Goal: Complete application form: Complete application form

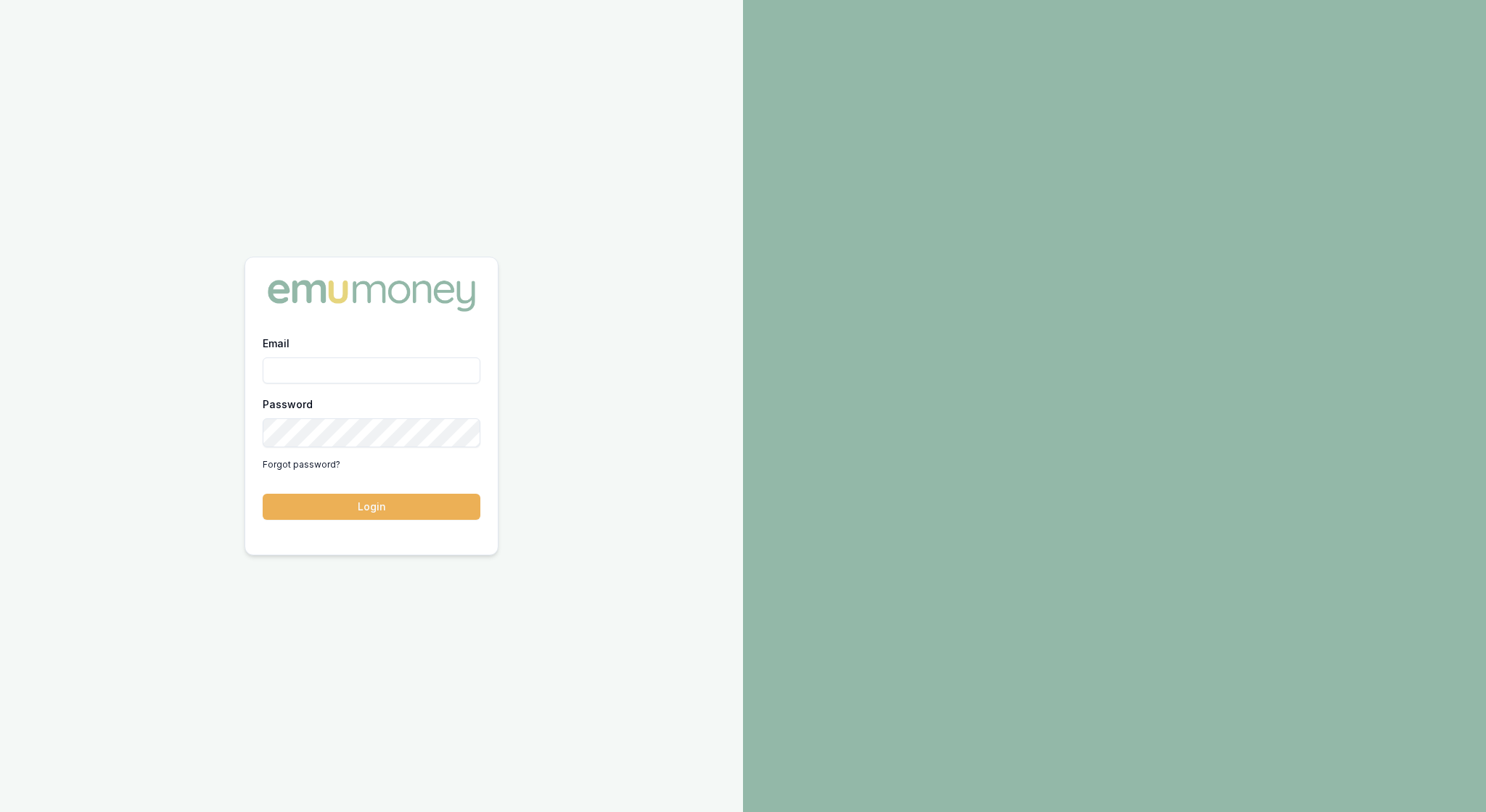
type input "rachael.connors@emumoney.com.au"
click at [366, 506] on button "Login" at bounding box center [372, 507] width 218 height 27
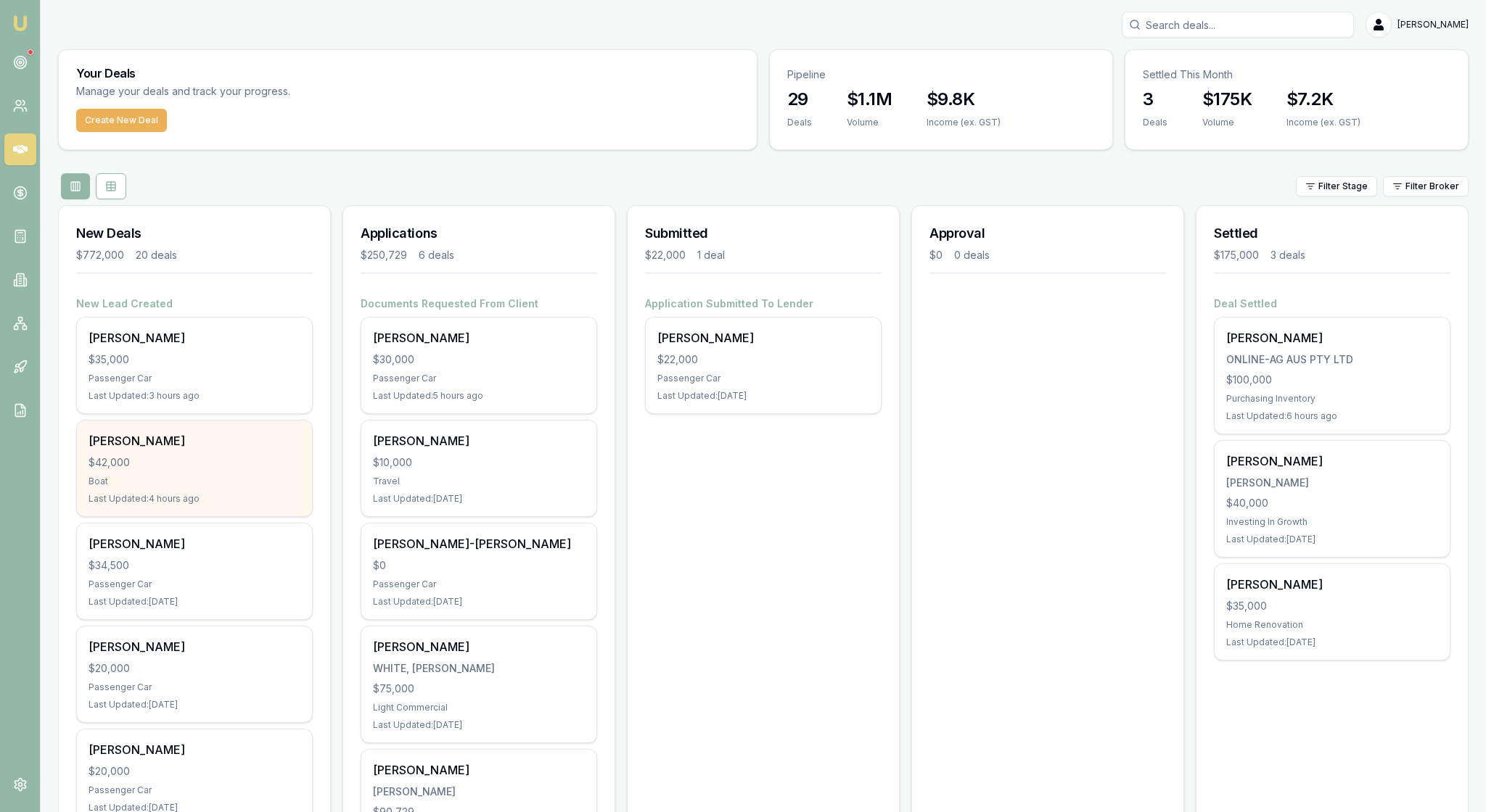
click at [241, 470] on div "$42,000" at bounding box center [194, 462] width 212 height 14
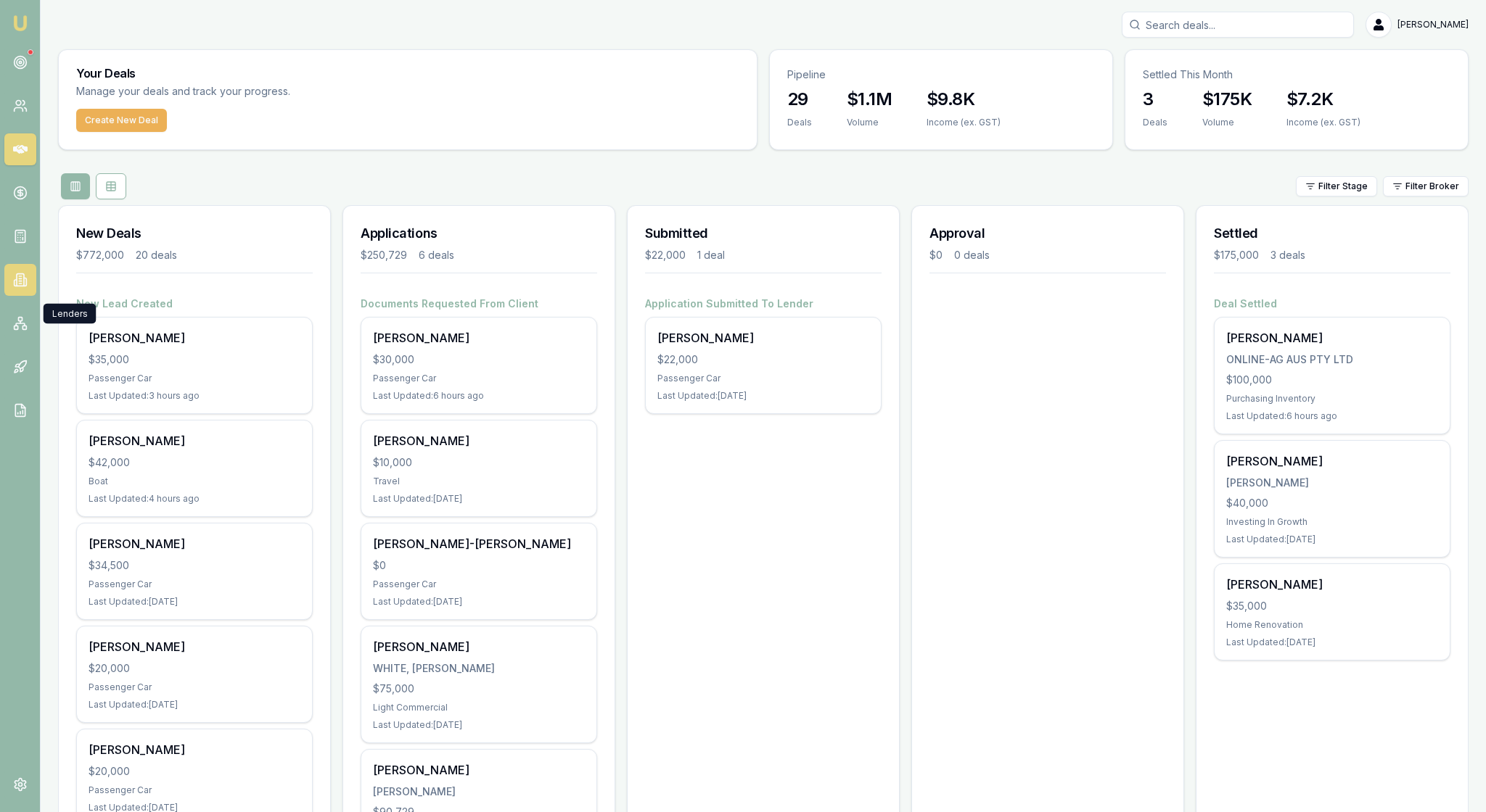
click at [27, 287] on icon at bounding box center [20, 280] width 14 height 14
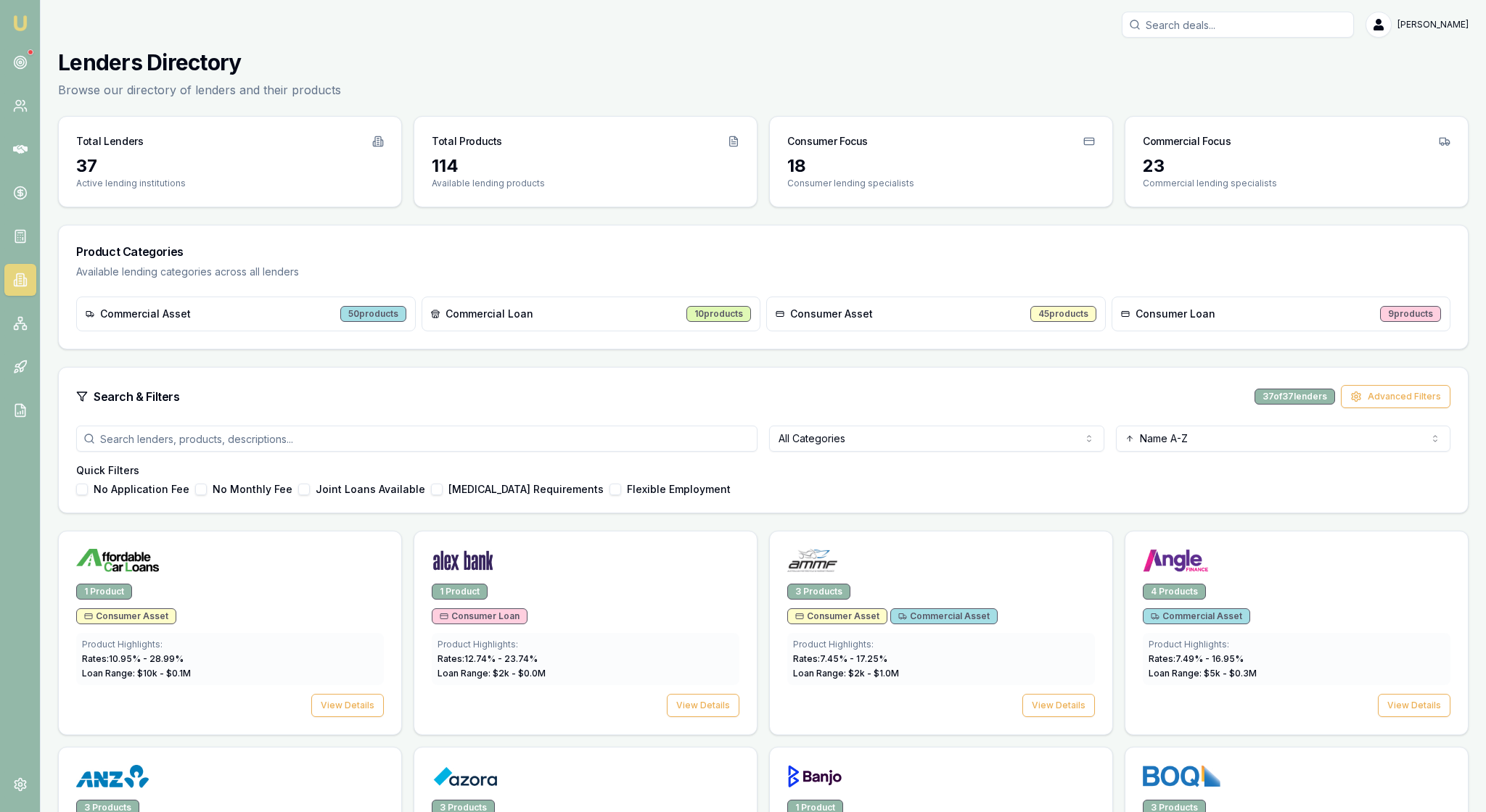
click at [931, 408] on div "Search & Filters 37 of 37 lenders Advanced Filters" at bounding box center [763, 397] width 1374 height 23
click at [1033, 717] on button "View Details" at bounding box center [1059, 706] width 73 height 23
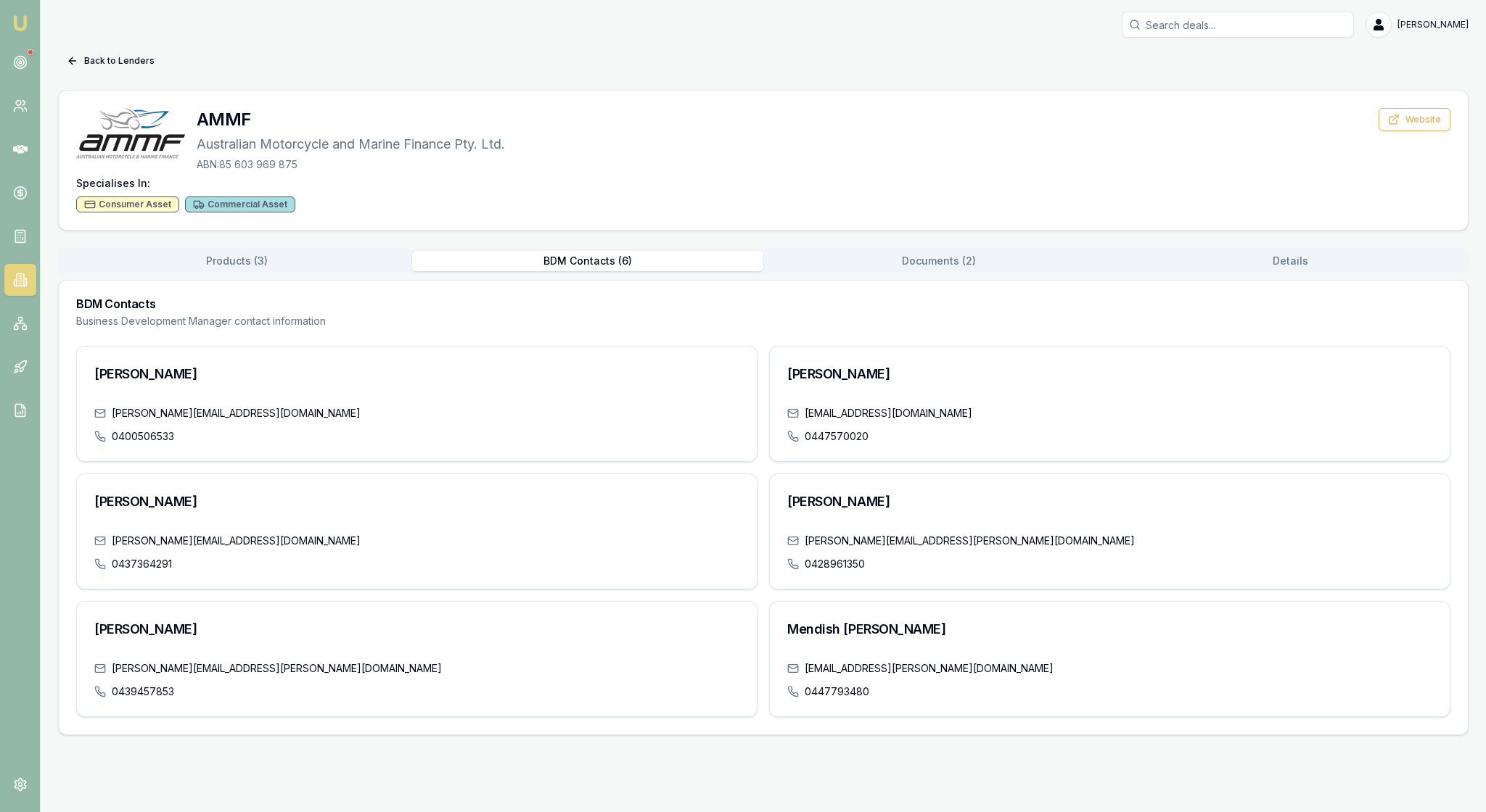
click at [574, 271] on button "BDM Contacts ( 6 )" at bounding box center [588, 261] width 352 height 20
click at [33, 68] on link at bounding box center [21, 63] width 32 height 32
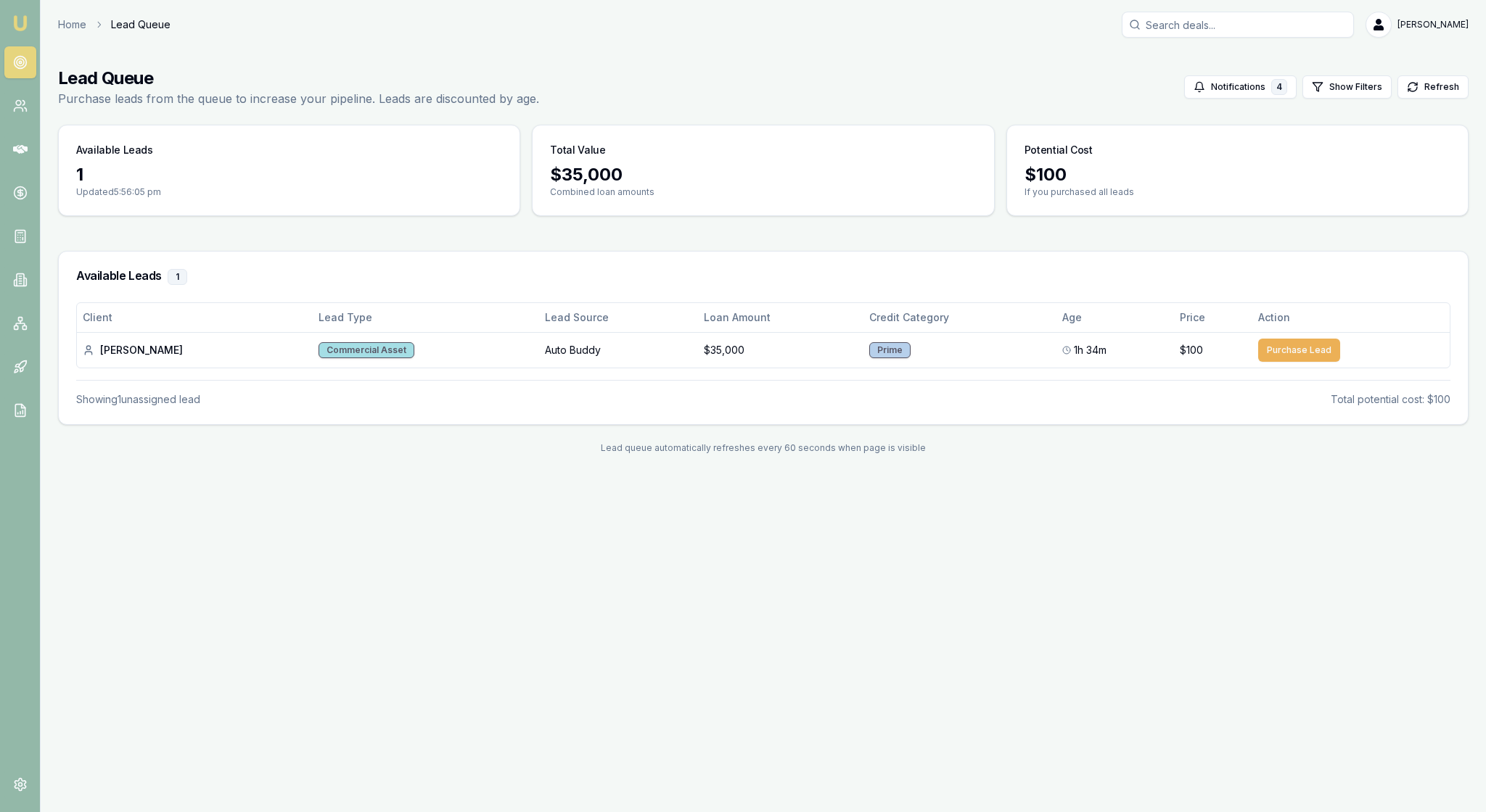
click at [22, 27] on img at bounding box center [20, 23] width 17 height 17
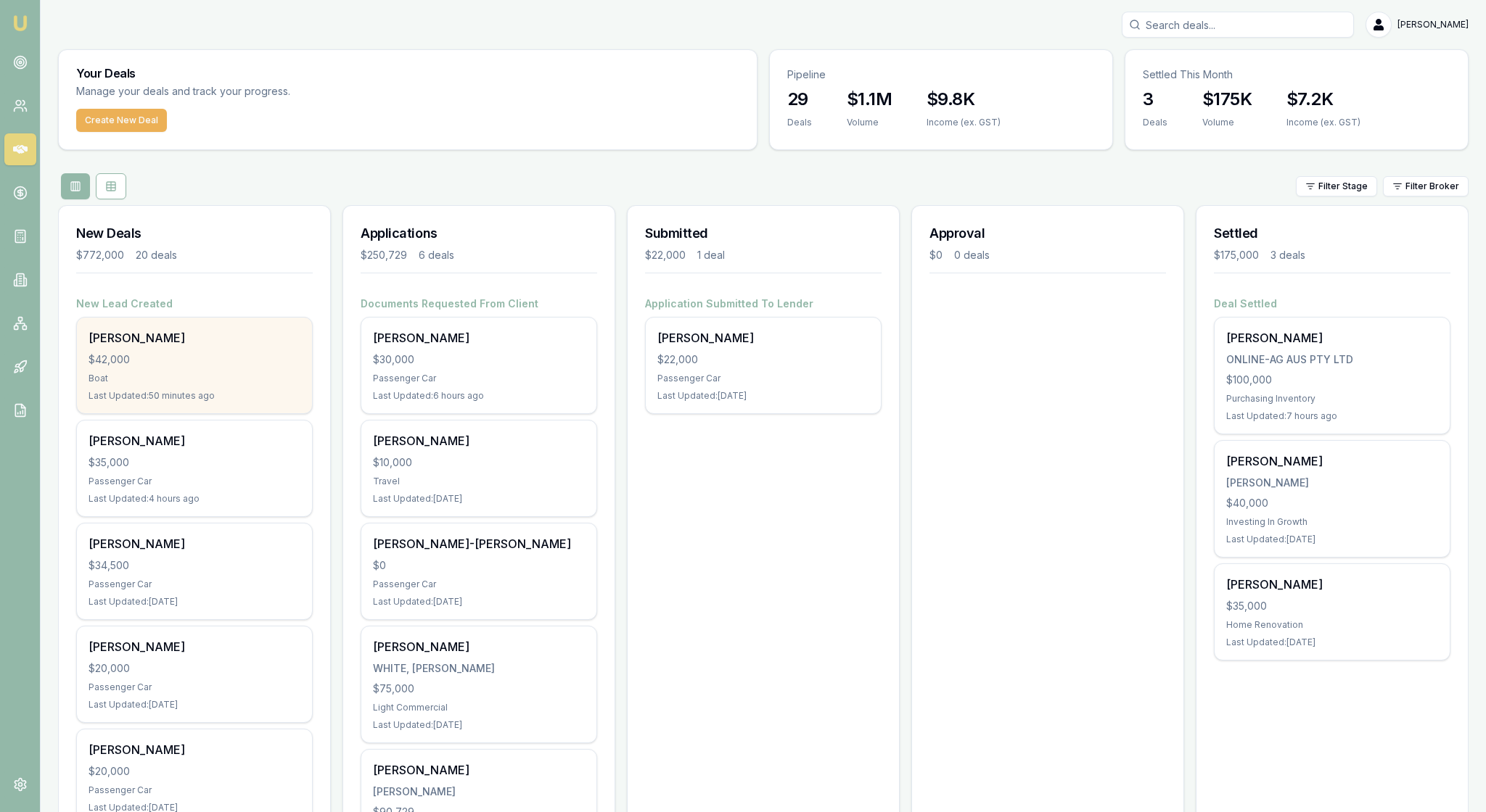
click at [232, 391] on div "Nathan Marsden $42,000 Boat Last Updated: 50 minutes ago" at bounding box center [194, 365] width 235 height 96
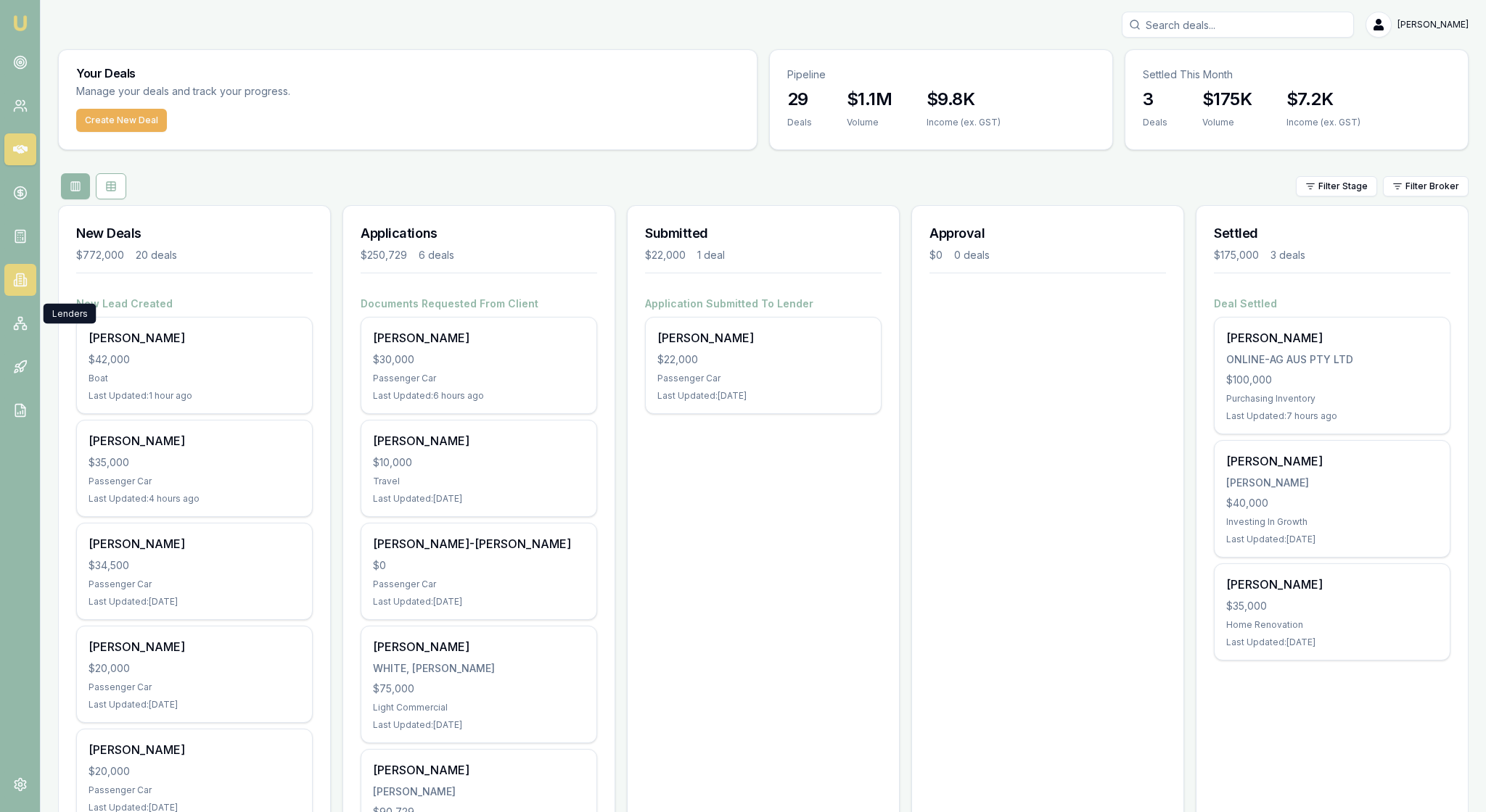
click at [27, 286] on icon at bounding box center [25, 282] width 2 height 8
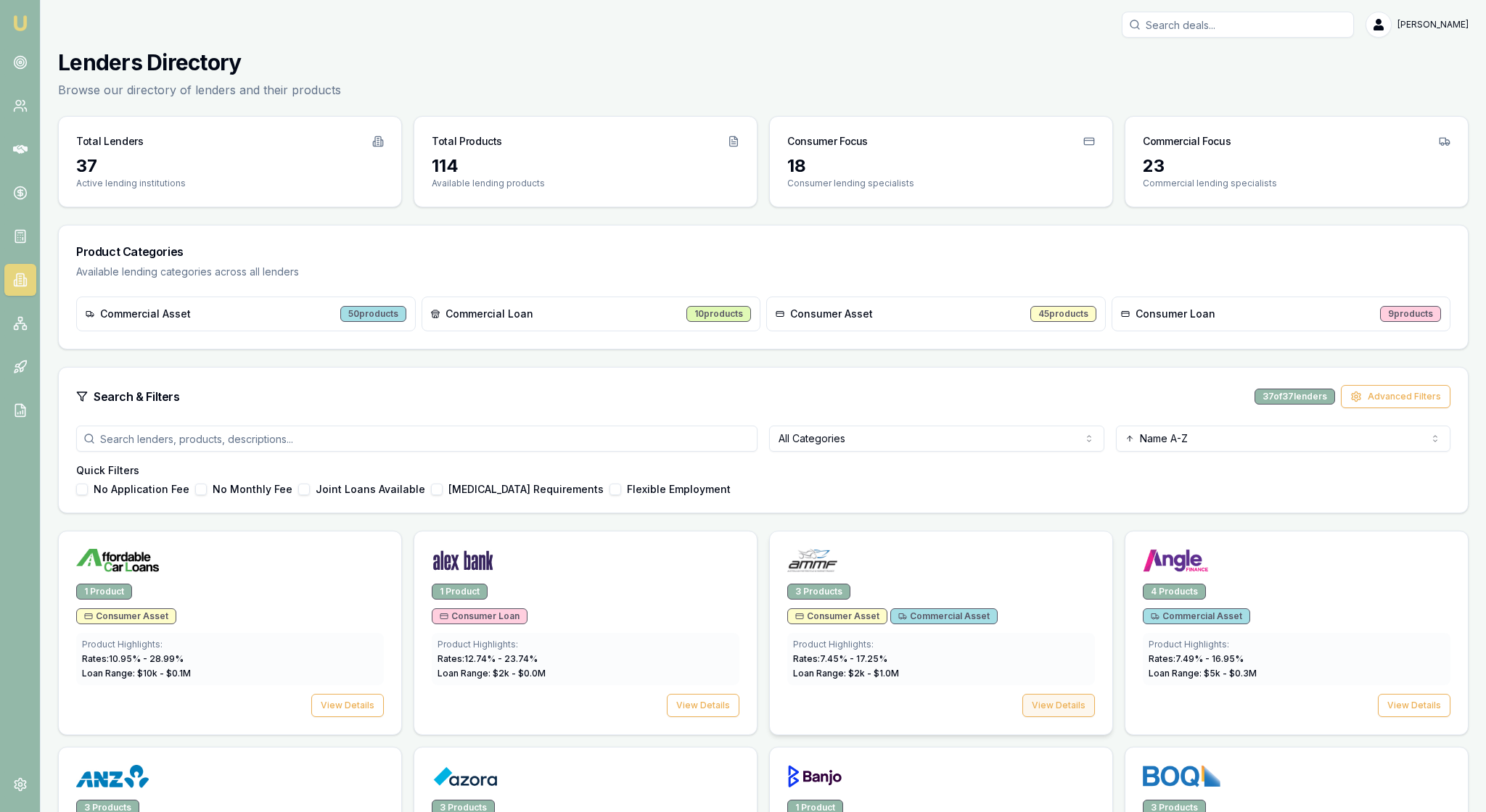
click at [1055, 717] on button "View Details" at bounding box center [1059, 706] width 73 height 23
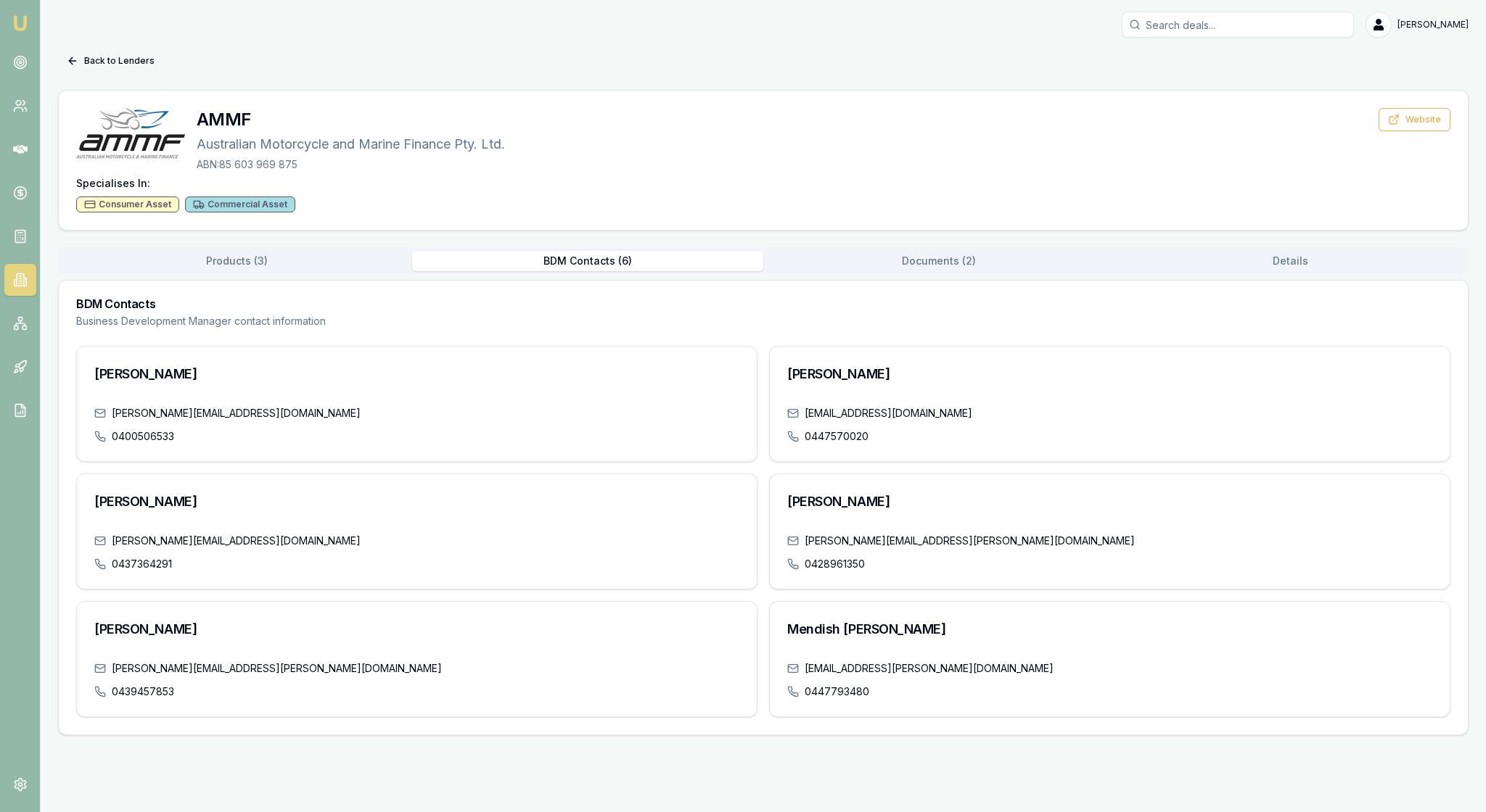
click at [609, 271] on button "BDM Contacts ( 6 )" at bounding box center [588, 261] width 352 height 20
click at [25, 105] on icon at bounding box center [24, 102] width 2 height 5
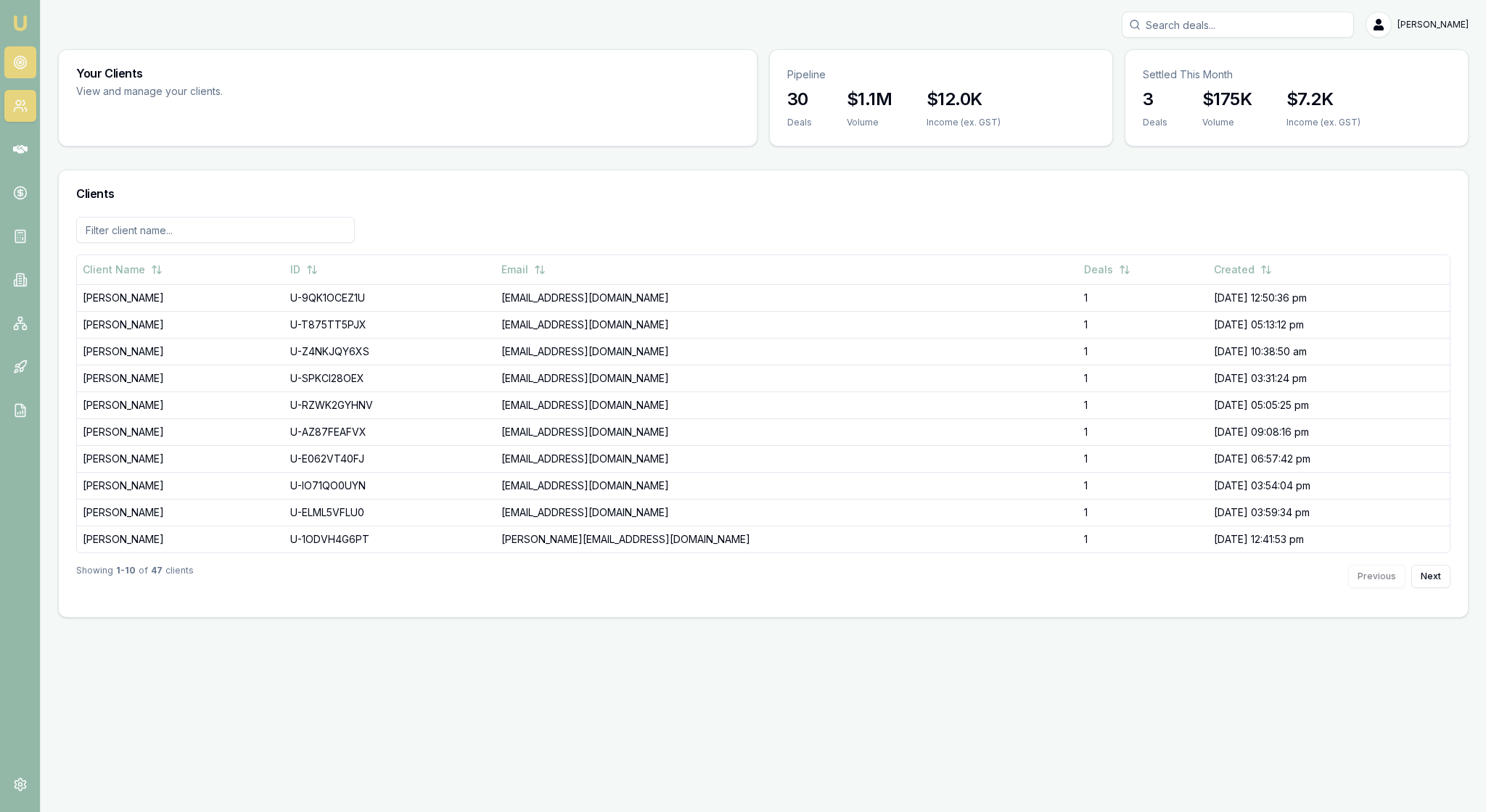
click at [32, 68] on link at bounding box center [21, 63] width 32 height 32
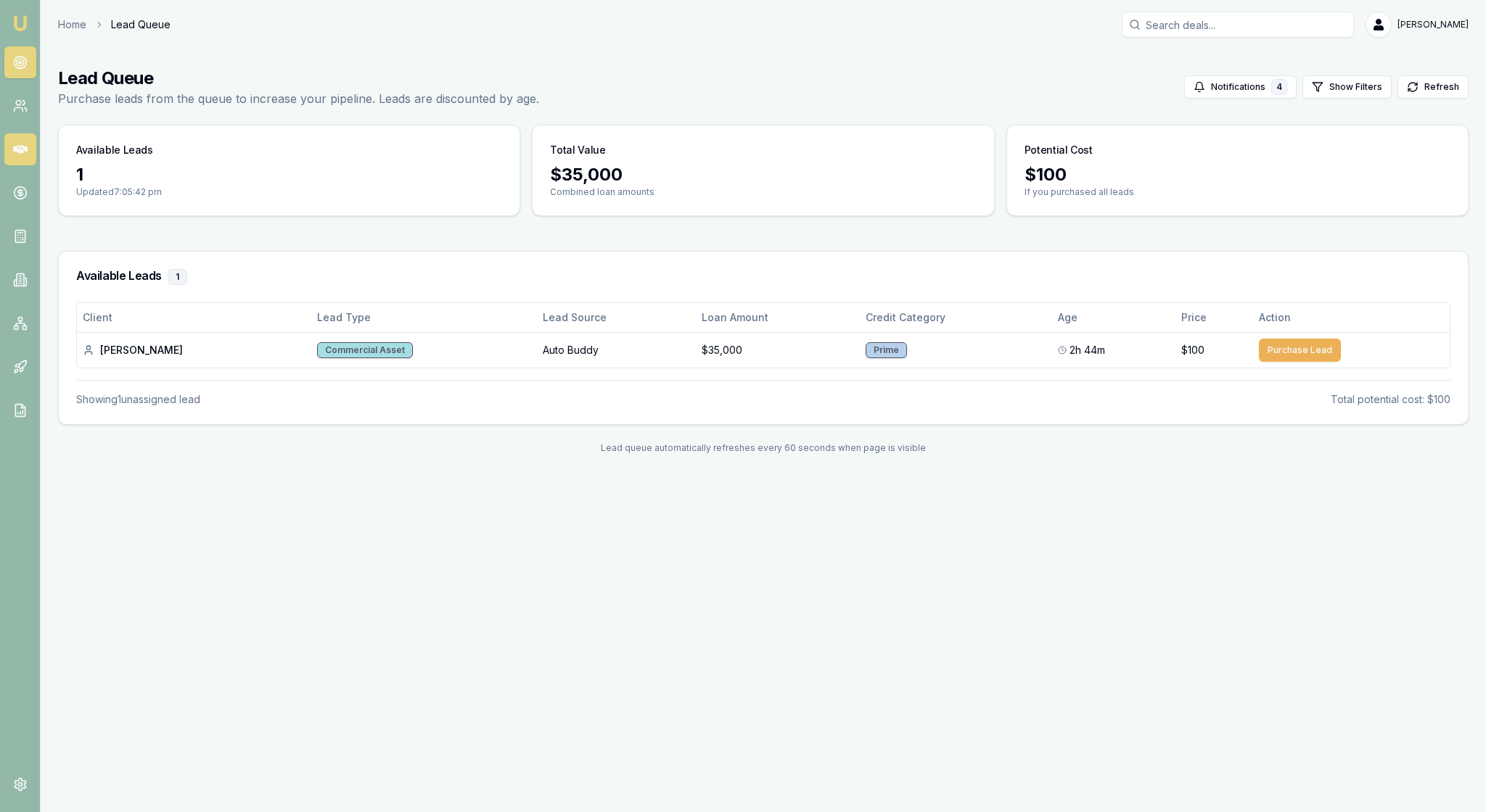
click at [16, 166] on link at bounding box center [21, 150] width 32 height 32
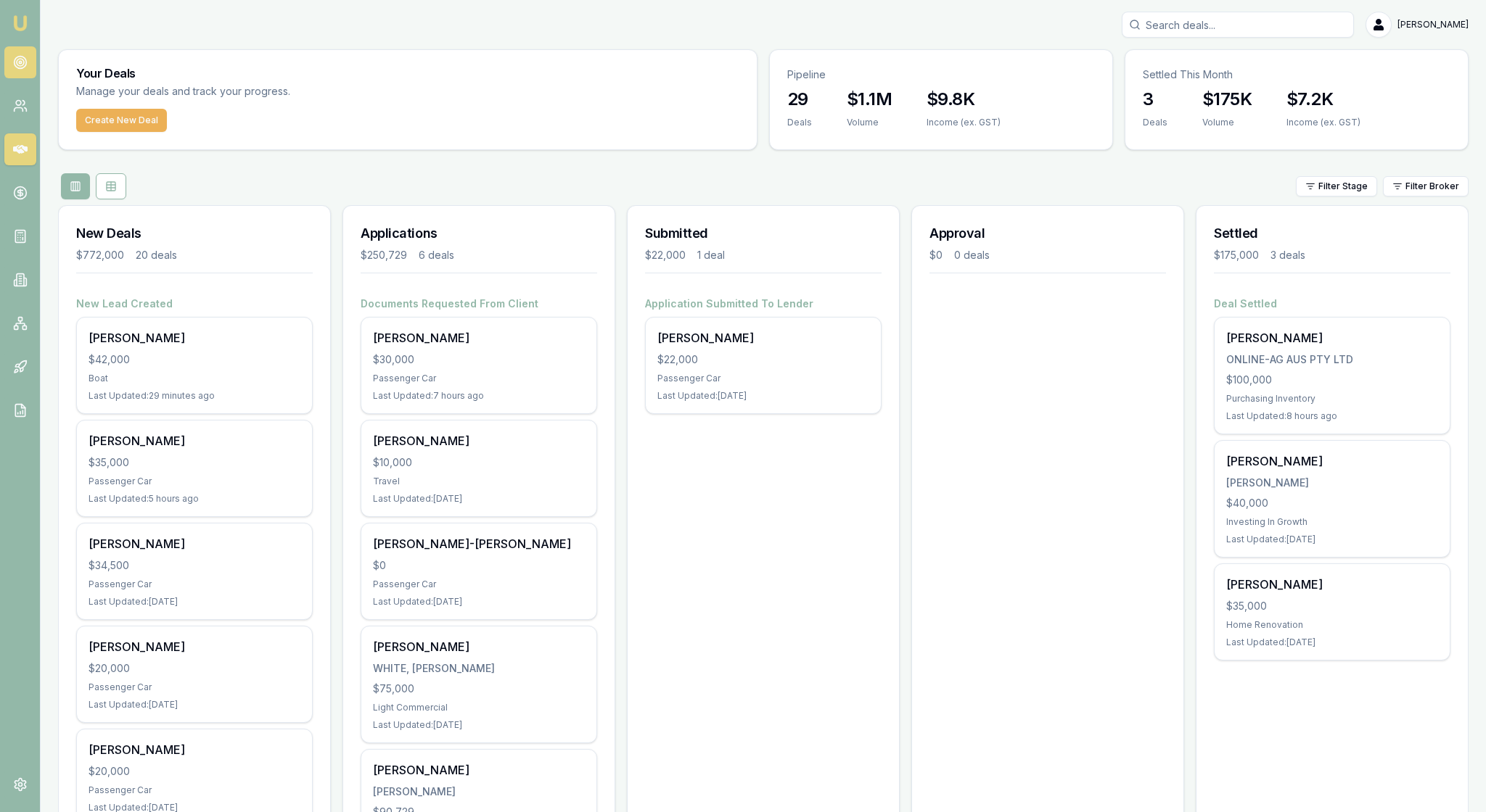
click at [17, 68] on icon at bounding box center [20, 62] width 14 height 14
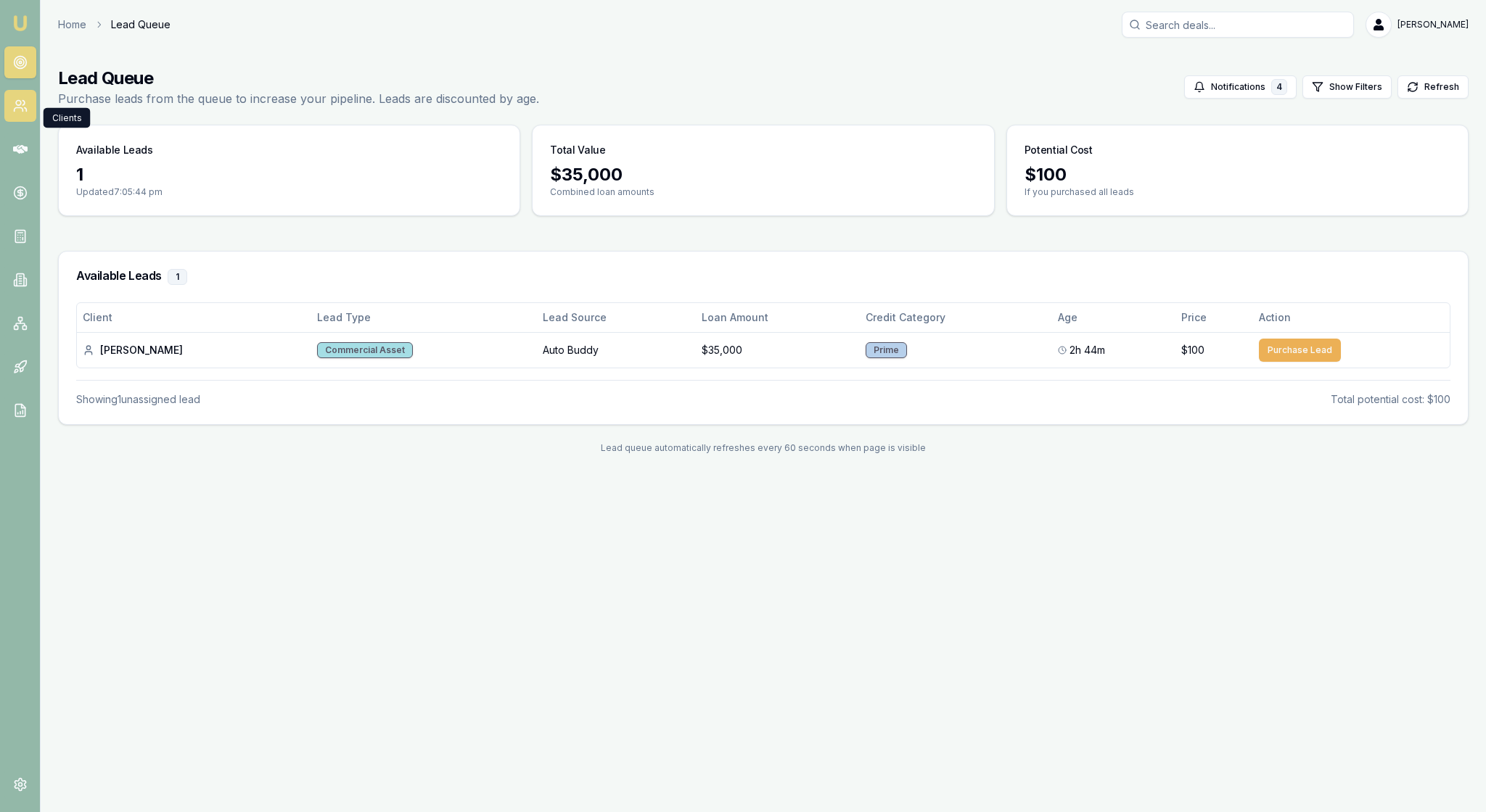
click at [22, 113] on icon at bounding box center [20, 105] width 14 height 14
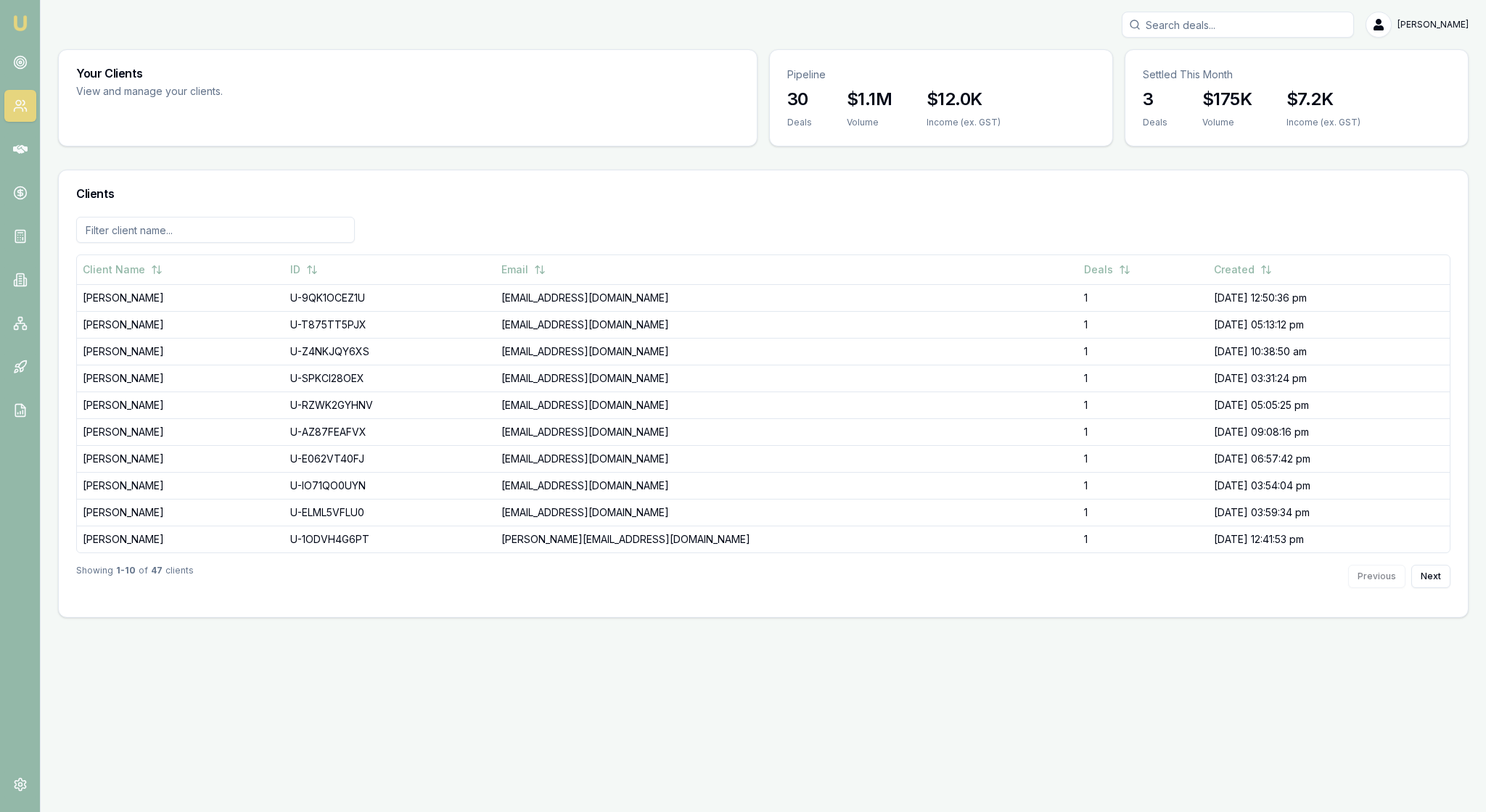
click at [22, 113] on icon at bounding box center [20, 105] width 14 height 14
click at [20, 196] on icon at bounding box center [20, 193] width 0 height 8
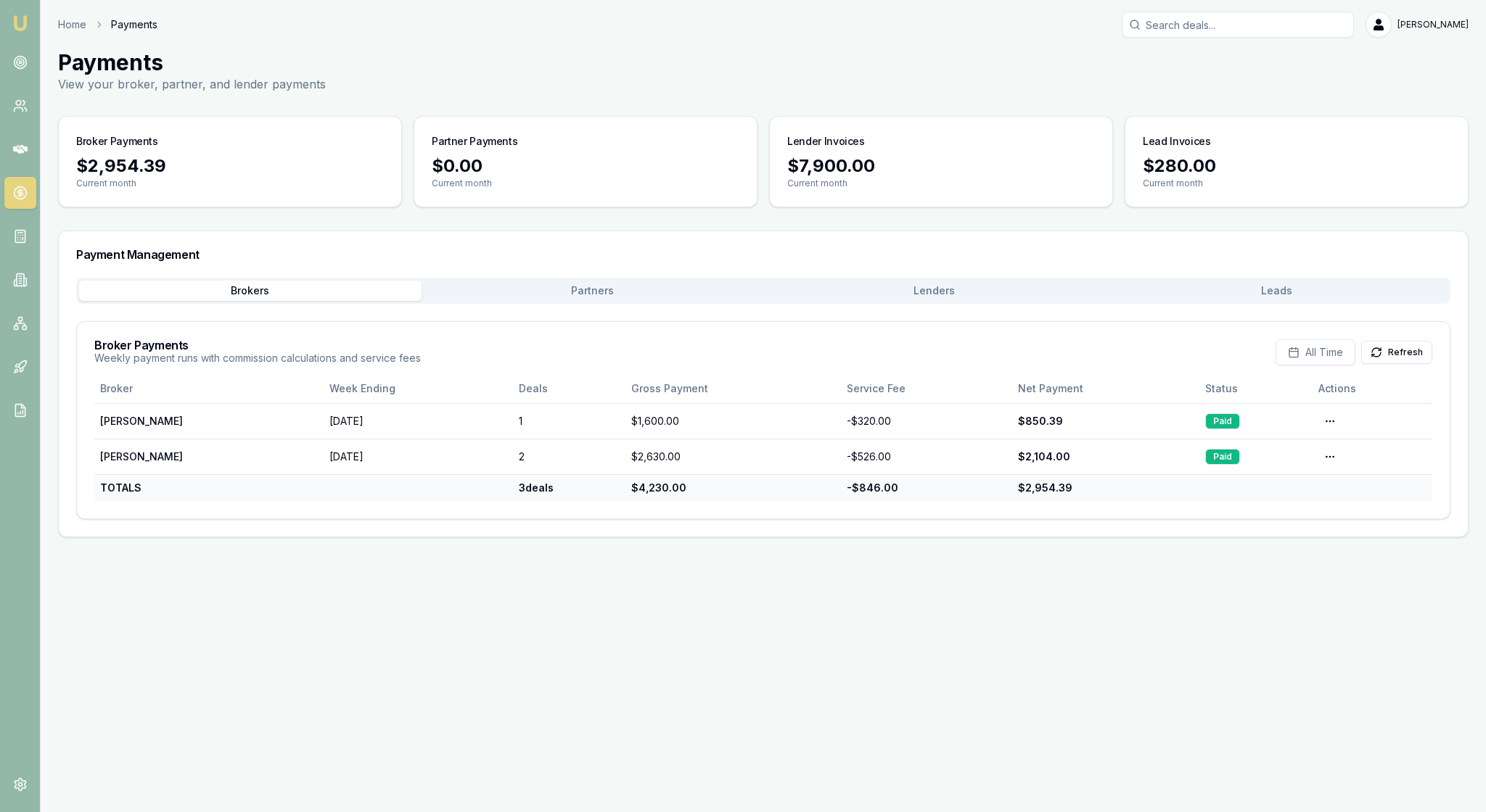
click at [22, 32] on img at bounding box center [20, 23] width 17 height 17
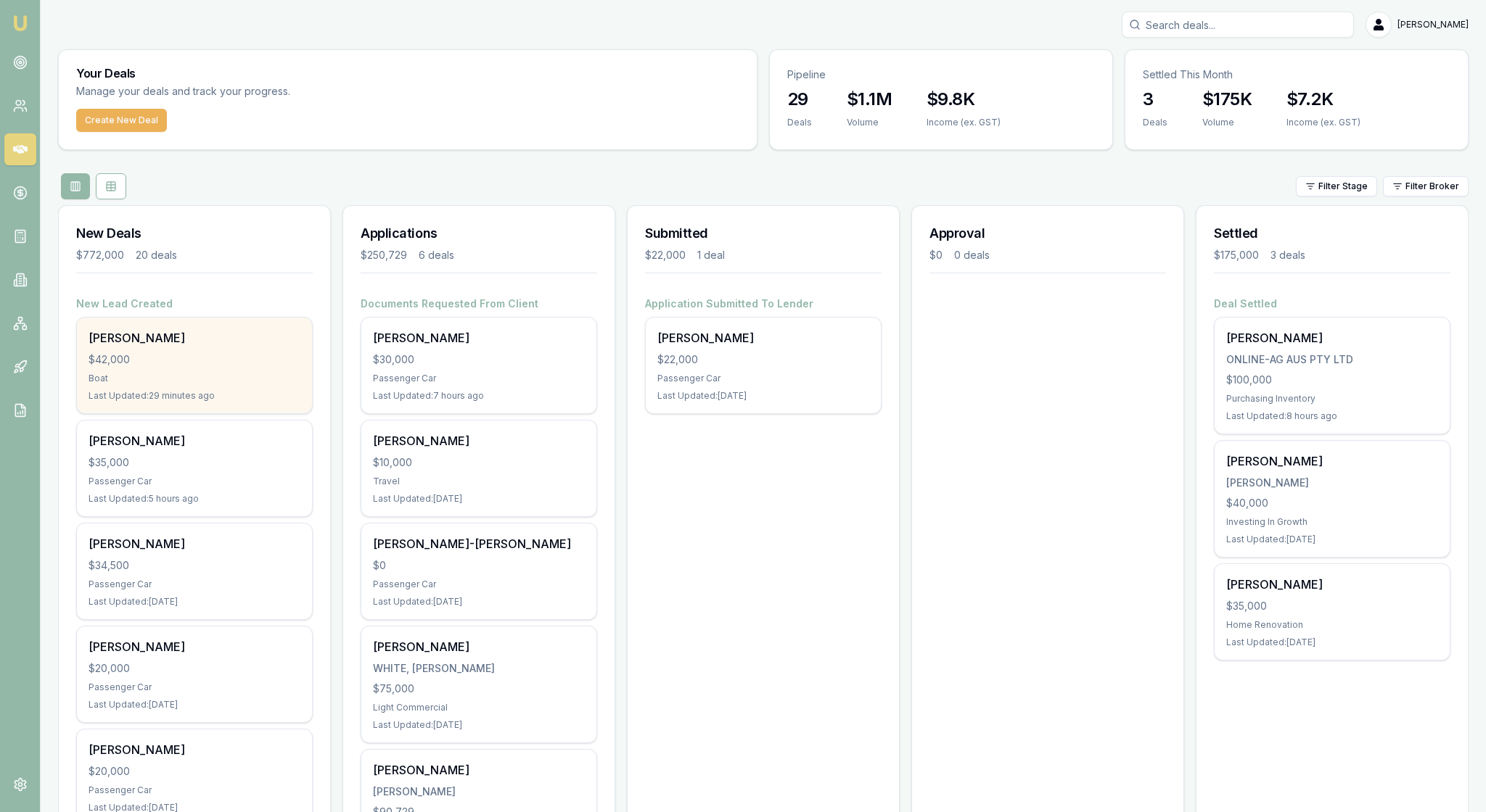
click at [200, 385] on div "Boat" at bounding box center [194, 379] width 212 height 11
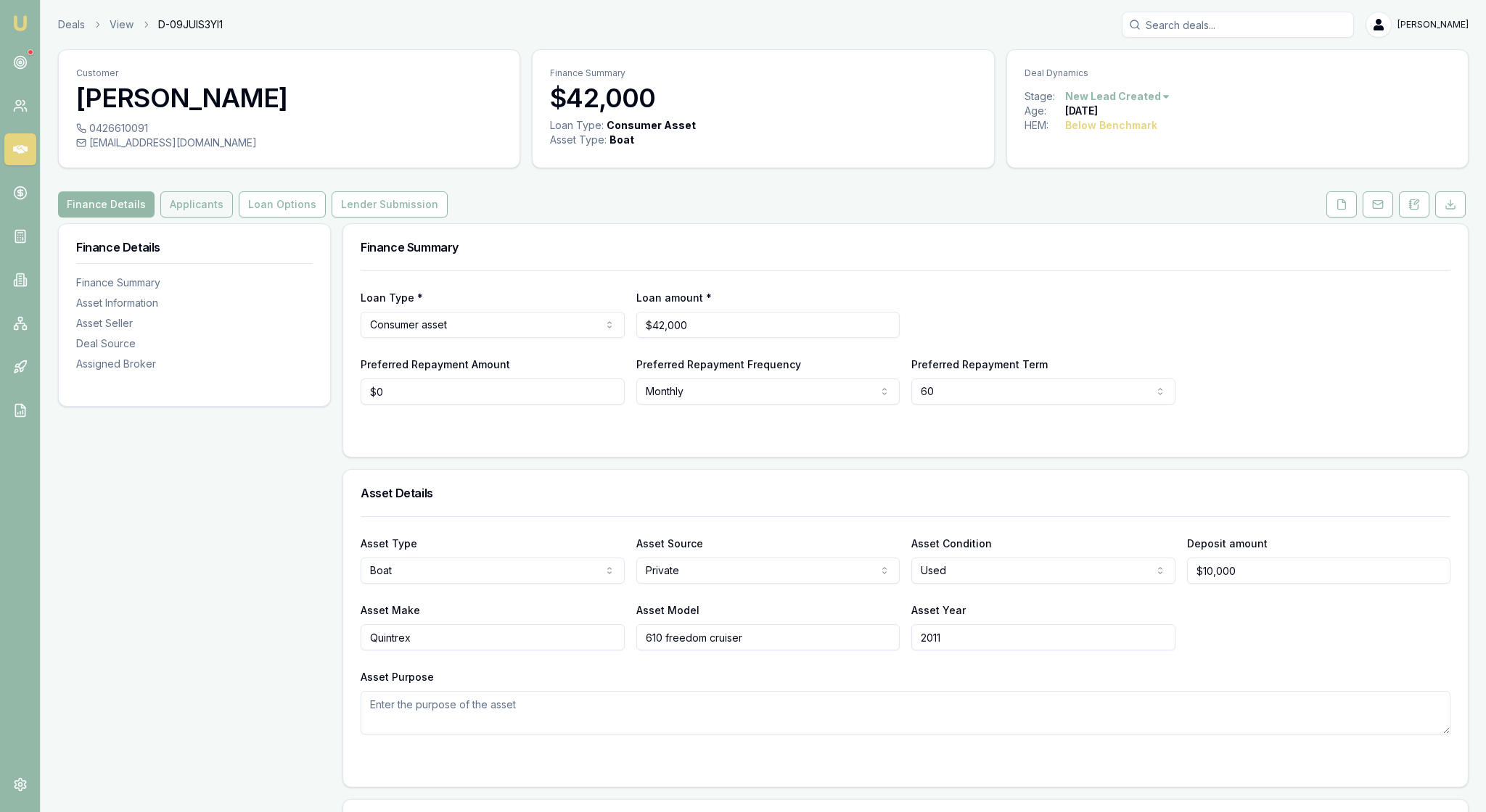
click at [233, 218] on button "Applicants" at bounding box center [196, 205] width 73 height 27
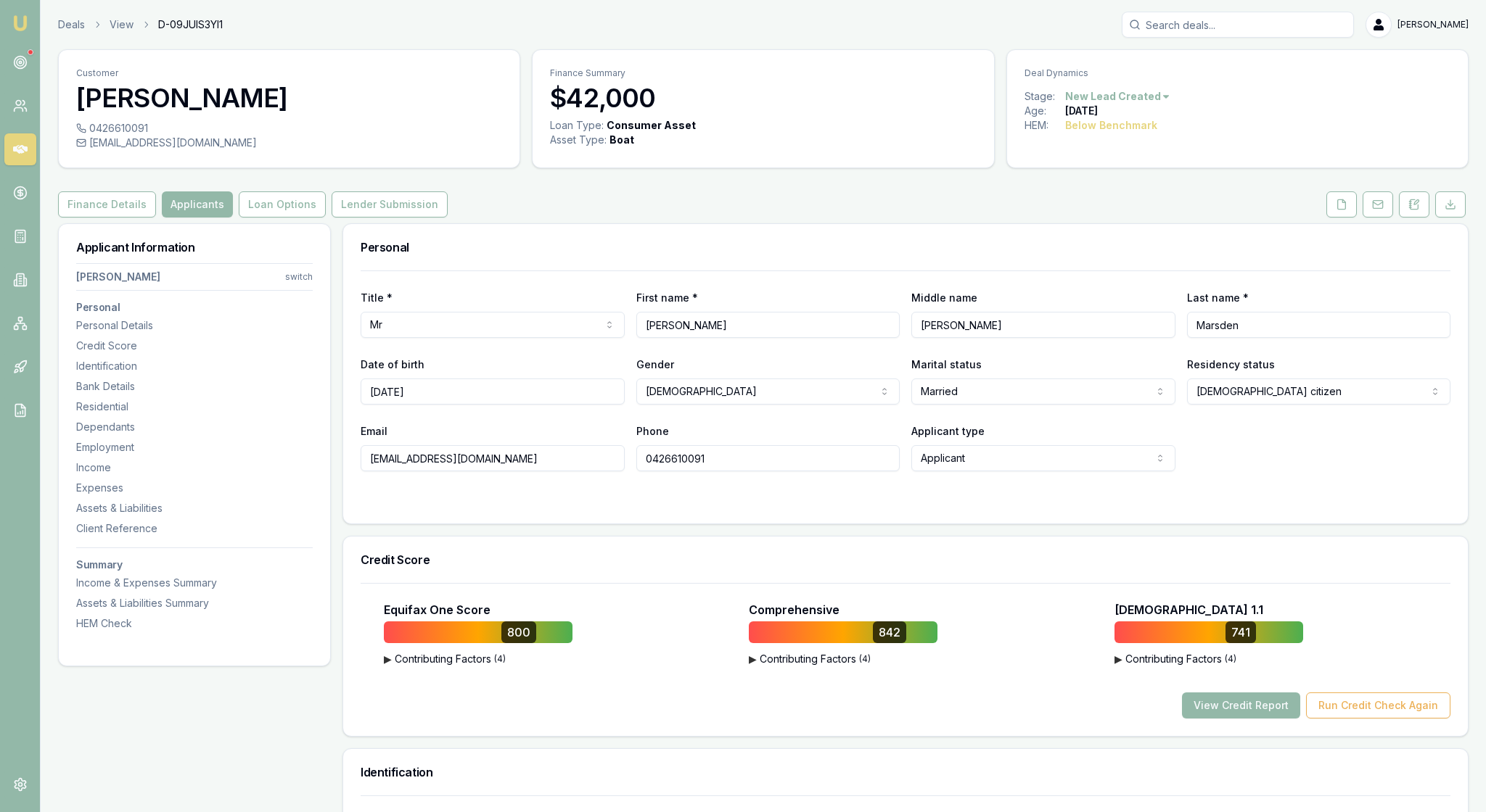
click at [757, 218] on div "Finance Details Applicants Loan Options Lender Submission" at bounding box center [763, 205] width 1410 height 27
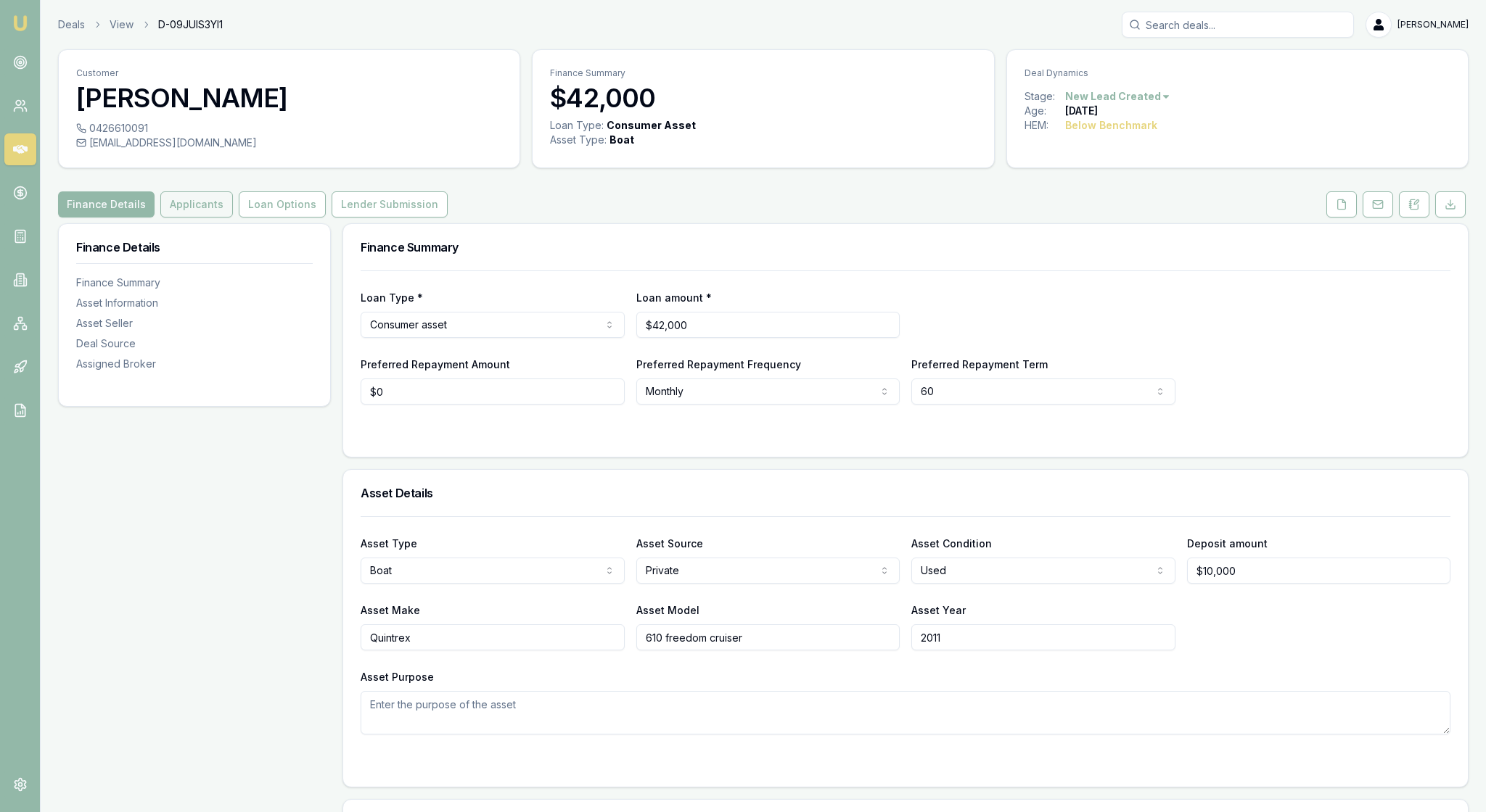
click at [233, 218] on button "Applicants" at bounding box center [196, 205] width 73 height 27
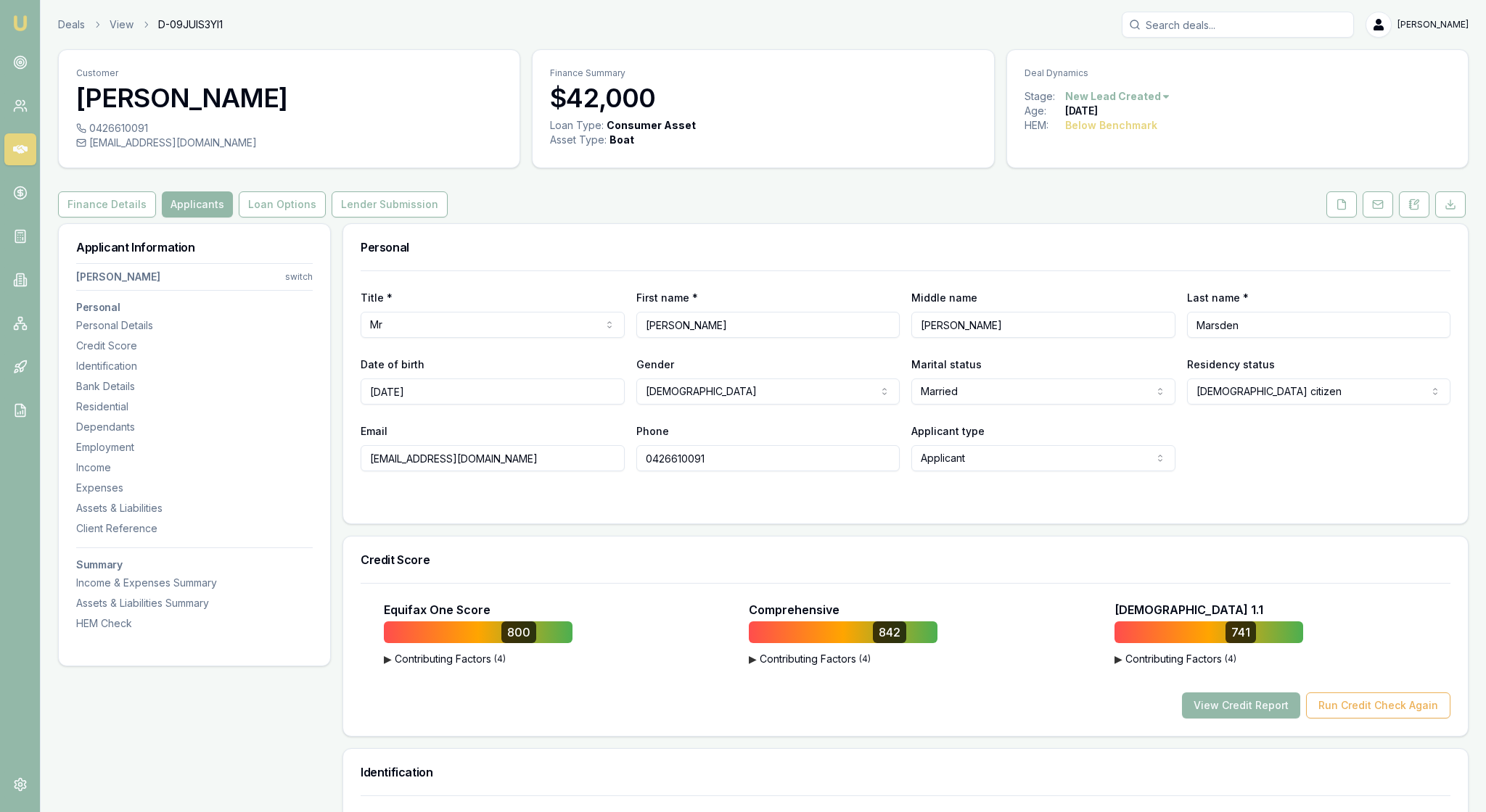
click at [298, 308] on html "Emu Broker Deals View D-09JUIS3YI1 [PERSON_NAME] Toggle Menu Customer [PERSON_N…" at bounding box center [743, 406] width 1486 height 812
click at [205, 398] on div "[PERSON_NAME]" at bounding box center [190, 390] width 155 height 23
select select "Mrs"
select select "[DEMOGRAPHIC_DATA]"
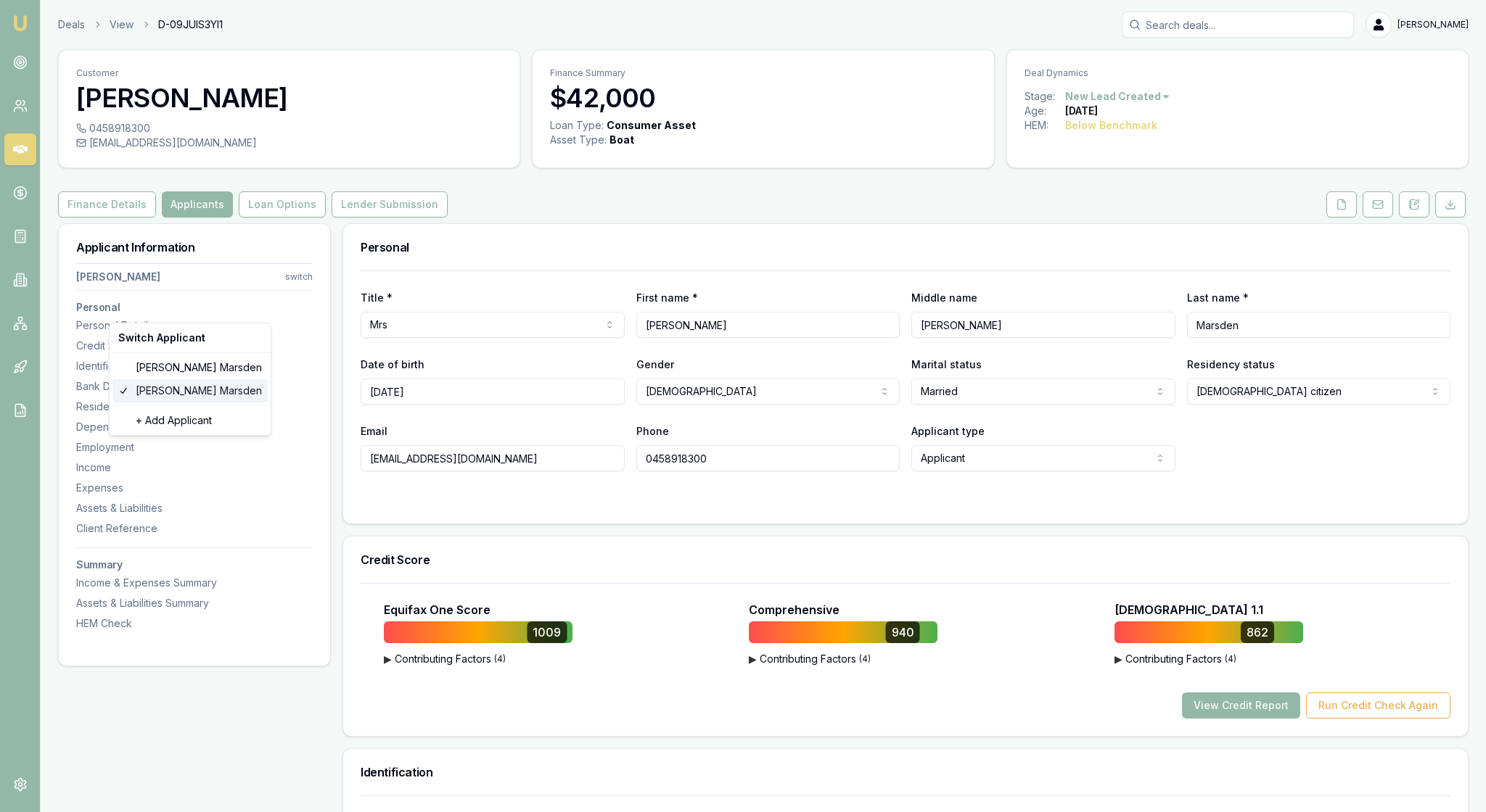
type input "[PERSON_NAME]"
type input "Marsden"
type input "[DATE]"
type input "[EMAIL_ADDRESS][DOMAIN_NAME]"
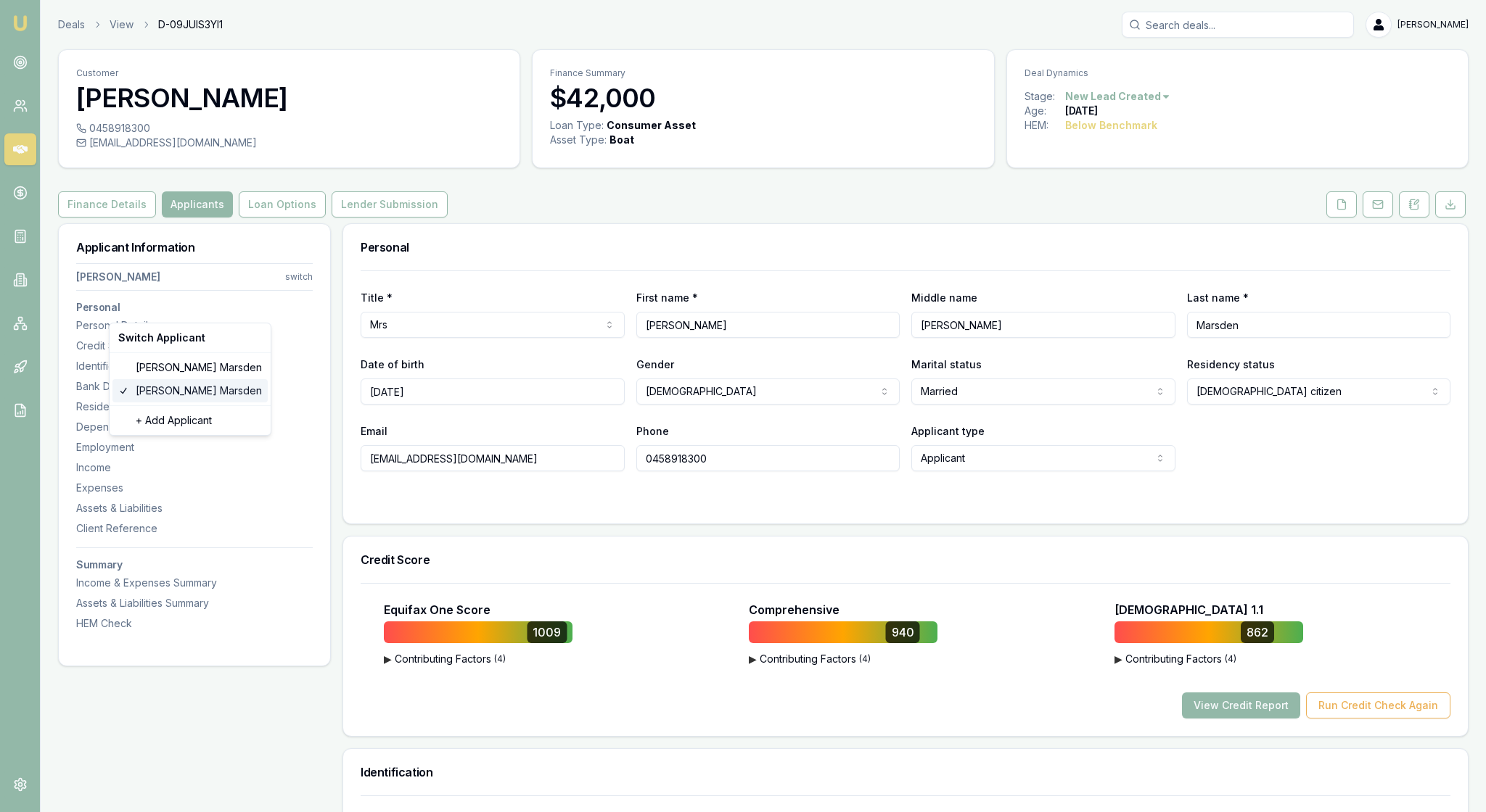
type input "0458918300"
type input "144868100"
type input "[DATE]"
type input "705BF68ACB"
click at [1328, 218] on button at bounding box center [1342, 205] width 30 height 27
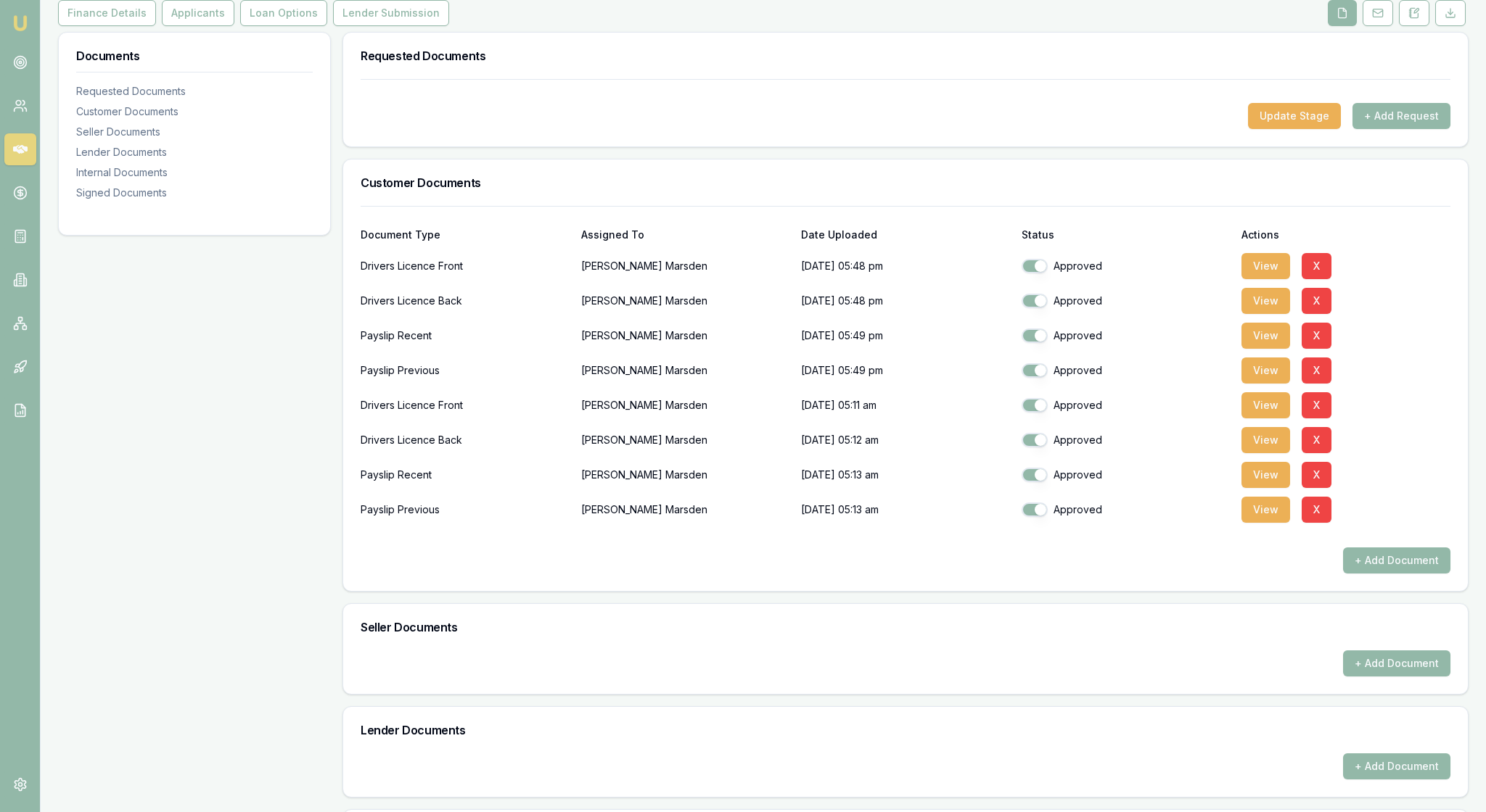
scroll to position [202, 0]
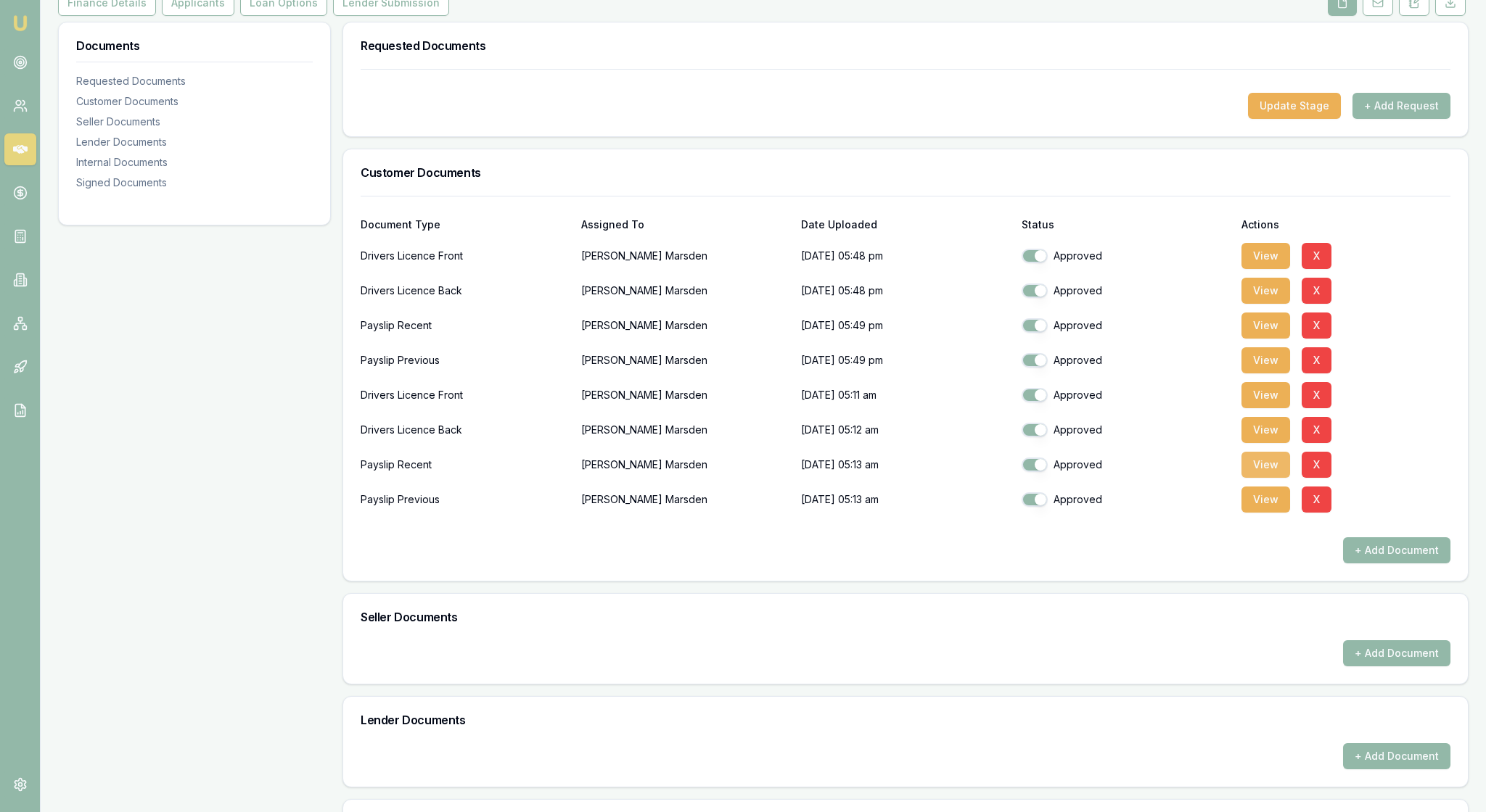
click at [1265, 478] on button "View" at bounding box center [1265, 465] width 48 height 27
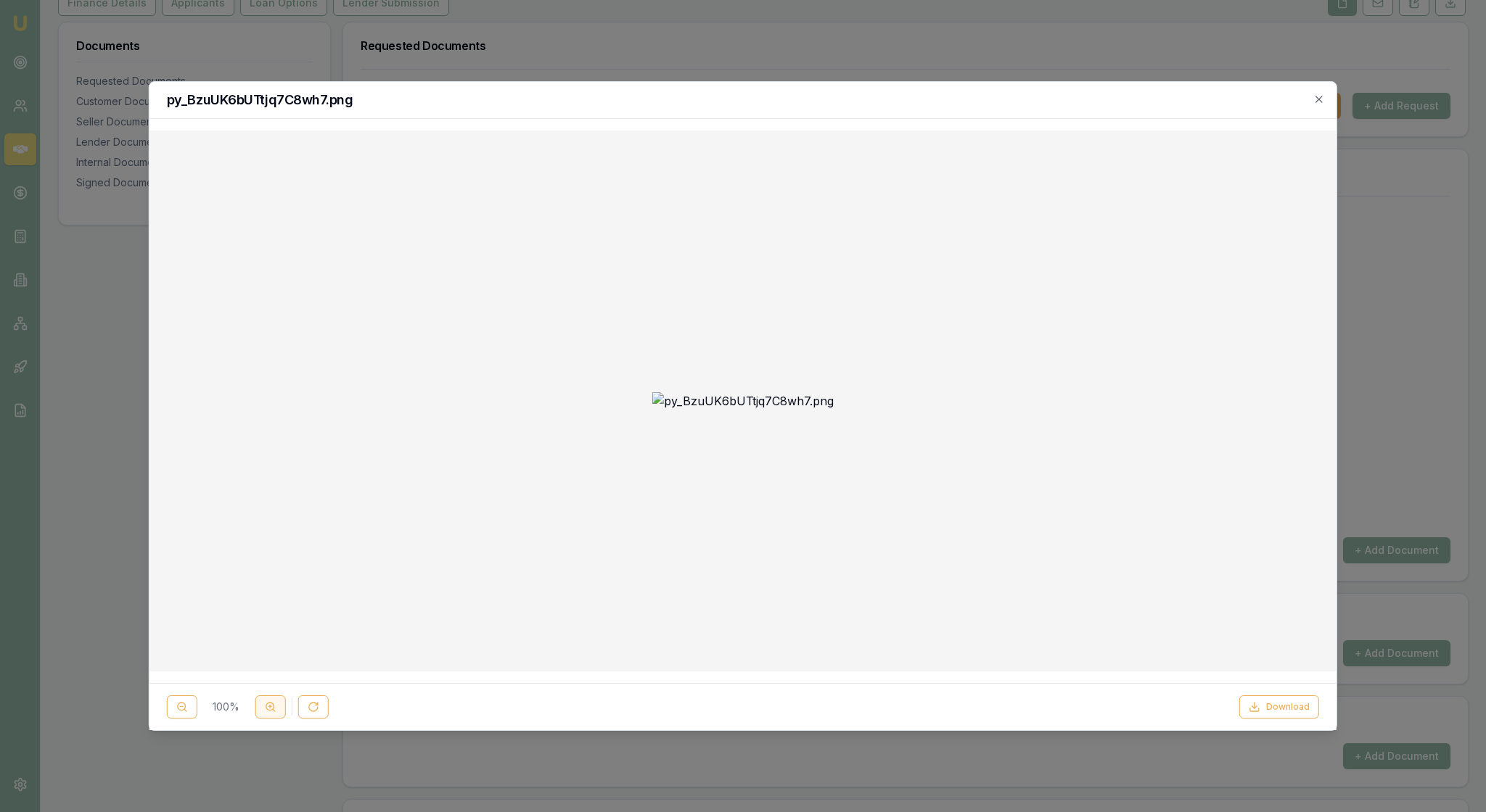
click at [277, 705] on icon at bounding box center [270, 707] width 11 height 11
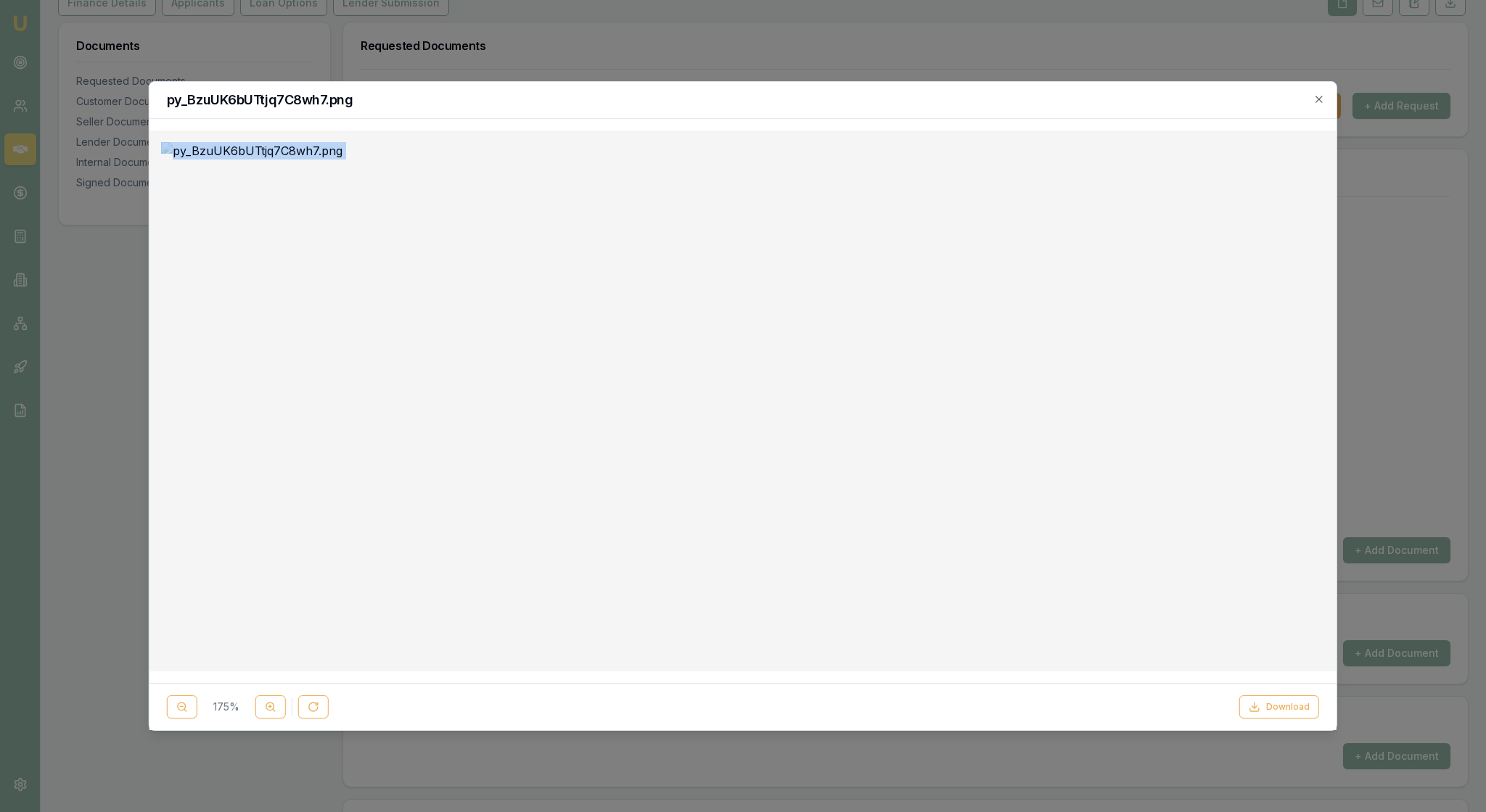
click at [1314, 98] on icon "button" at bounding box center [1319, 99] width 11 height 11
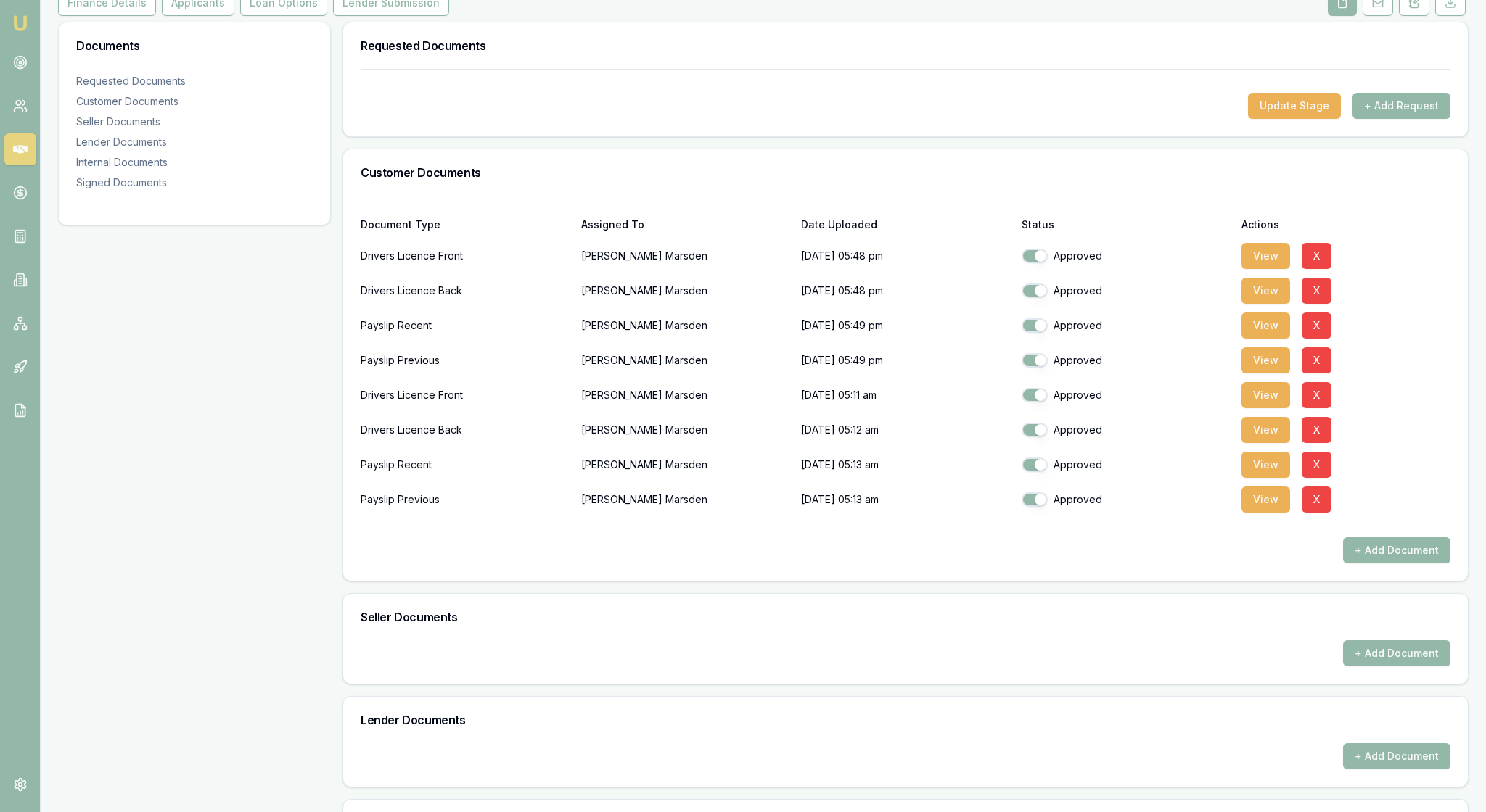
click at [729, 119] on div "Update Stage + Add Request" at bounding box center [906, 106] width 1090 height 27
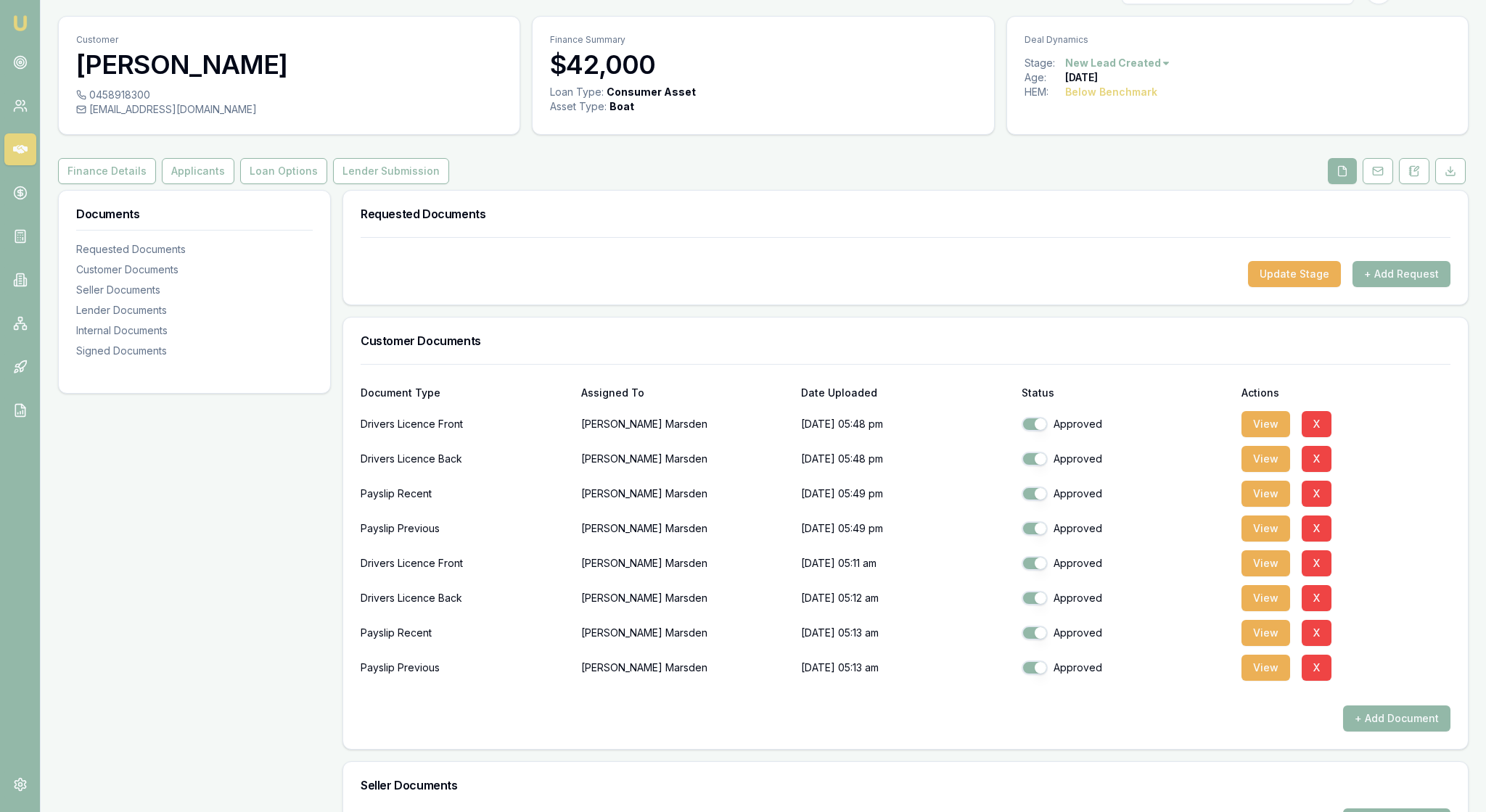
scroll to position [27, 0]
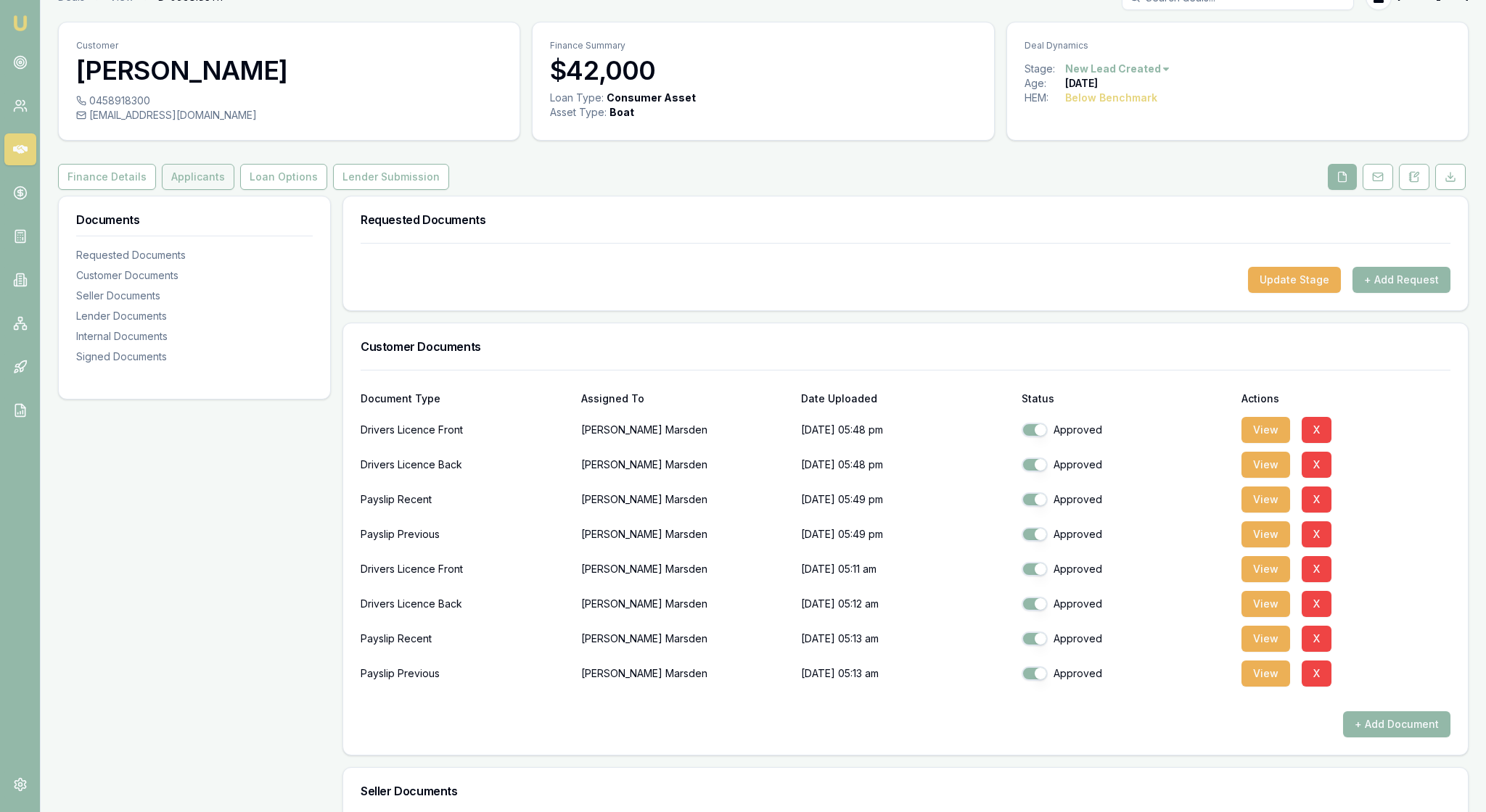
click at [234, 190] on button "Applicants" at bounding box center [198, 177] width 73 height 27
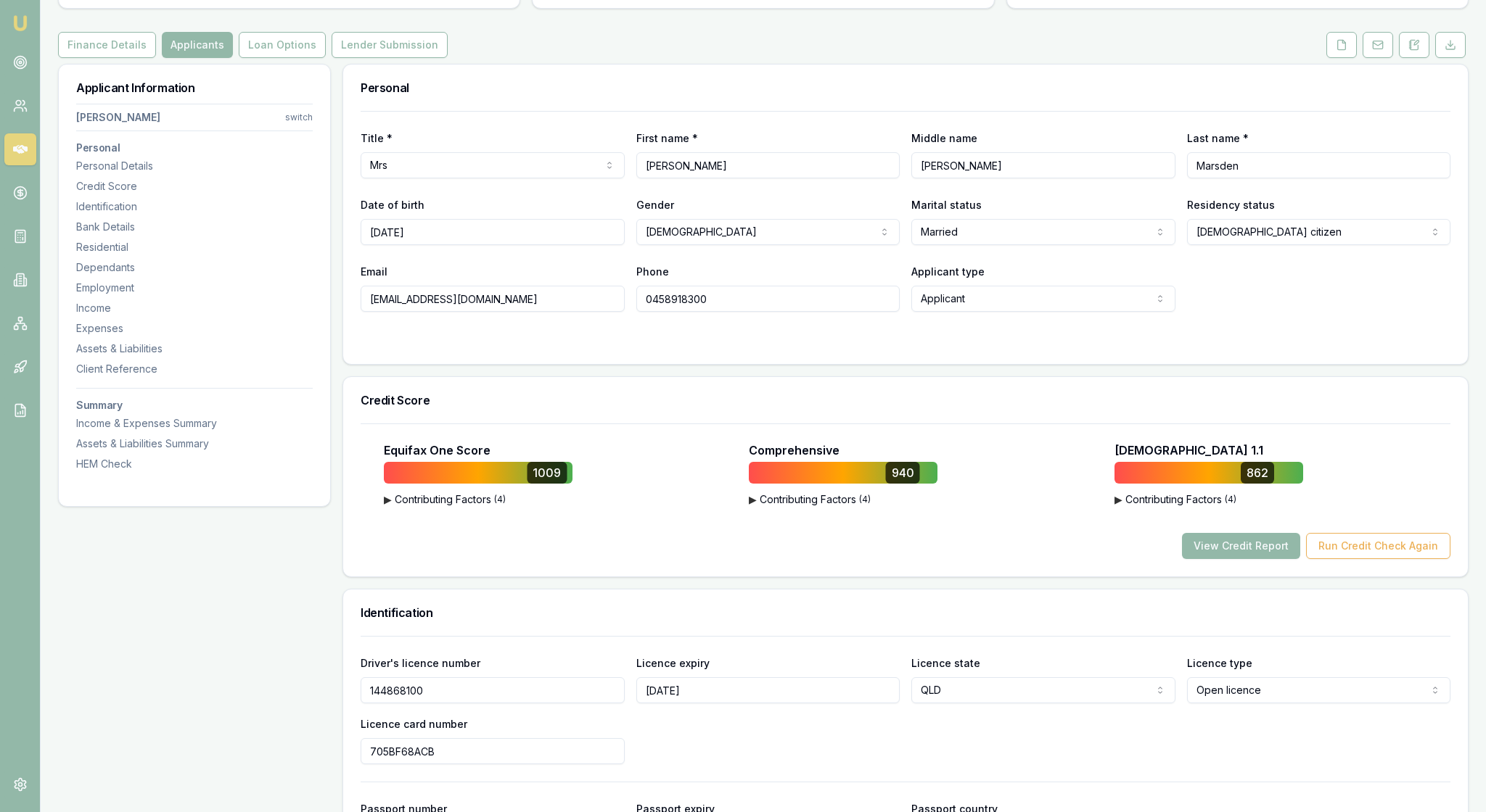
scroll to position [200, 0]
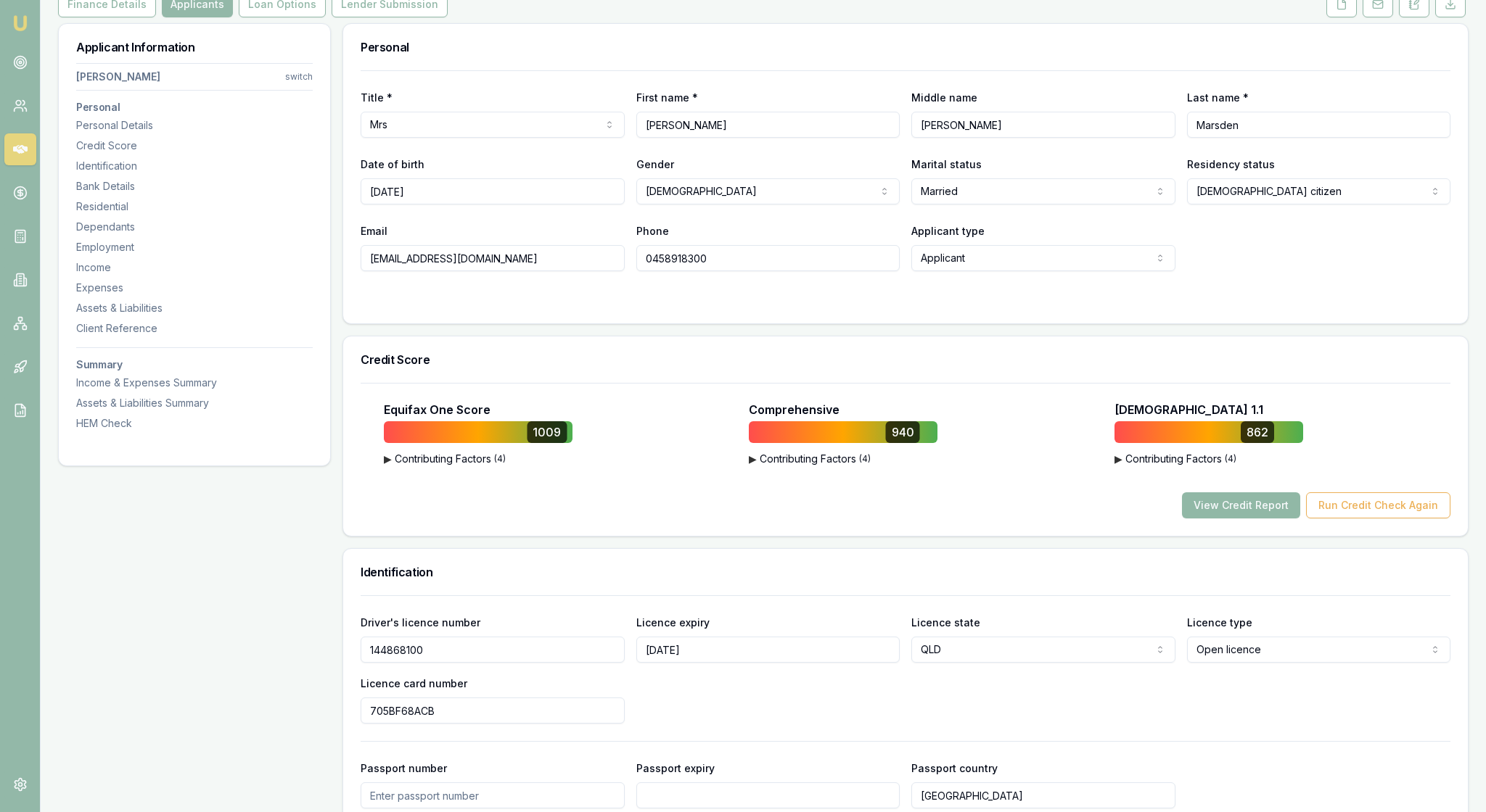
click at [1196, 518] on button "View Credit Report" at bounding box center [1241, 506] width 118 height 27
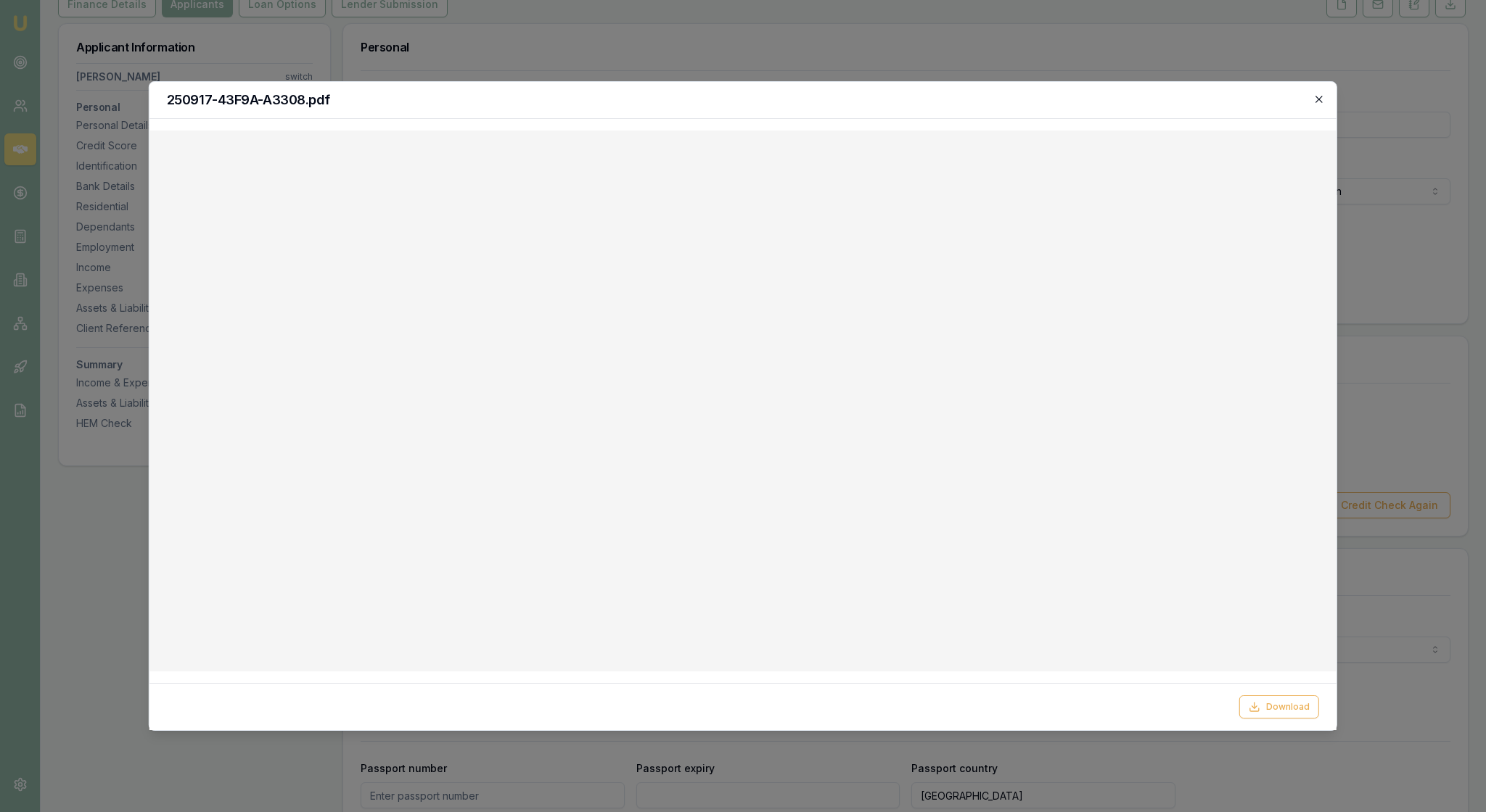
click at [1316, 96] on icon "button" at bounding box center [1319, 99] width 11 height 11
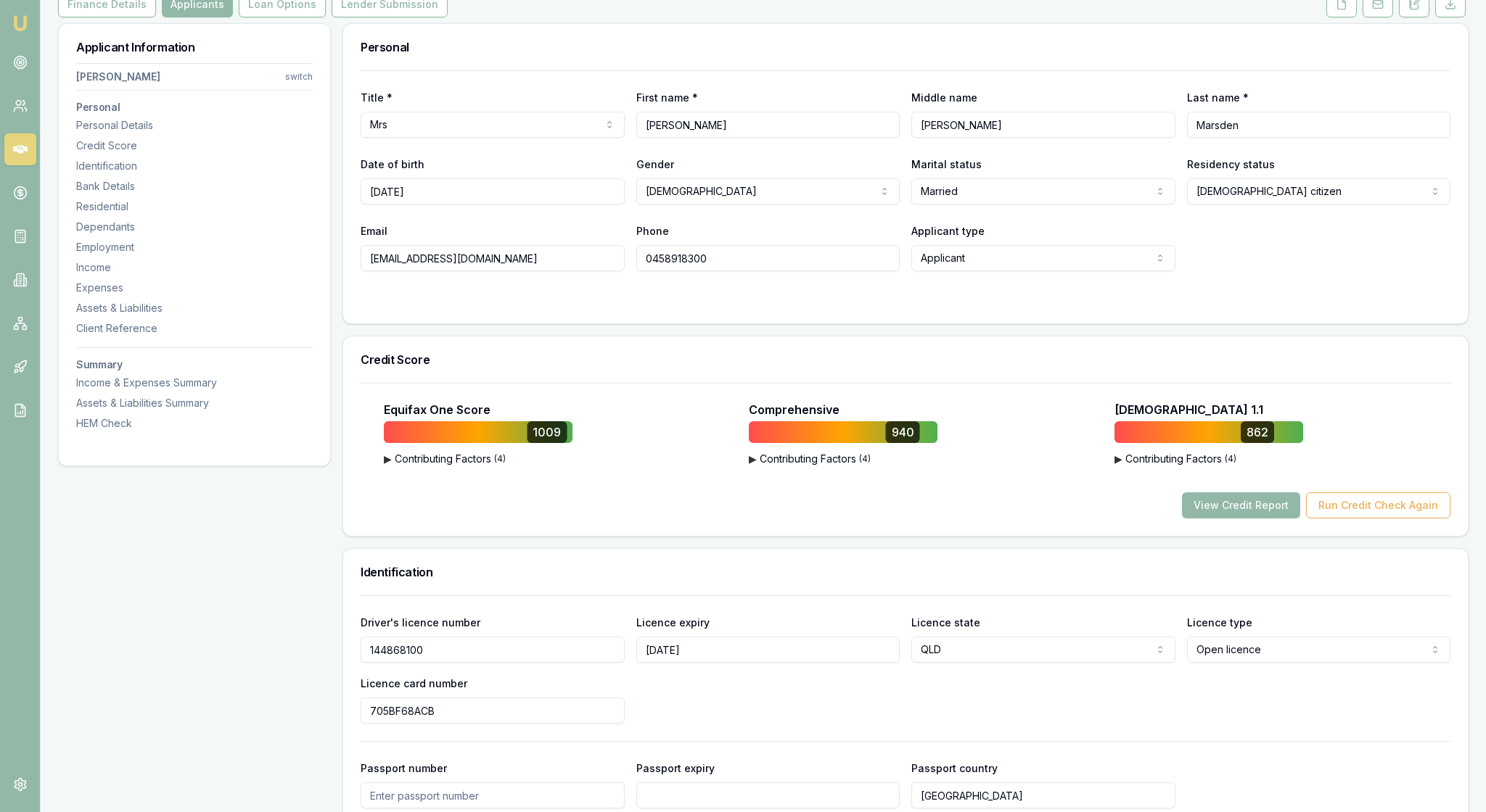
click at [1251, 306] on form "Title * Mrs Mr Mrs Miss Ms Dr Prof First name * [PERSON_NAME] Middle name [PERS…" at bounding box center [906, 188] width 1090 height 236
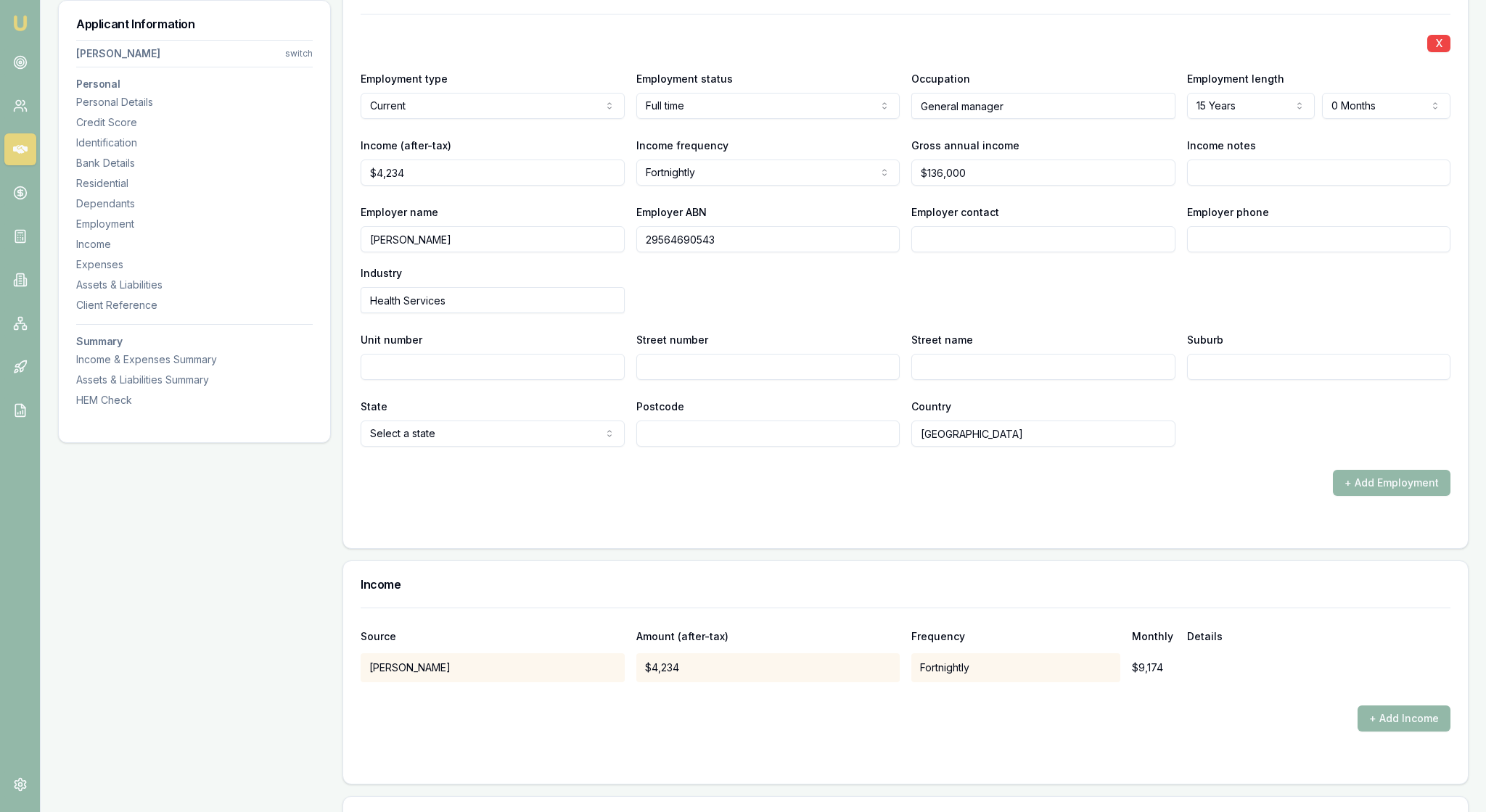
scroll to position [1986, 0]
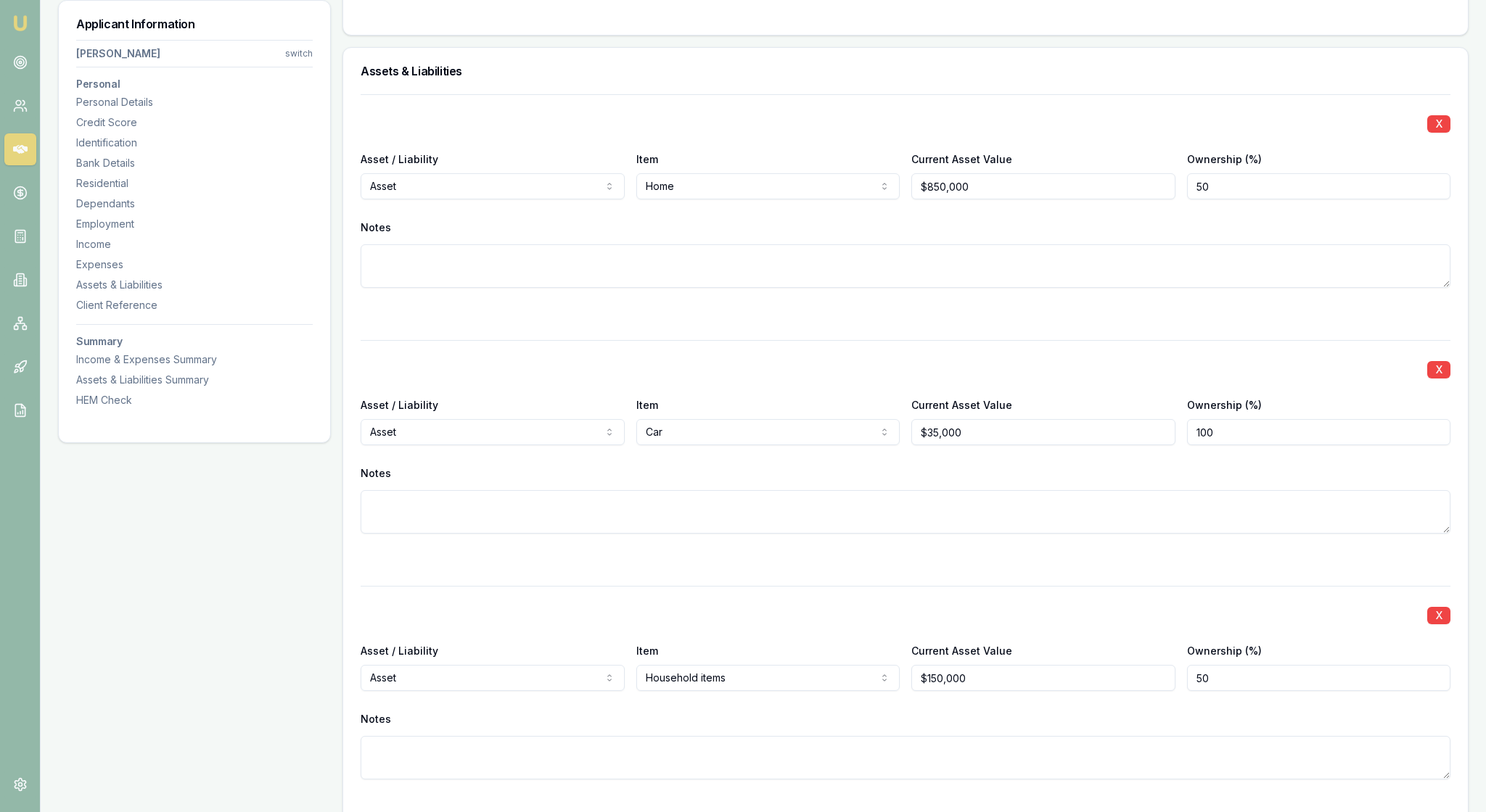
scroll to position [3077, 0]
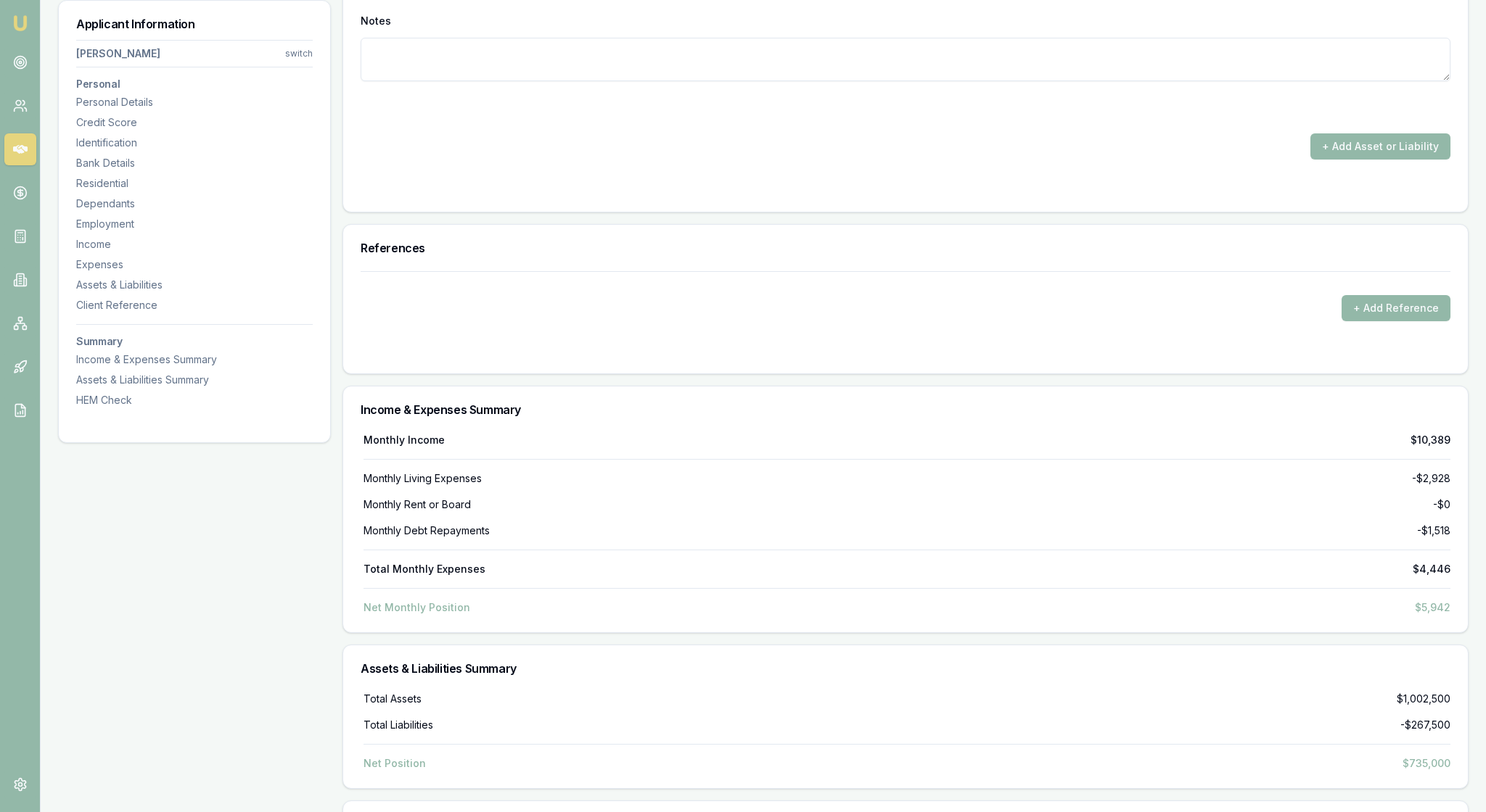
scroll to position [4028, 0]
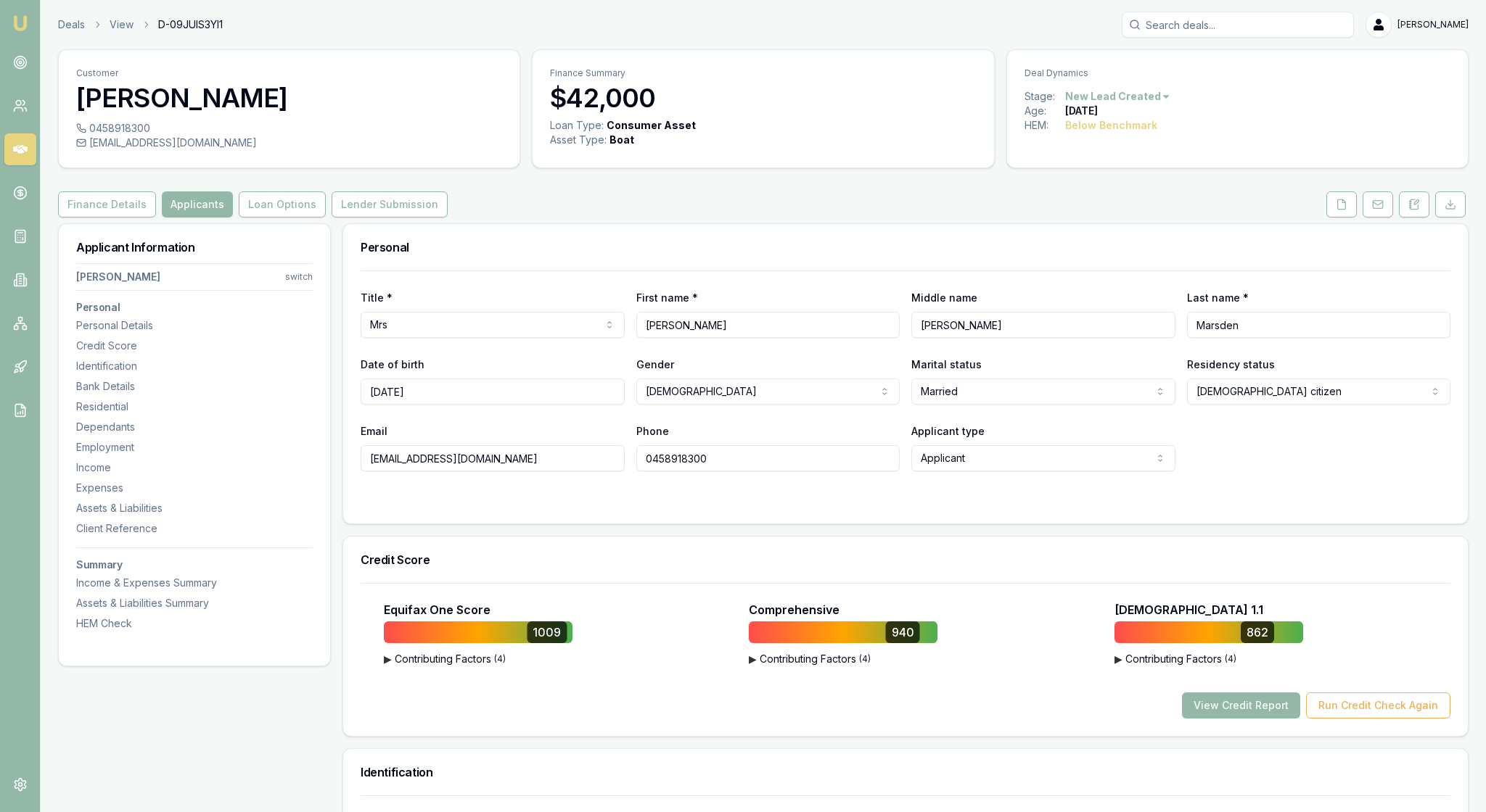
scroll to position [0, 0]
click at [1335, 210] on icon at bounding box center [1341, 205] width 11 height 11
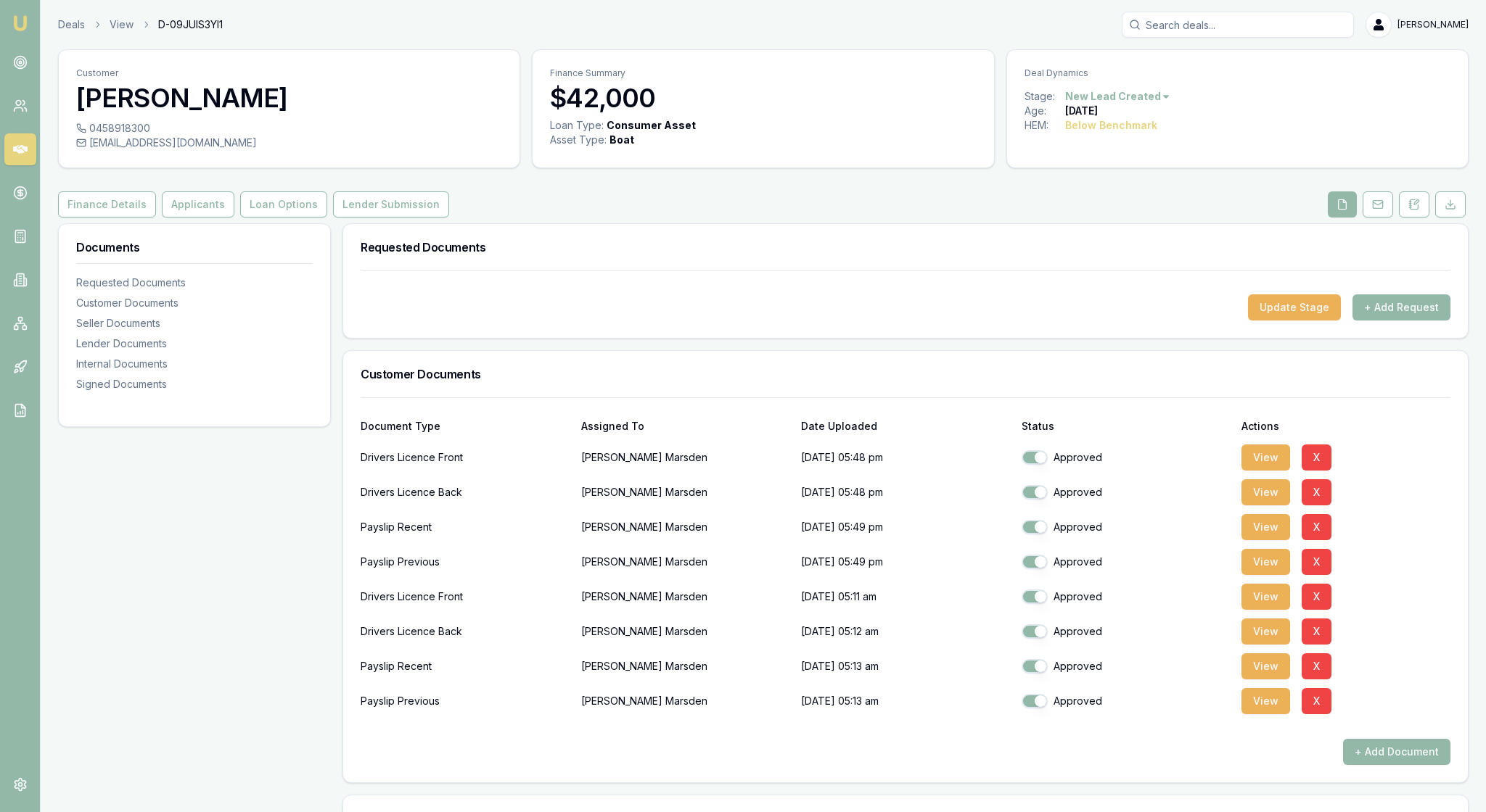
click at [913, 398] on div "Customer Documents" at bounding box center [905, 374] width 1125 height 46
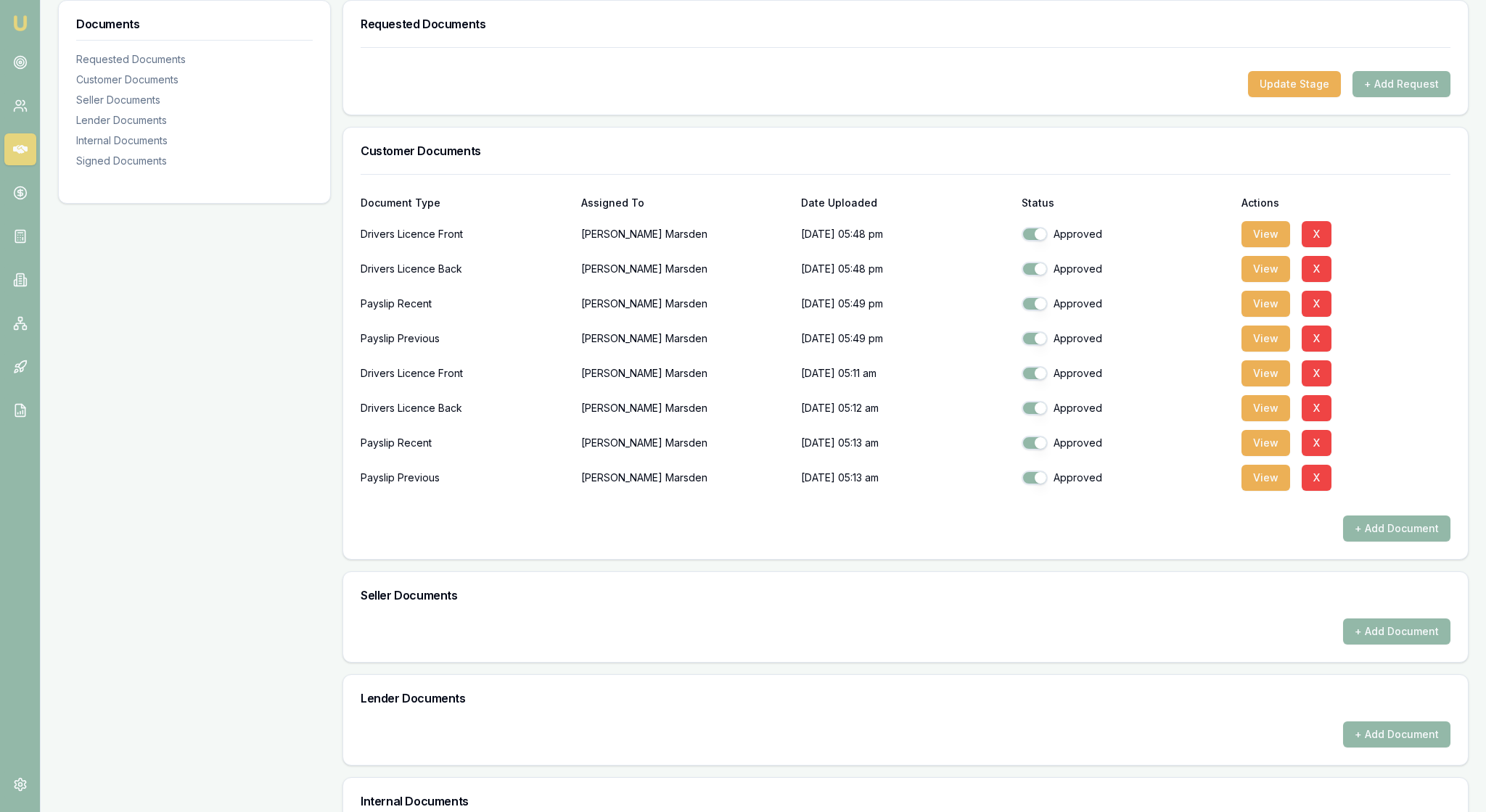
scroll to position [229, 0]
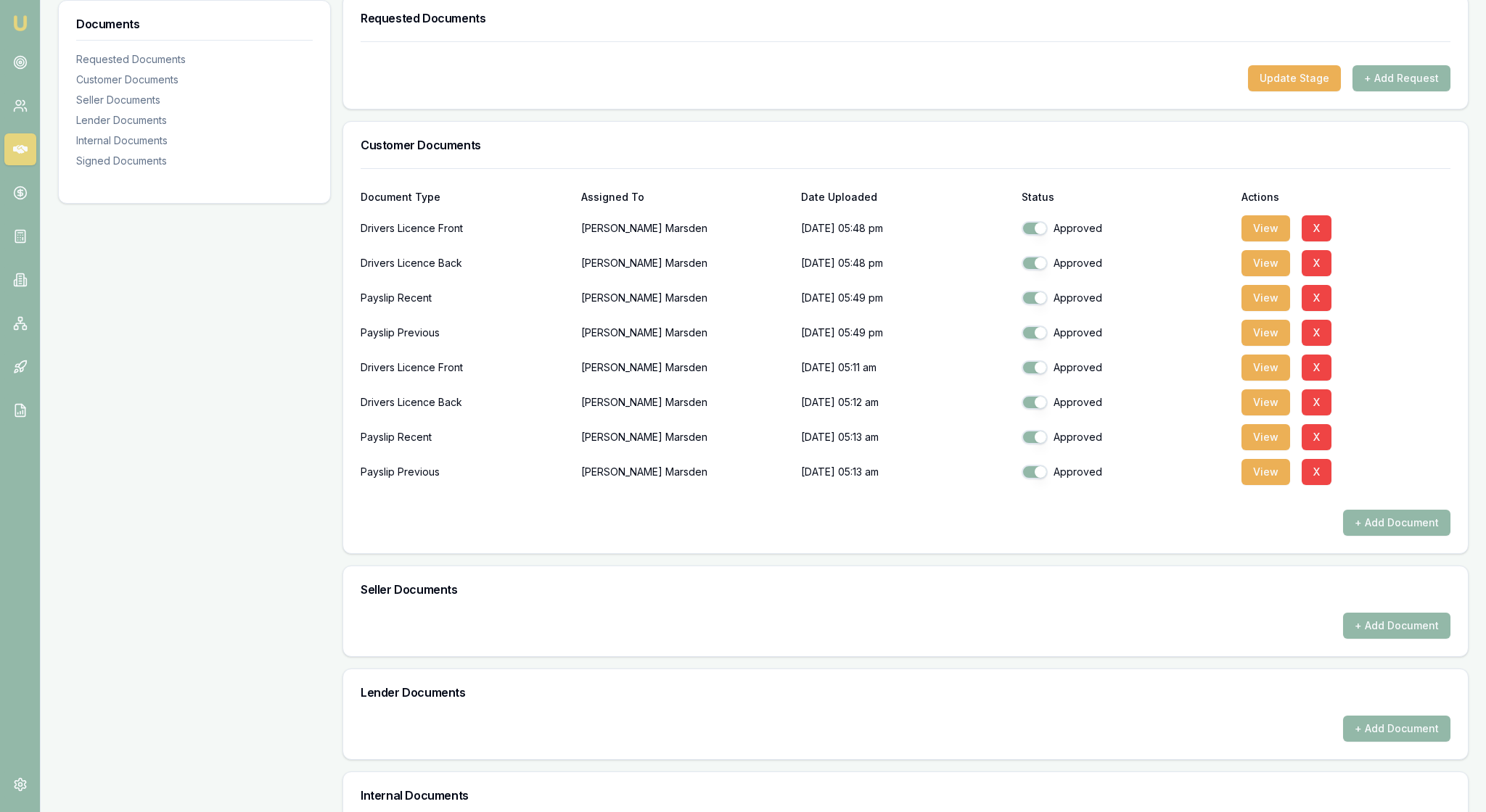
click at [811, 536] on div "+ Add Document" at bounding box center [906, 523] width 1090 height 27
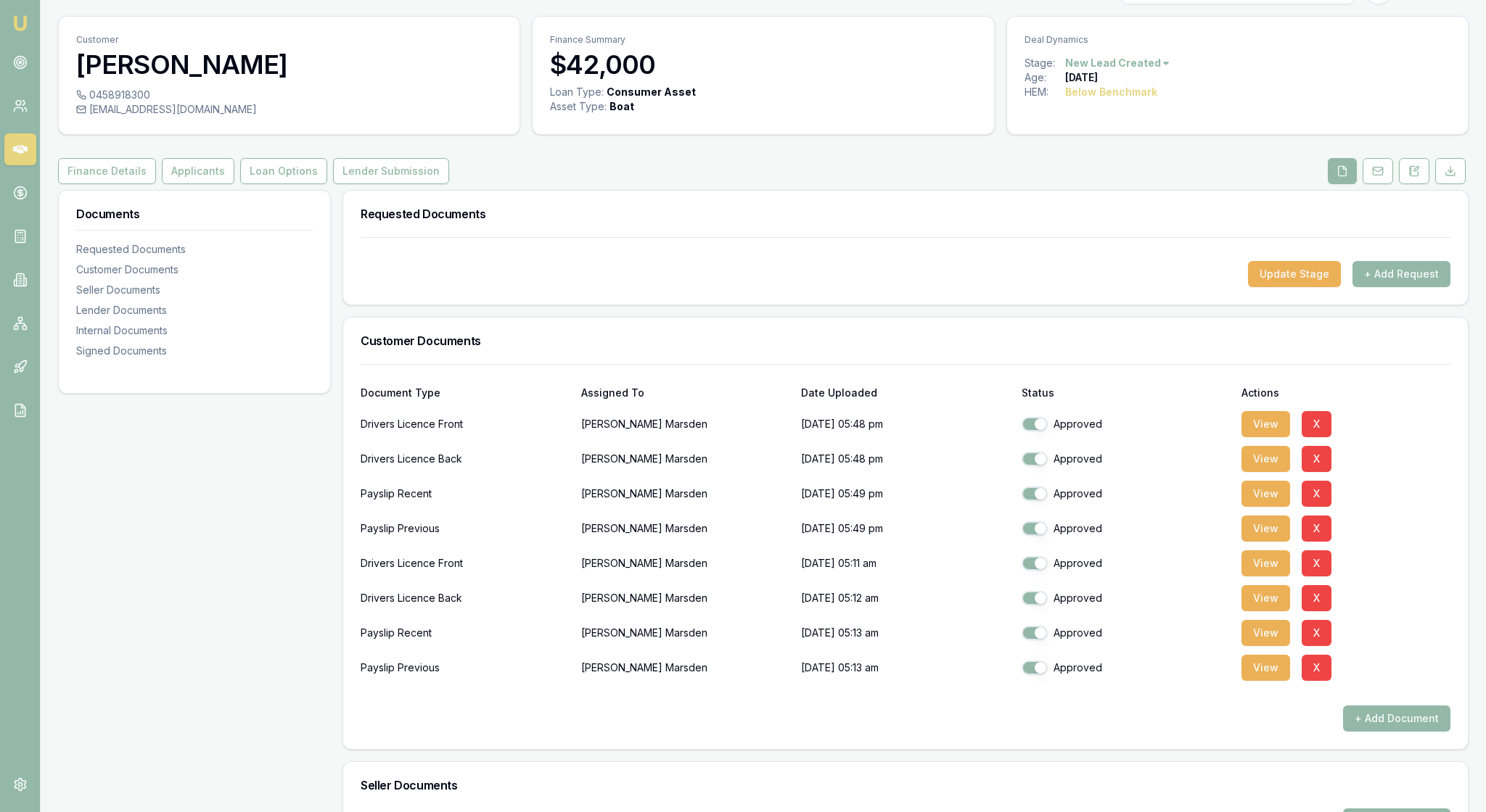
scroll to position [20, 0]
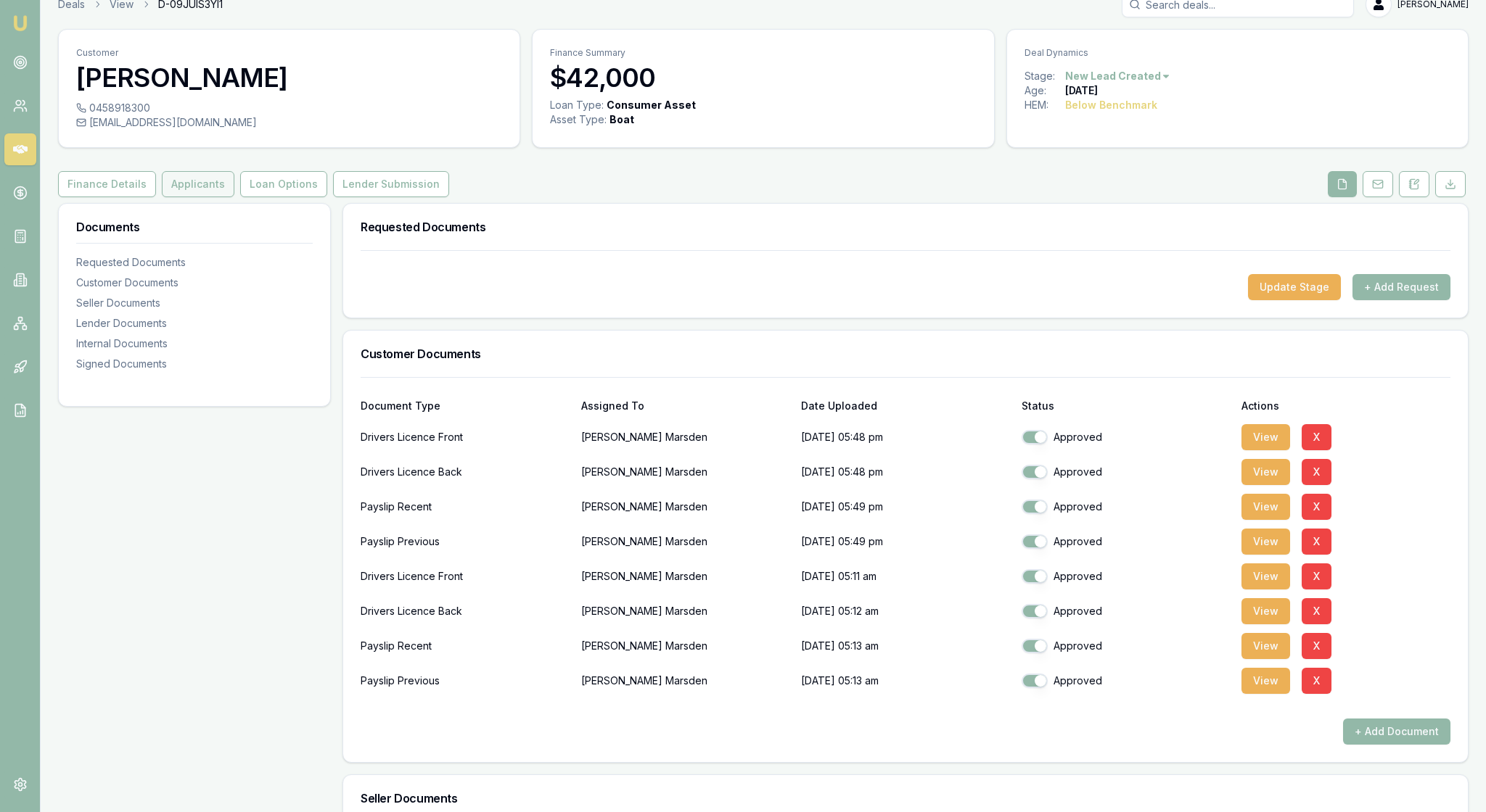
click at [234, 197] on button "Applicants" at bounding box center [198, 185] width 73 height 27
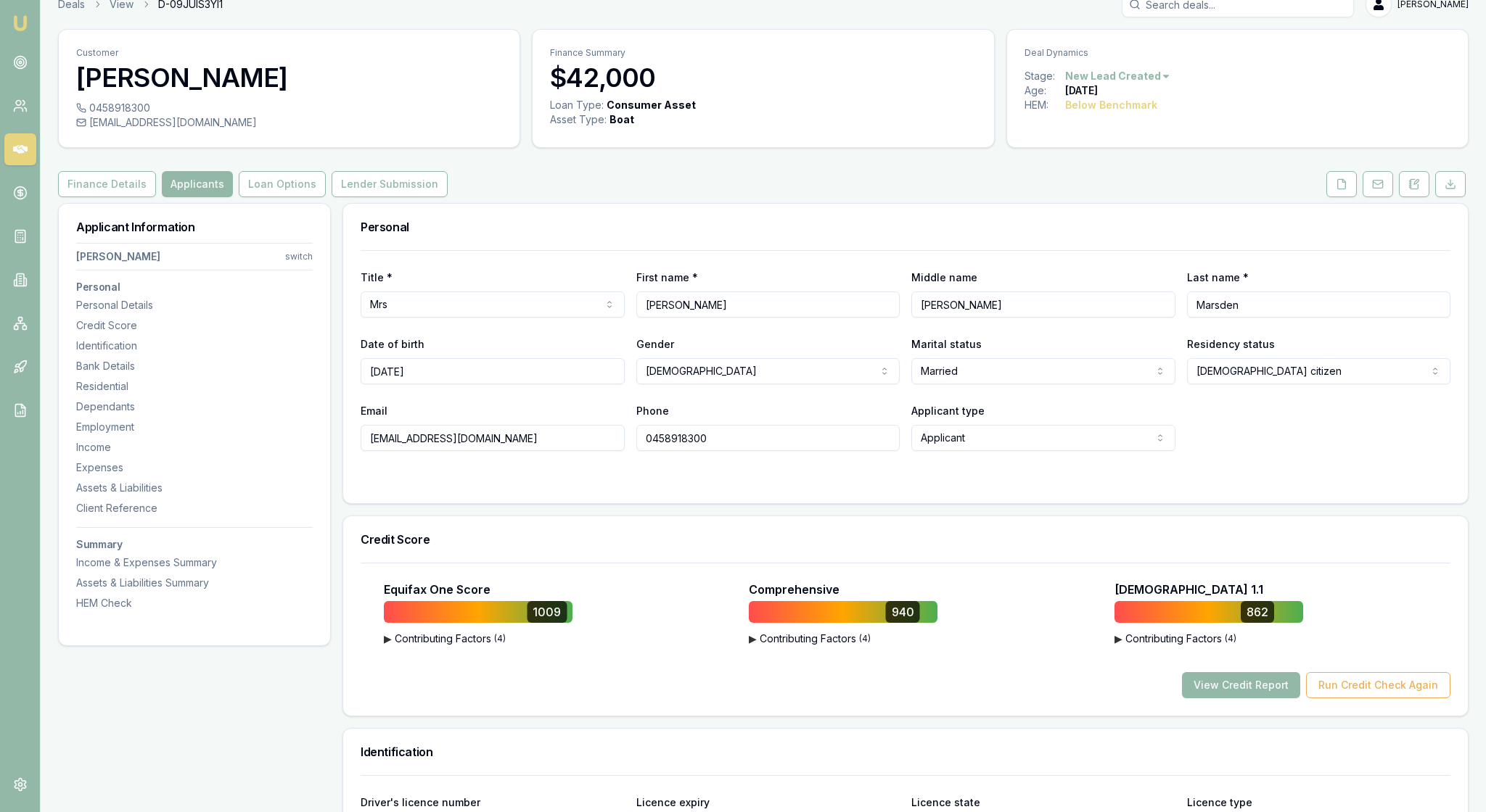
click at [1017, 623] on div "940" at bounding box center [916, 612] width 335 height 22
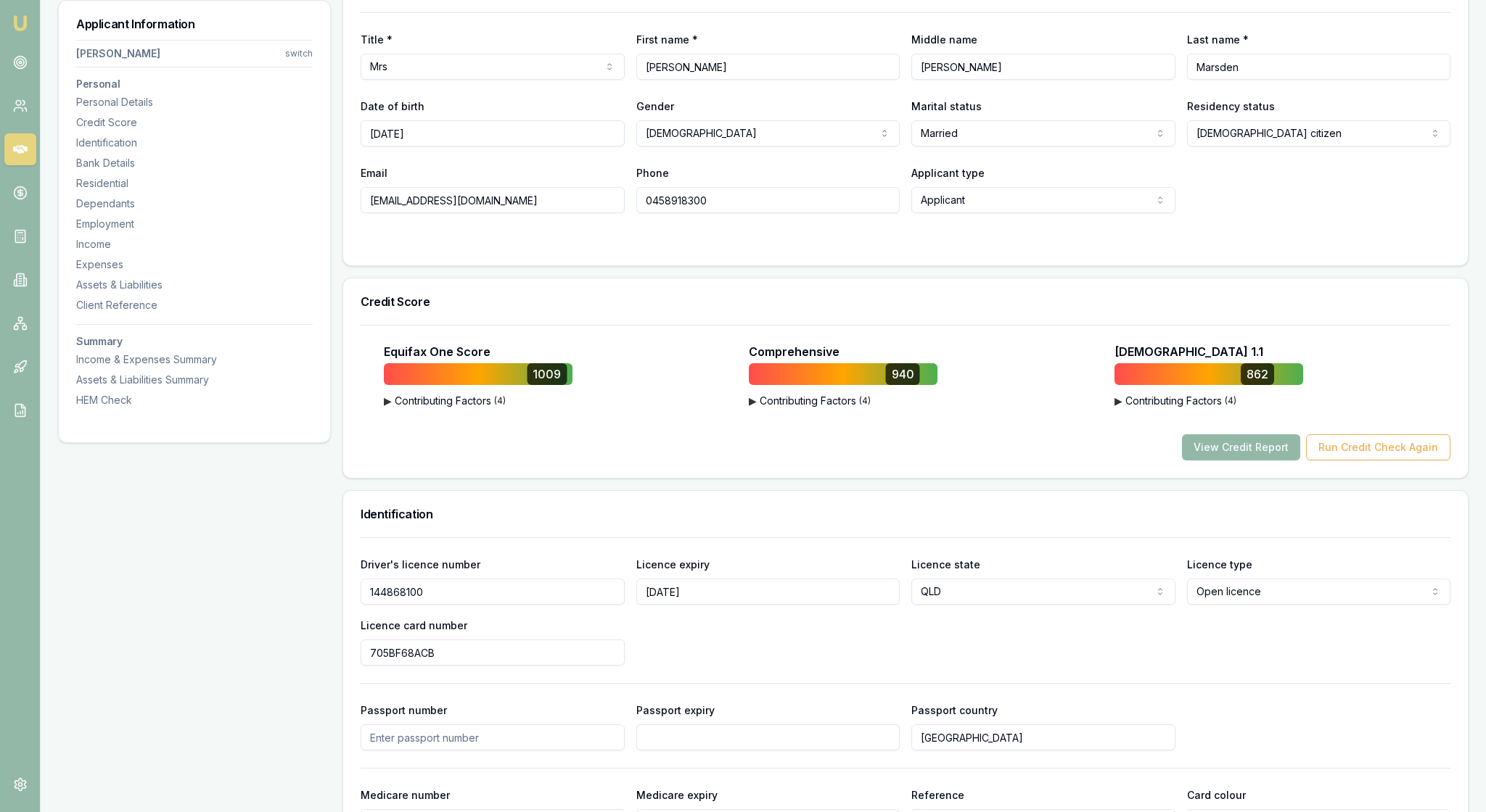
scroll to position [260, 0]
click at [1193, 460] on button "View Credit Report" at bounding box center [1241, 446] width 118 height 27
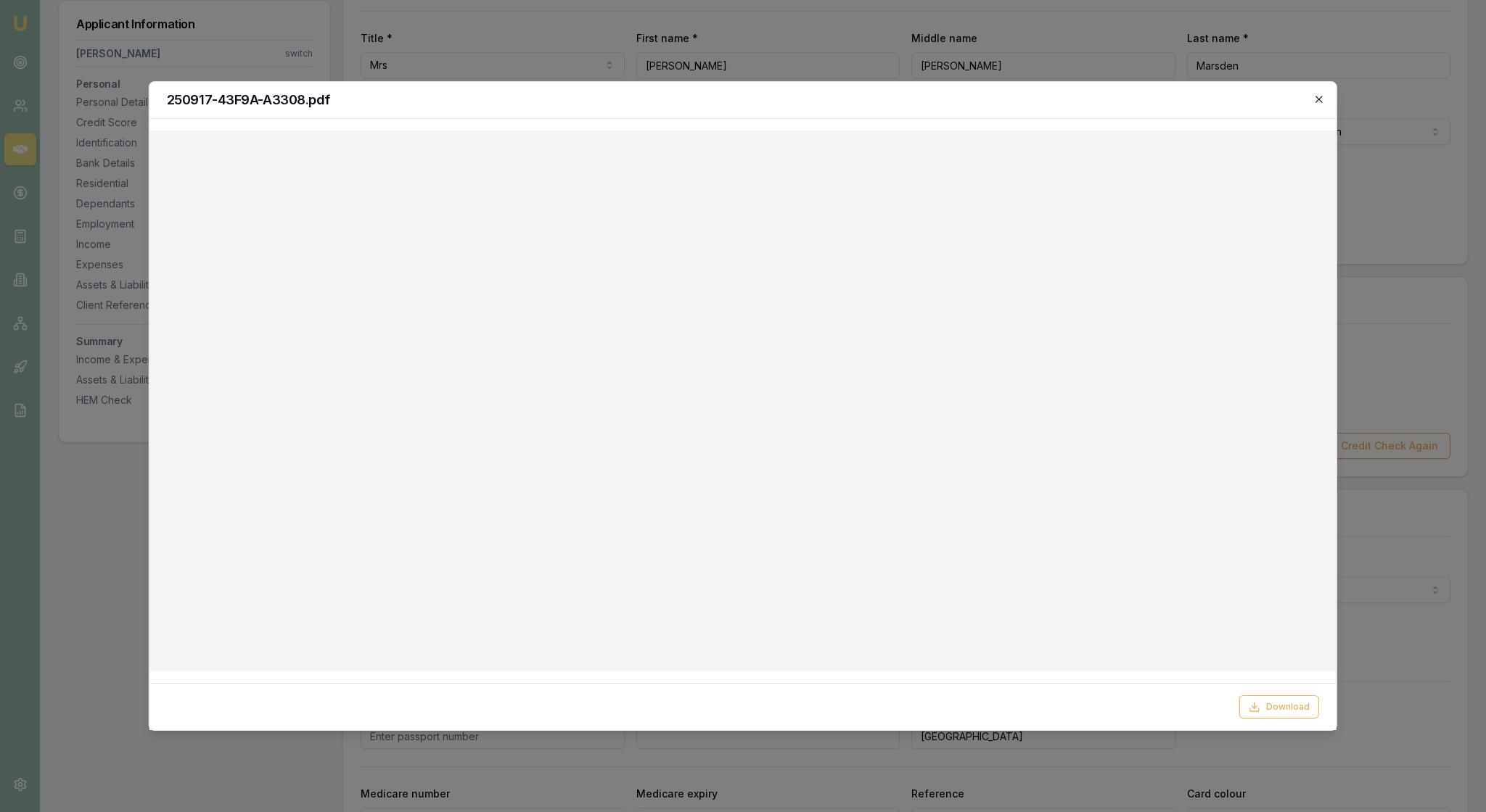
click at [1319, 100] on icon "button" at bounding box center [1318, 99] width 7 height 7
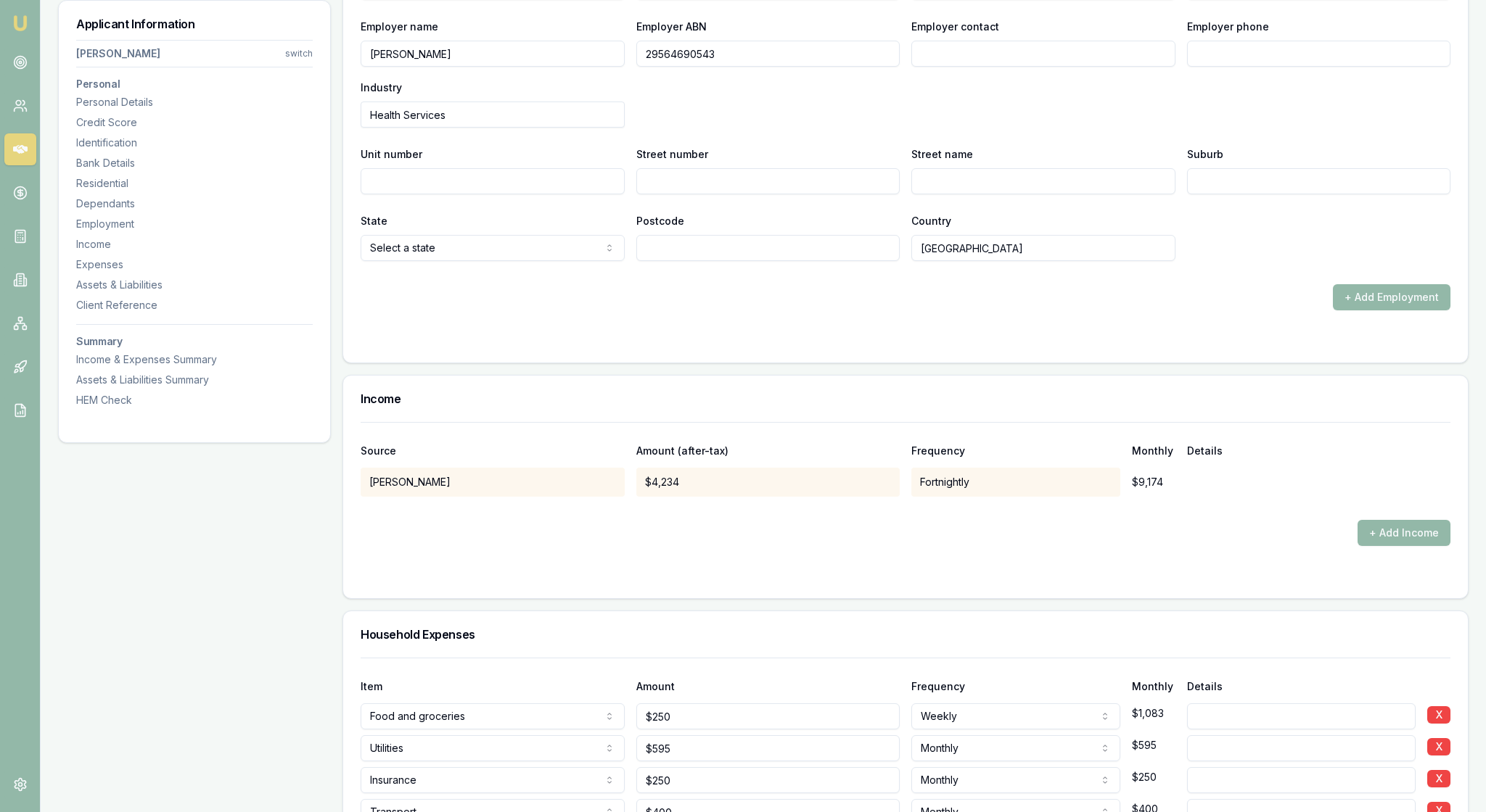
scroll to position [2165, 0]
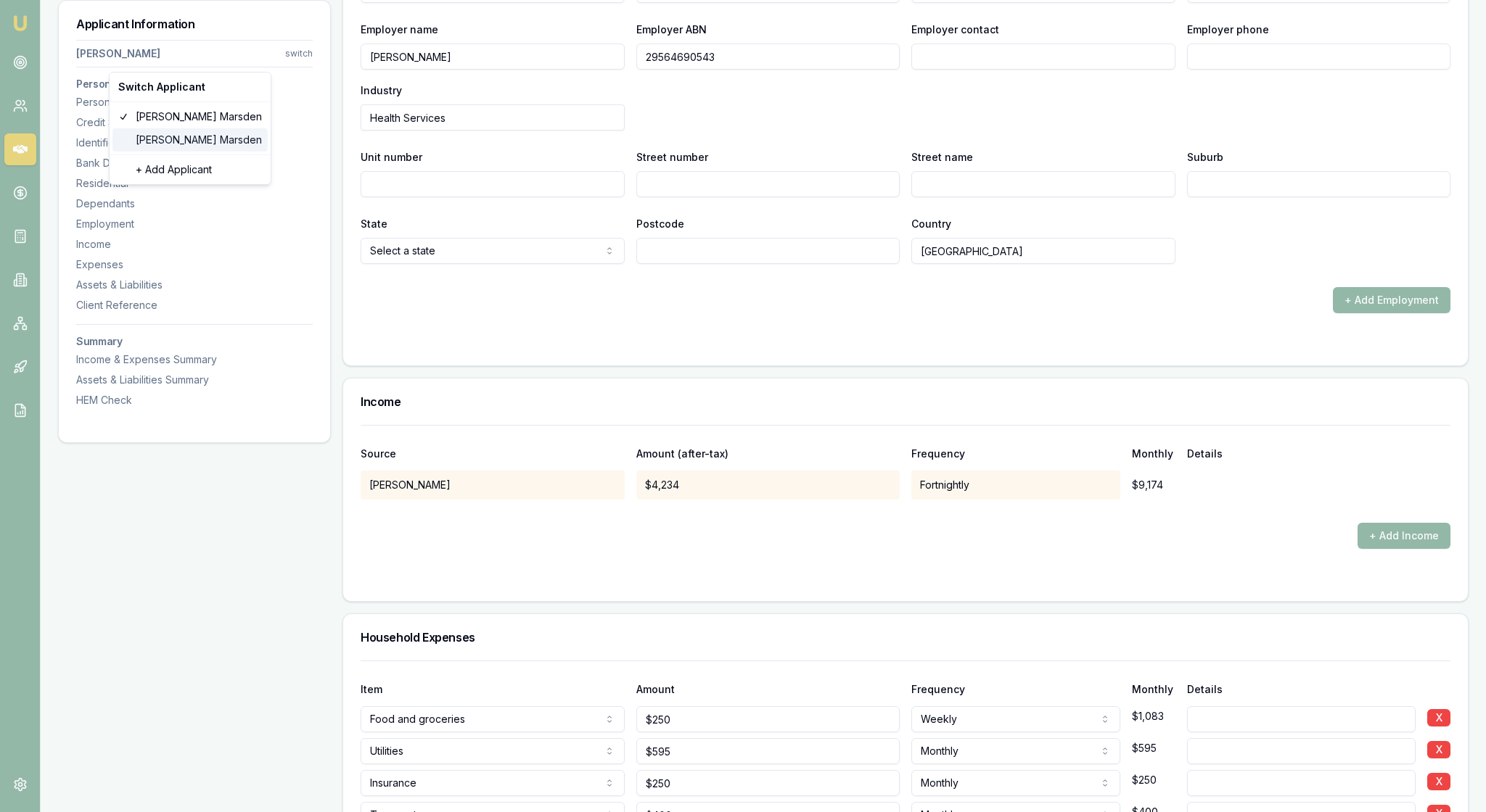
click at [234, 150] on div "[PERSON_NAME]" at bounding box center [190, 140] width 155 height 23
select select "Mr"
select select "[DEMOGRAPHIC_DATA]"
type input "[PERSON_NAME]"
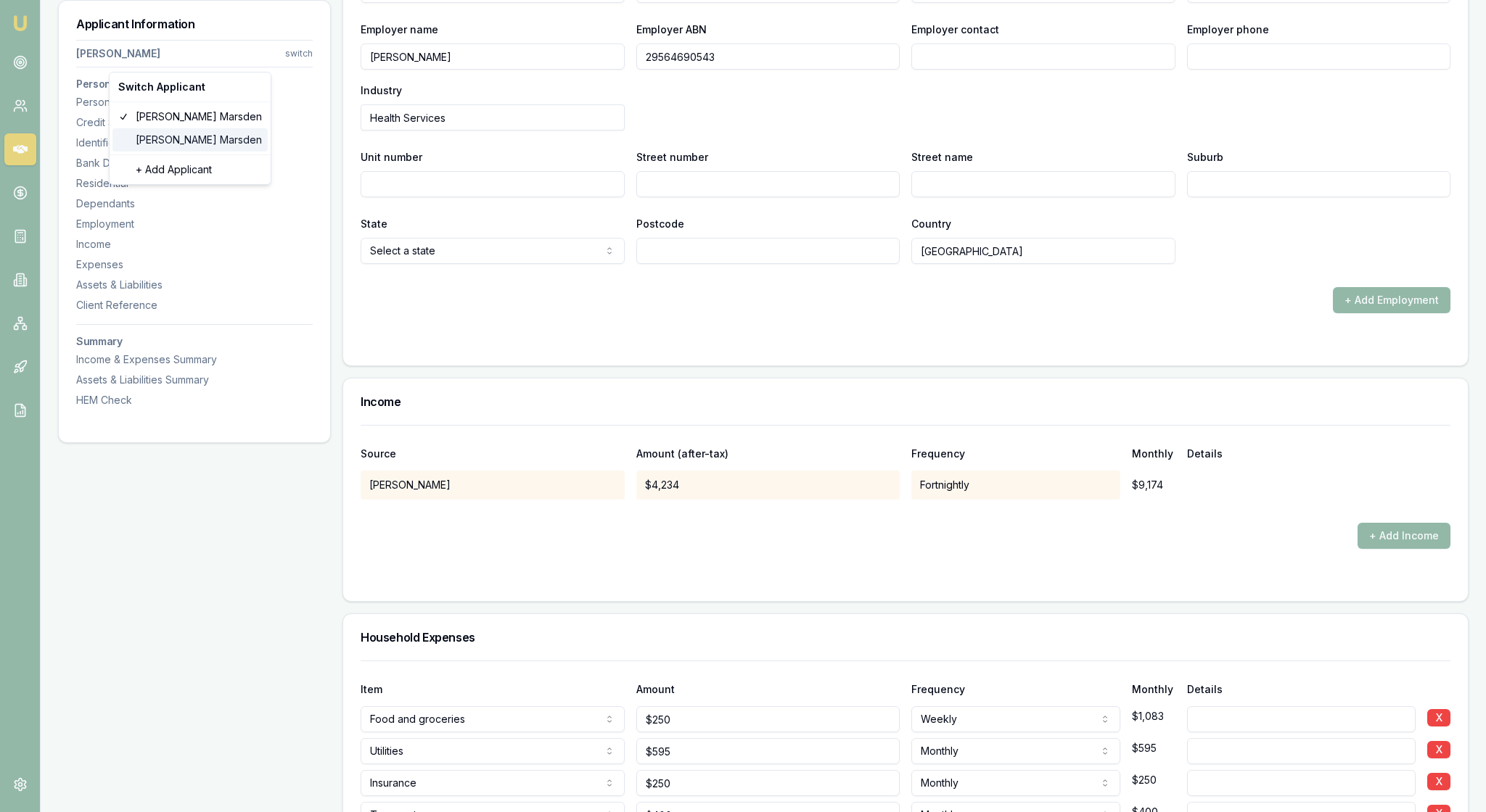
type input "Marsden"
type input "[DATE]"
type input "[EMAIL_ADDRESS][DOMAIN_NAME]"
type input "0426610091"
type input "136579793"
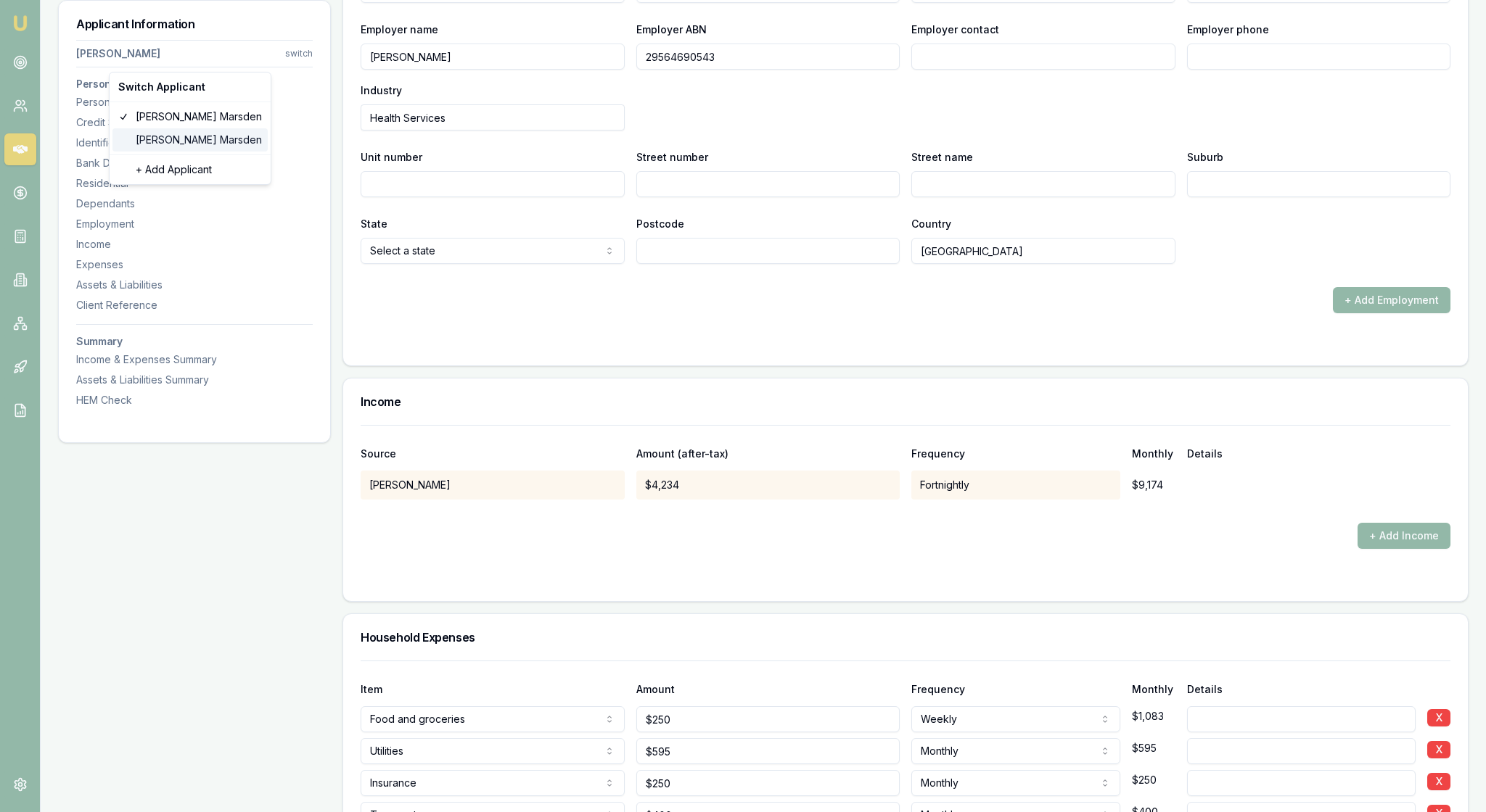
type input "[DATE]"
type input "5788A6DD3A"
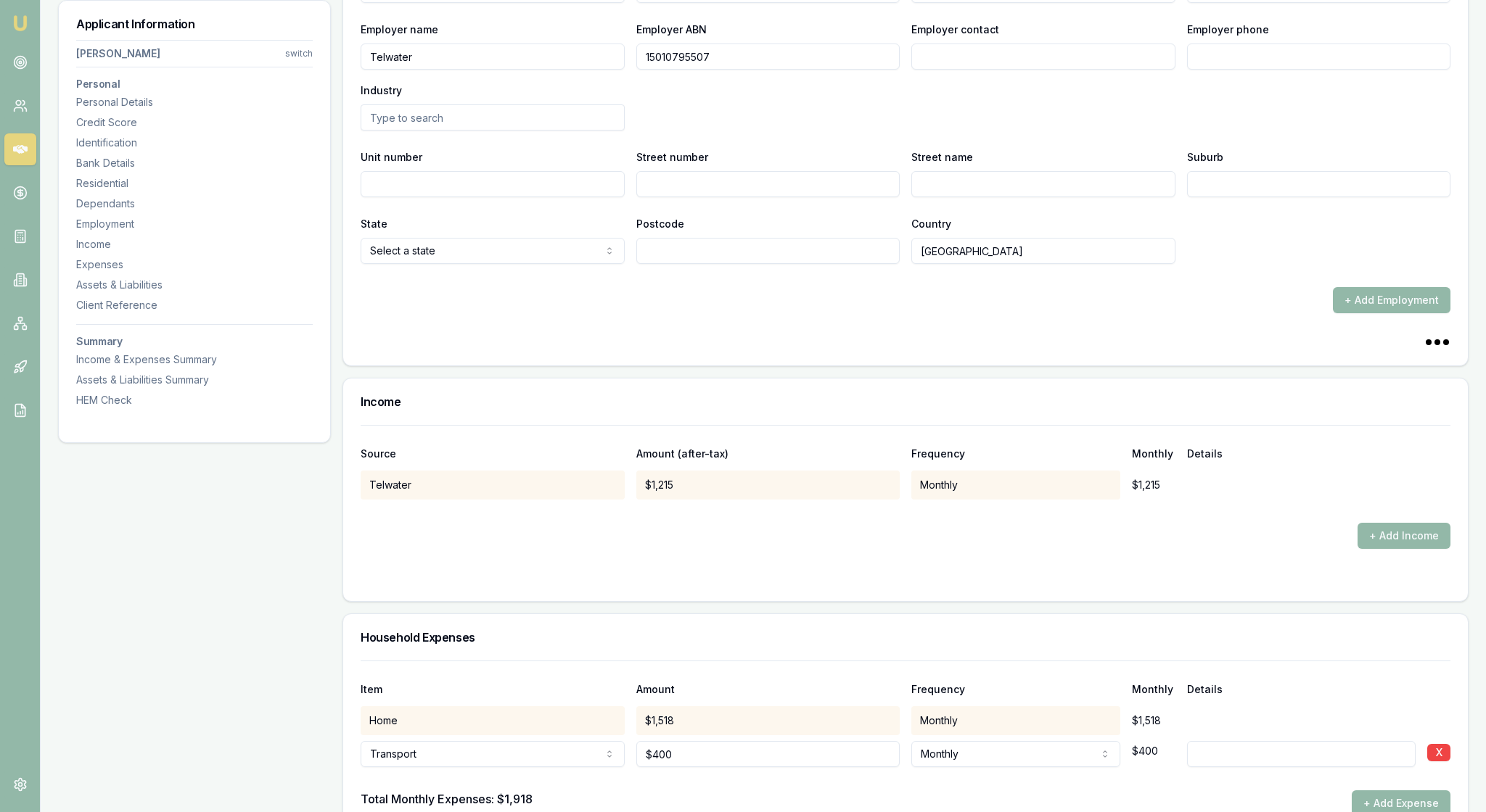
click at [328, 565] on div "Applicant Information [PERSON_NAME] switch Personal Personal Details Credit Sco…" at bounding box center [194, 350] width 273 height 4582
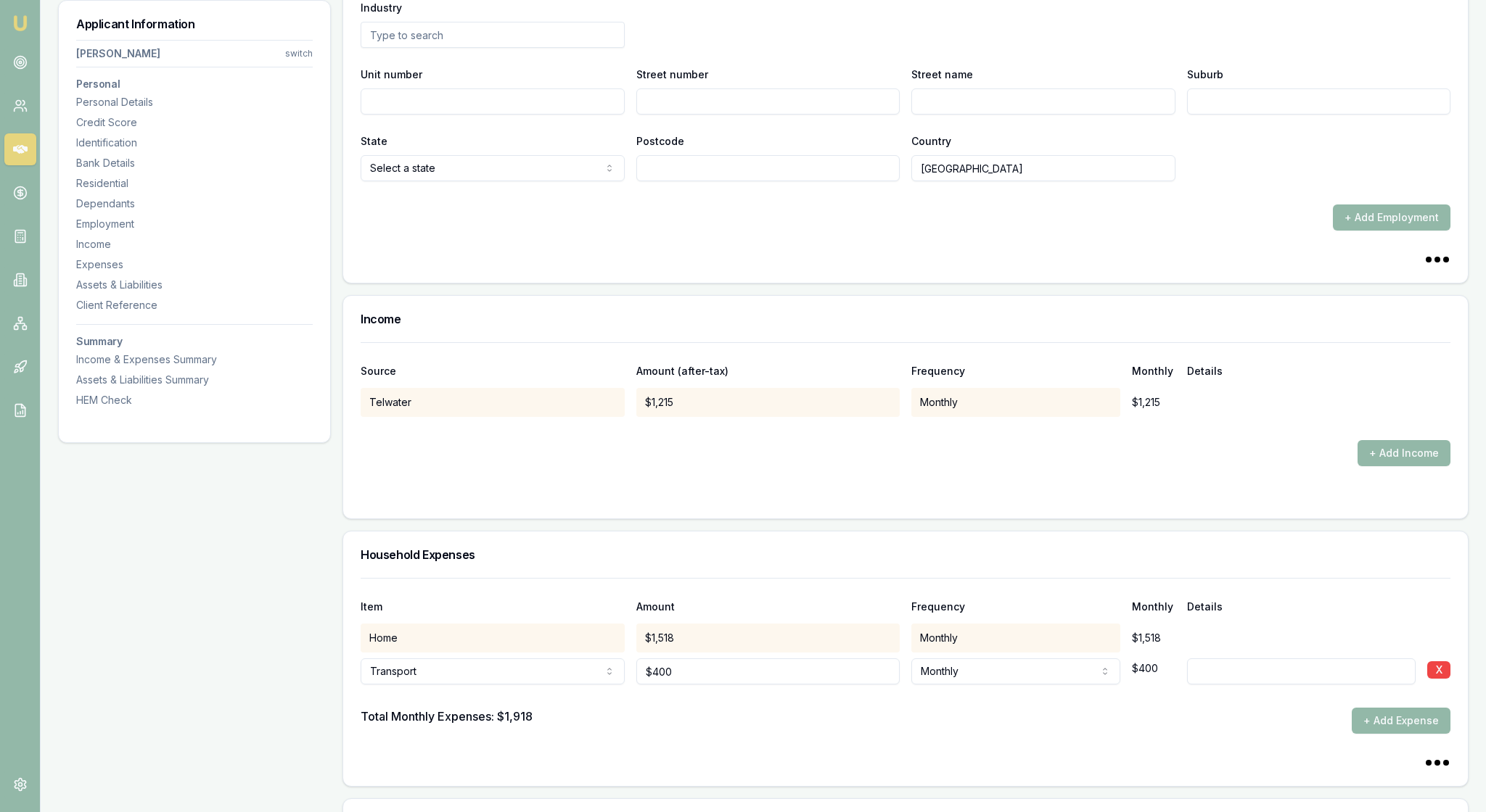
scroll to position [2304, 0]
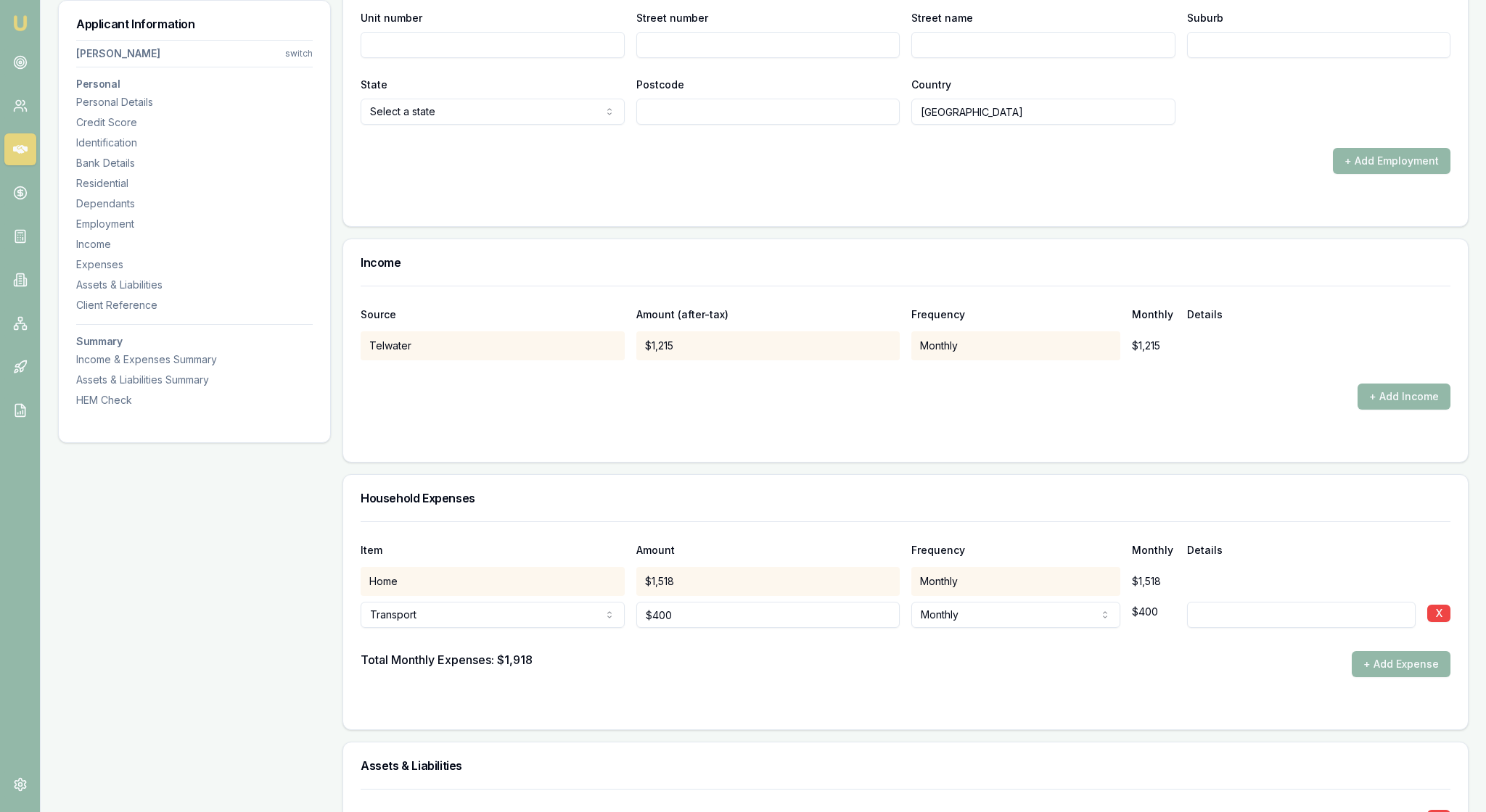
click at [614, 174] on div "+ Add Employment" at bounding box center [906, 161] width 1090 height 27
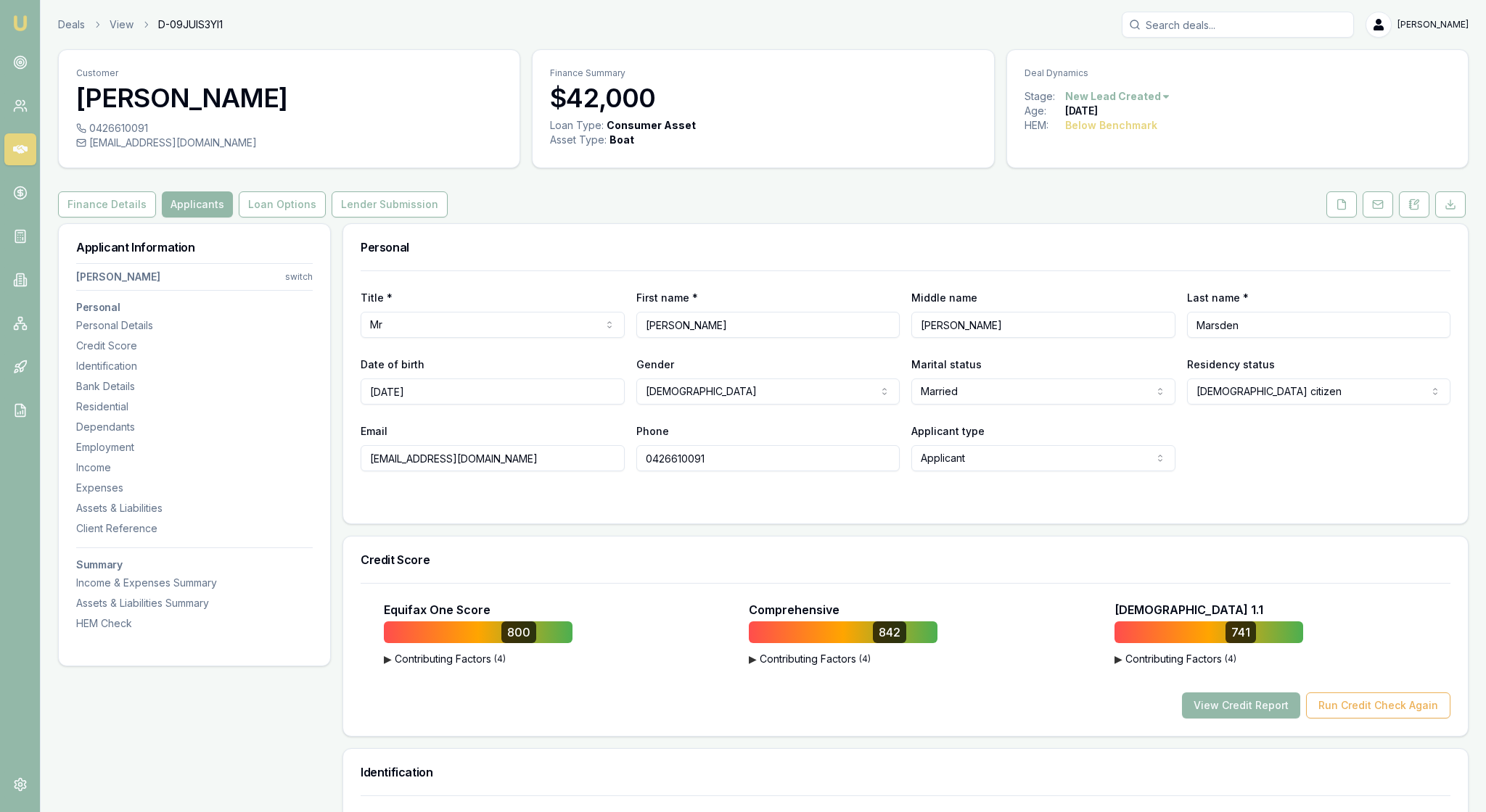
scroll to position [0, 0]
drag, startPoint x: 537, startPoint y: 516, endPoint x: 311, endPoint y: 521, distance: 226.1
click at [1078, 218] on div "Finance Details Applicants Loan Options Lender Submission" at bounding box center [763, 205] width 1410 height 27
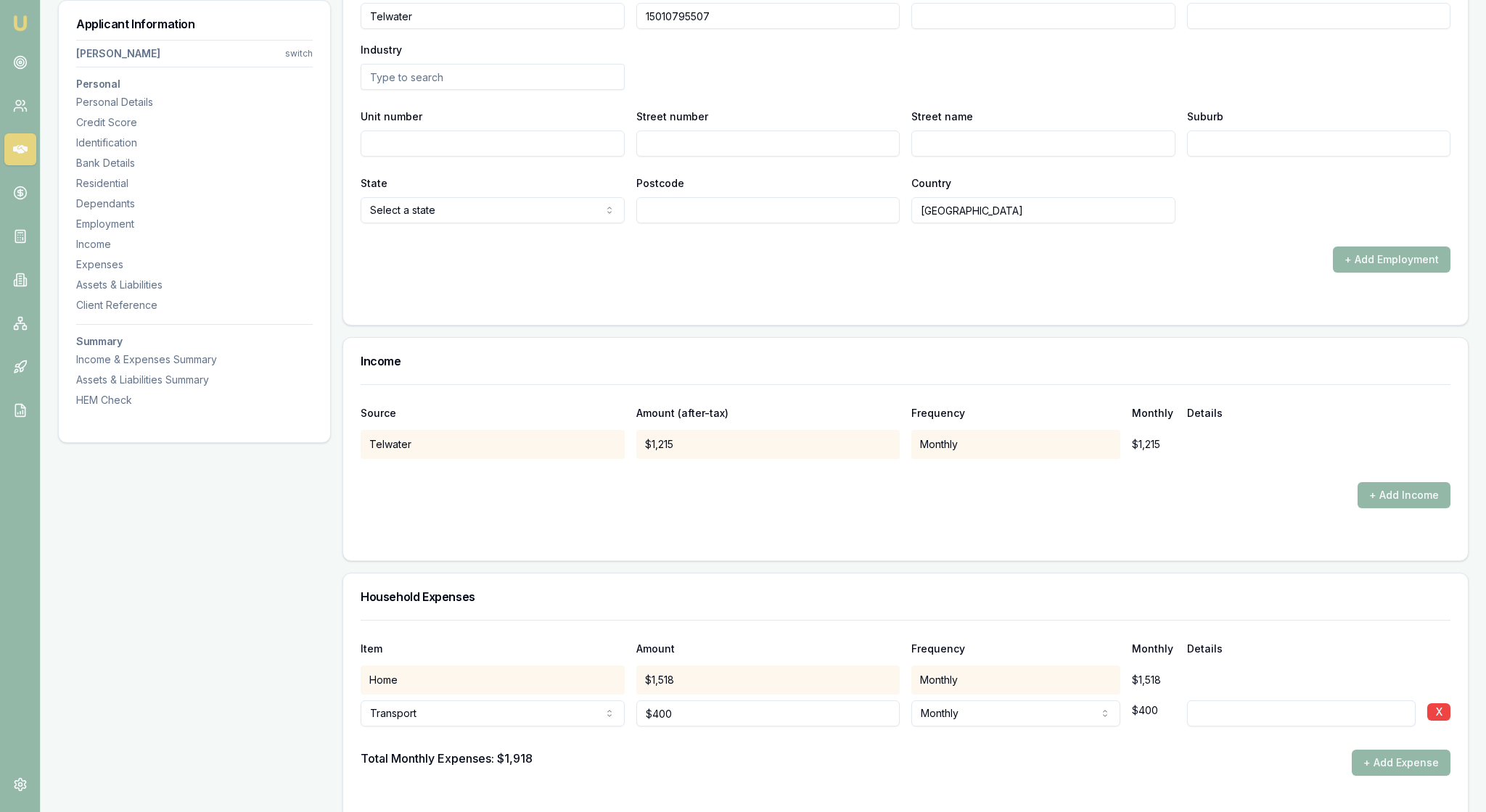
scroll to position [2211, 0]
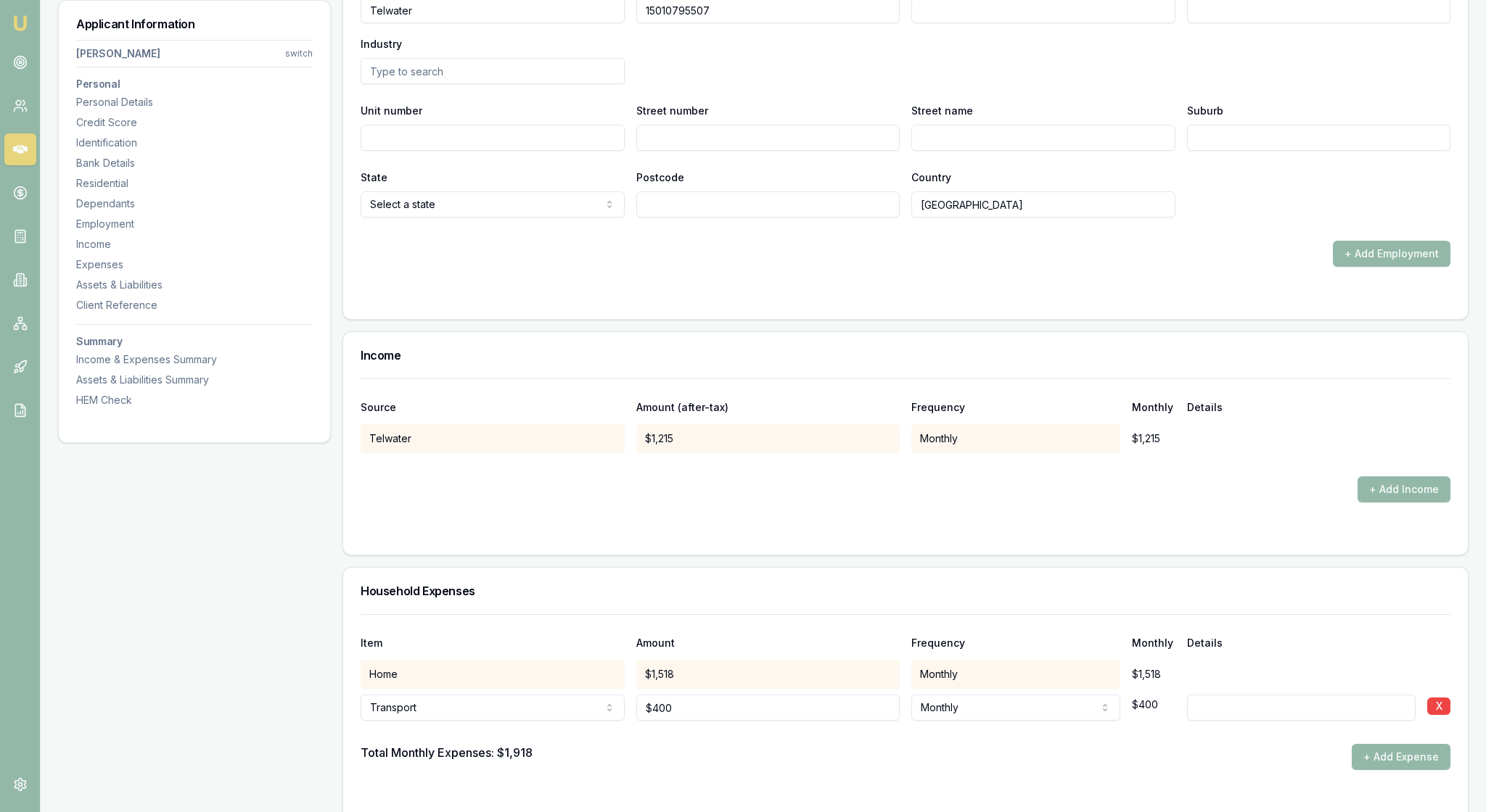
click at [868, 84] on div "Employer name Telwater Employer ABN 15010795507 Employer contact Employer phone…" at bounding box center [906, 28] width 1090 height 110
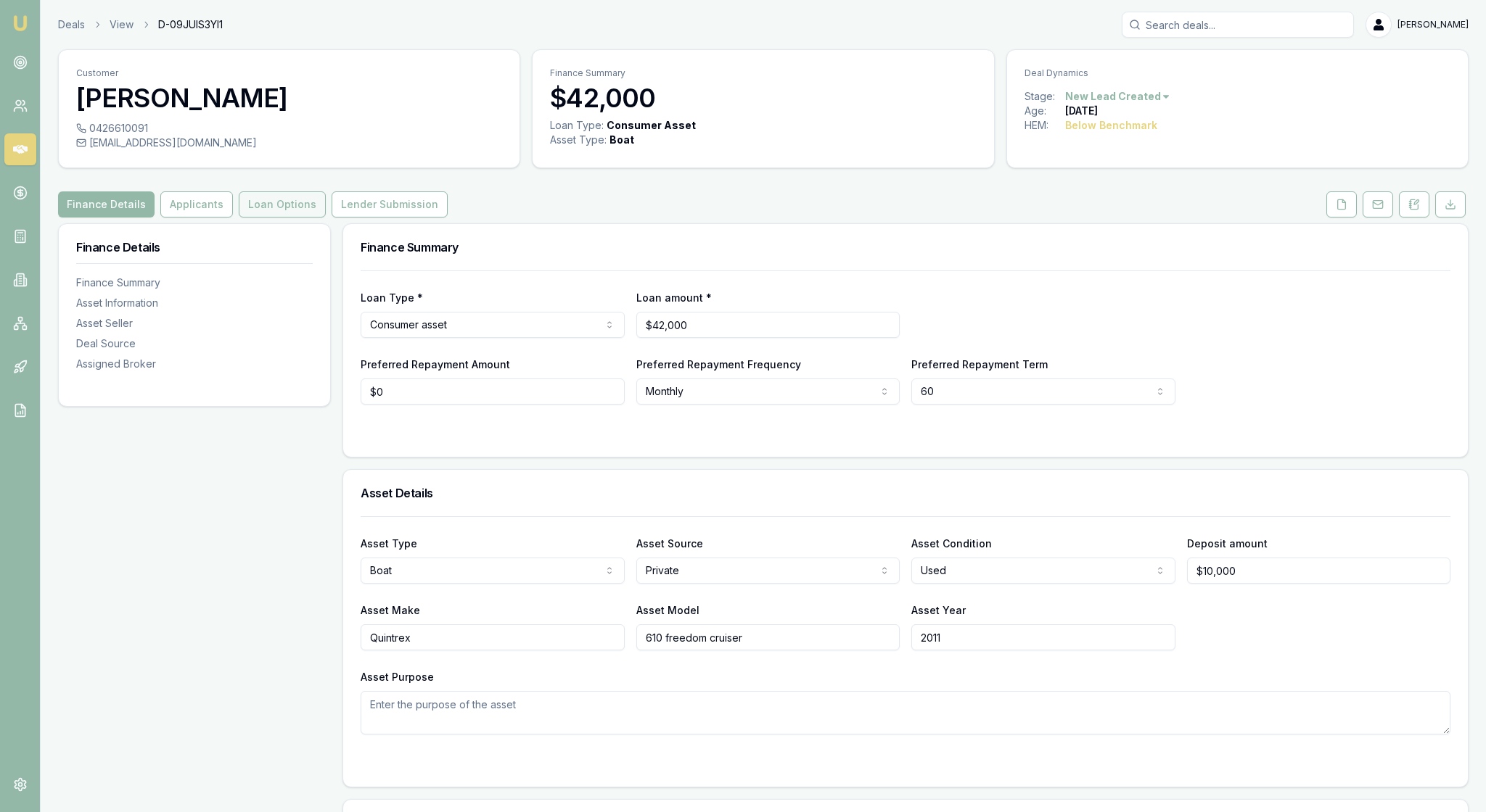
click at [326, 218] on button "Loan Options" at bounding box center [282, 205] width 87 height 27
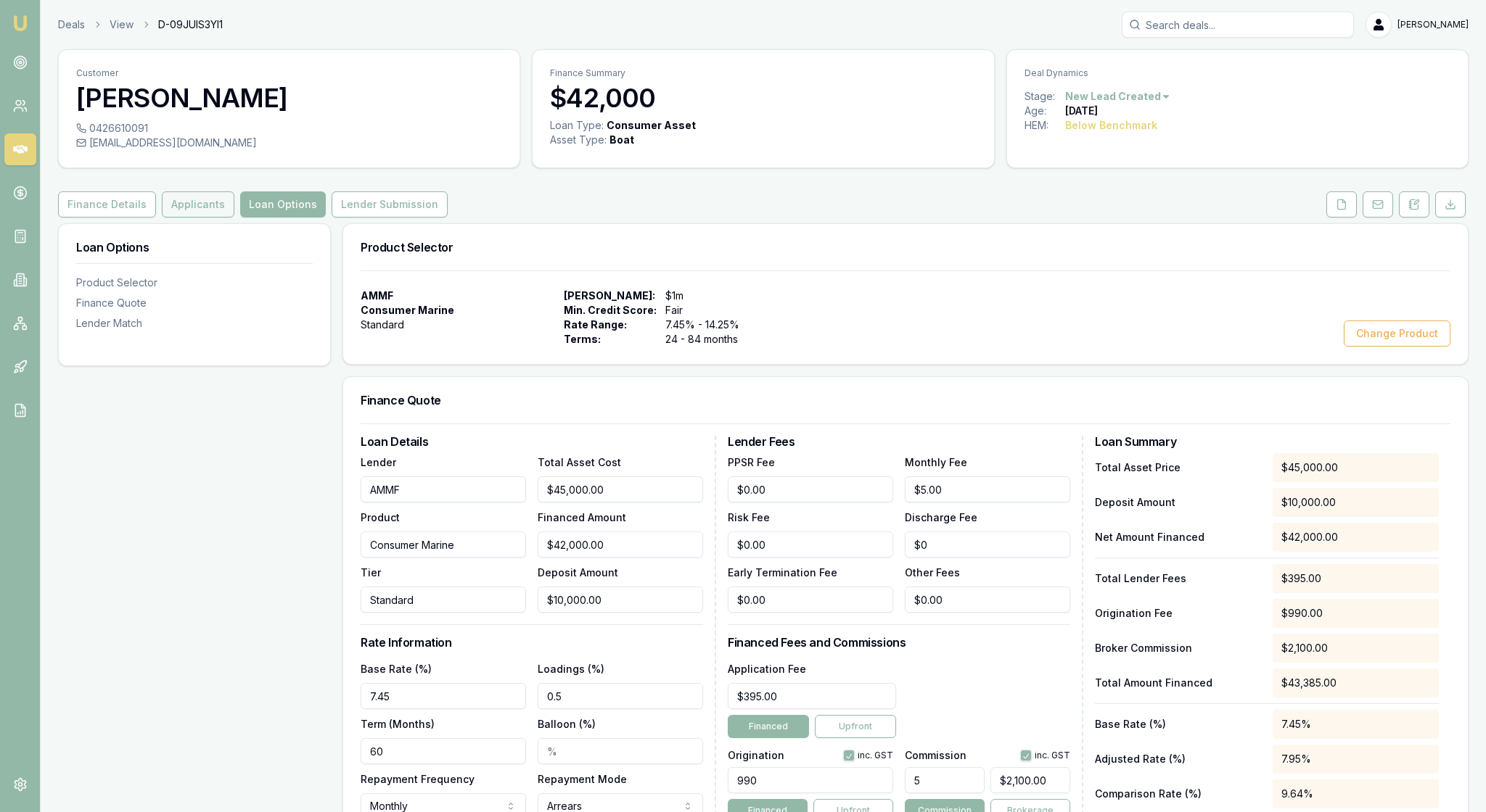
click at [234, 215] on button "Applicants" at bounding box center [198, 205] width 73 height 27
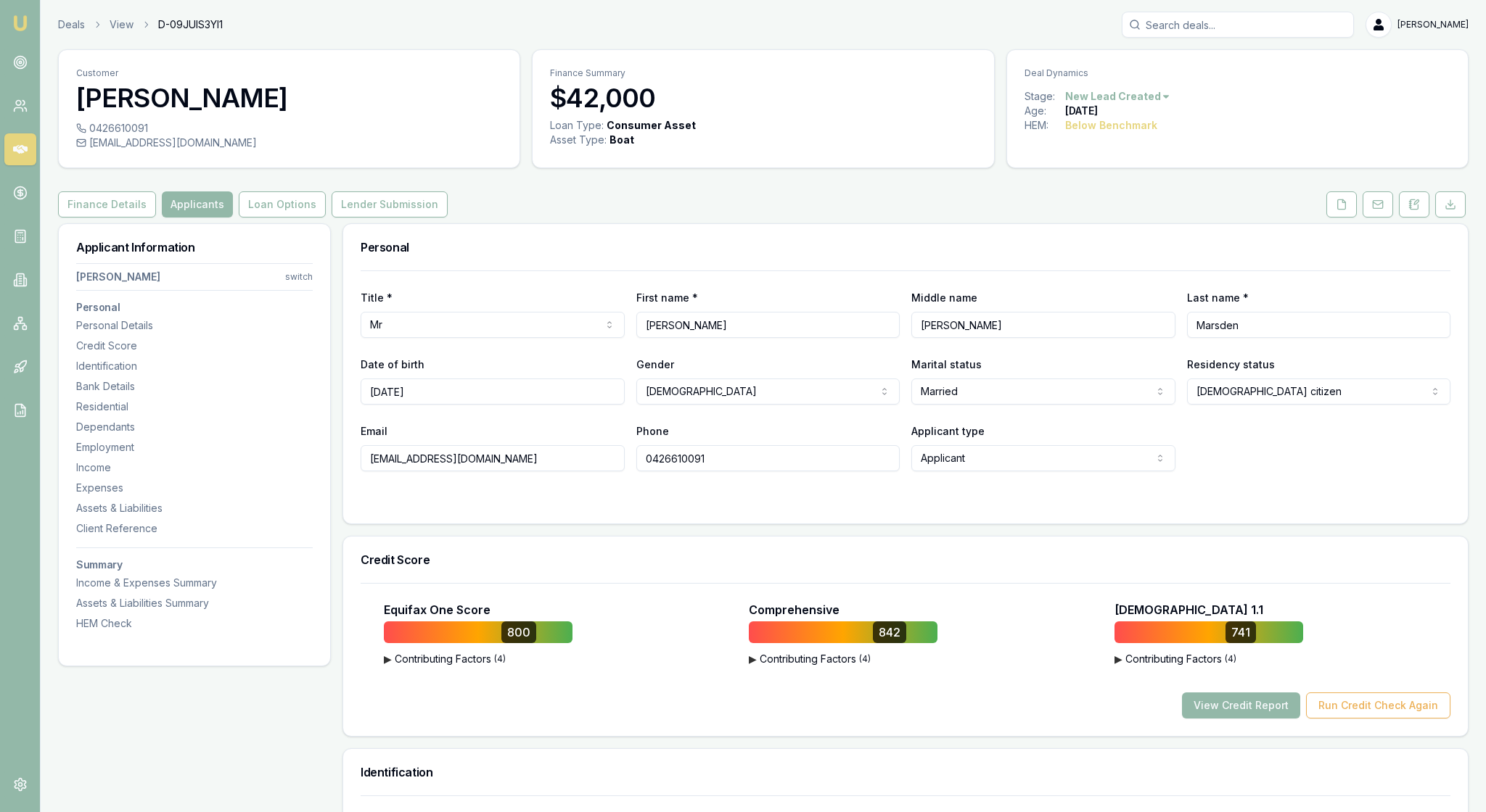
click at [896, 260] on div "Personal" at bounding box center [905, 247] width 1125 height 46
click at [292, 308] on html "Emu Broker Deals View D-09JUIS3YI1 [PERSON_NAME] Toggle Menu Customer [PERSON_N…" at bounding box center [743, 406] width 1486 height 812
click at [196, 398] on div "[PERSON_NAME]" at bounding box center [190, 390] width 155 height 23
select select "Mrs"
select select "[DEMOGRAPHIC_DATA]"
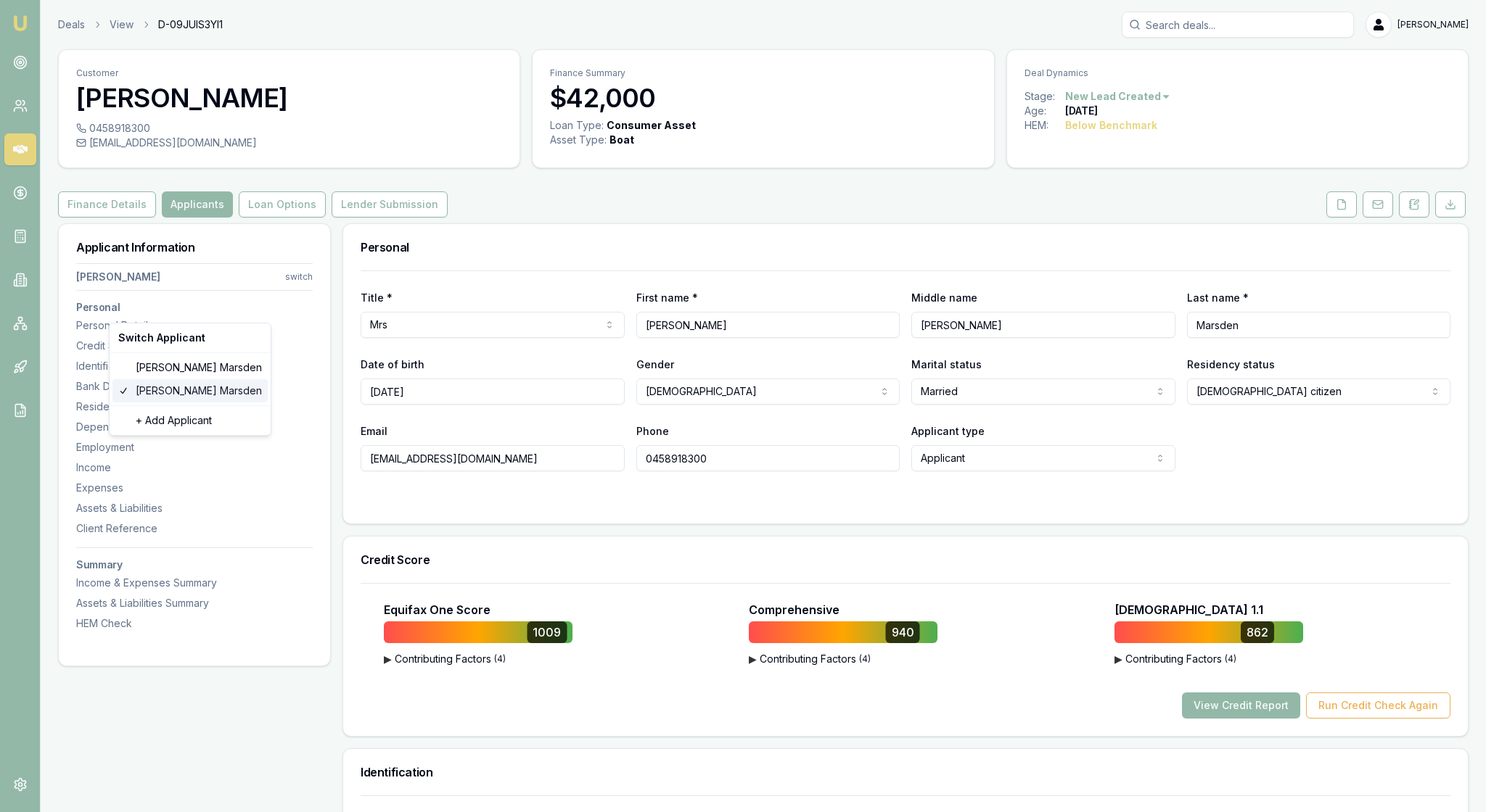
type input "[PERSON_NAME]"
type input "Marsden"
type input "[DATE]"
type input "[EMAIL_ADDRESS][DOMAIN_NAME]"
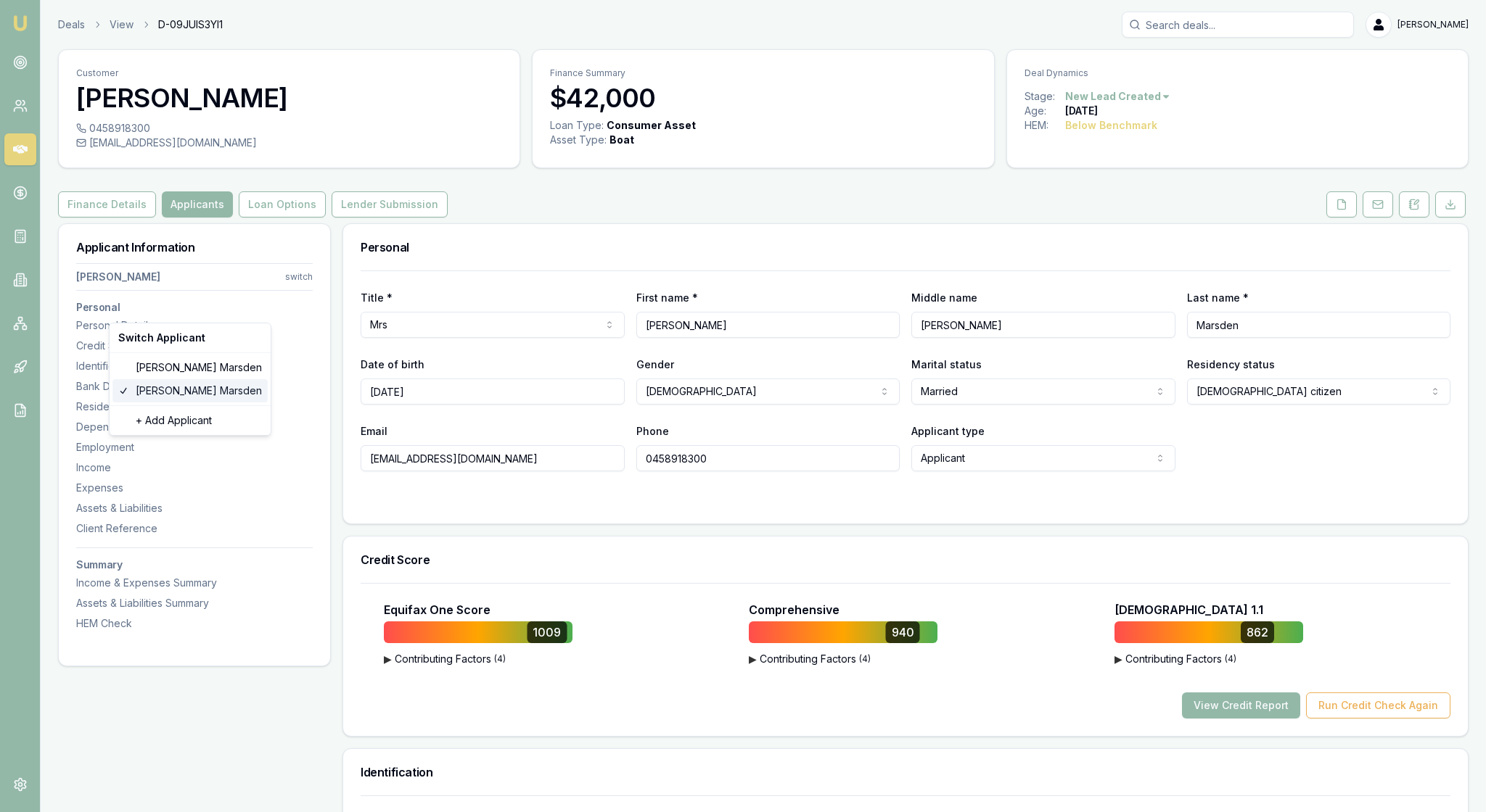
type input "0458918300"
type input "144868100"
type input "[DATE]"
type input "705BF68ACB"
click at [348, 519] on div "Title * Mrs Mr Mrs Miss Ms Dr Prof First name * [PERSON_NAME] Middle name [PERS…" at bounding box center [905, 397] width 1125 height 253
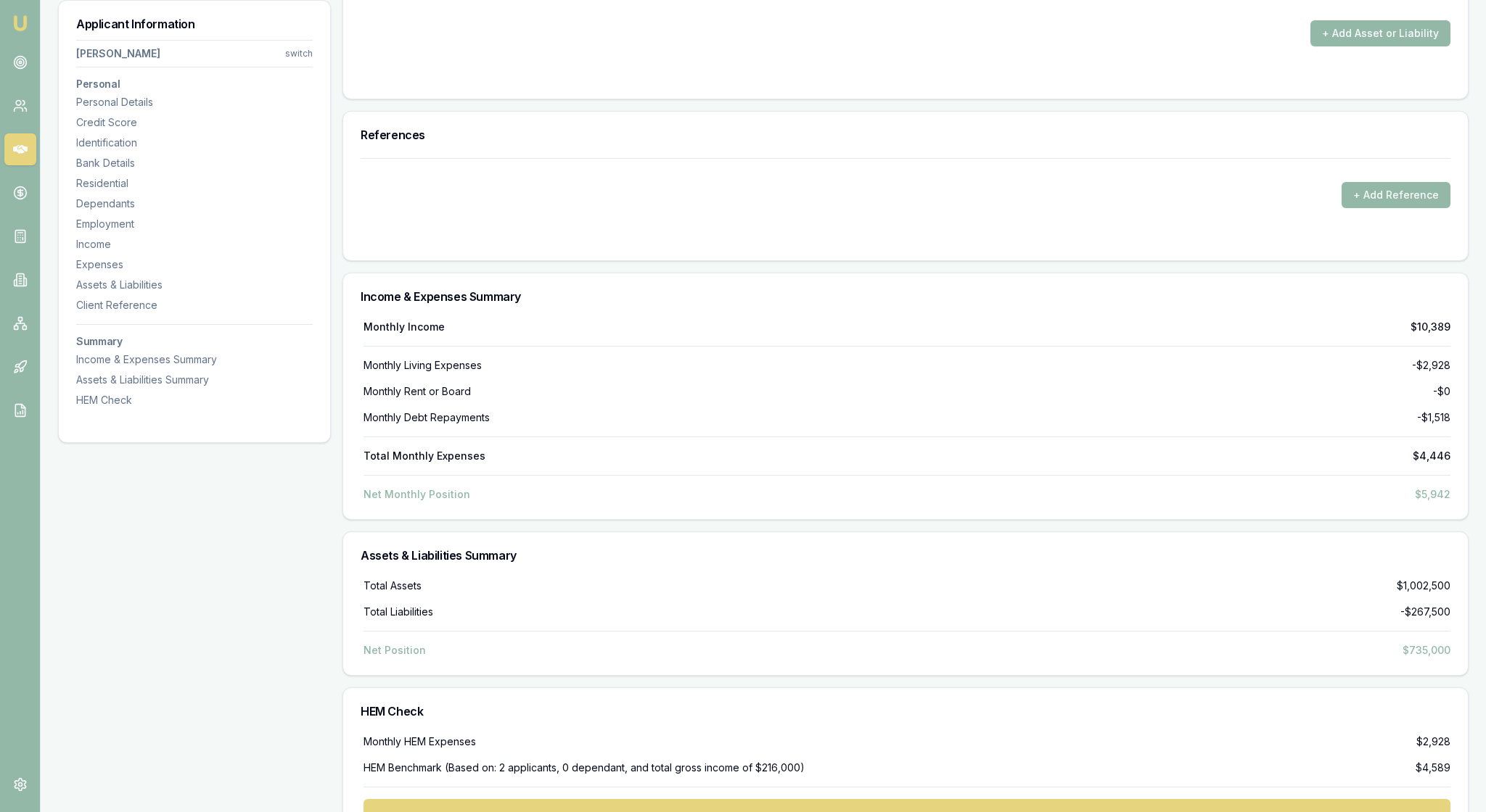
scroll to position [4171, 0]
